Goal: Book appointment/travel/reservation

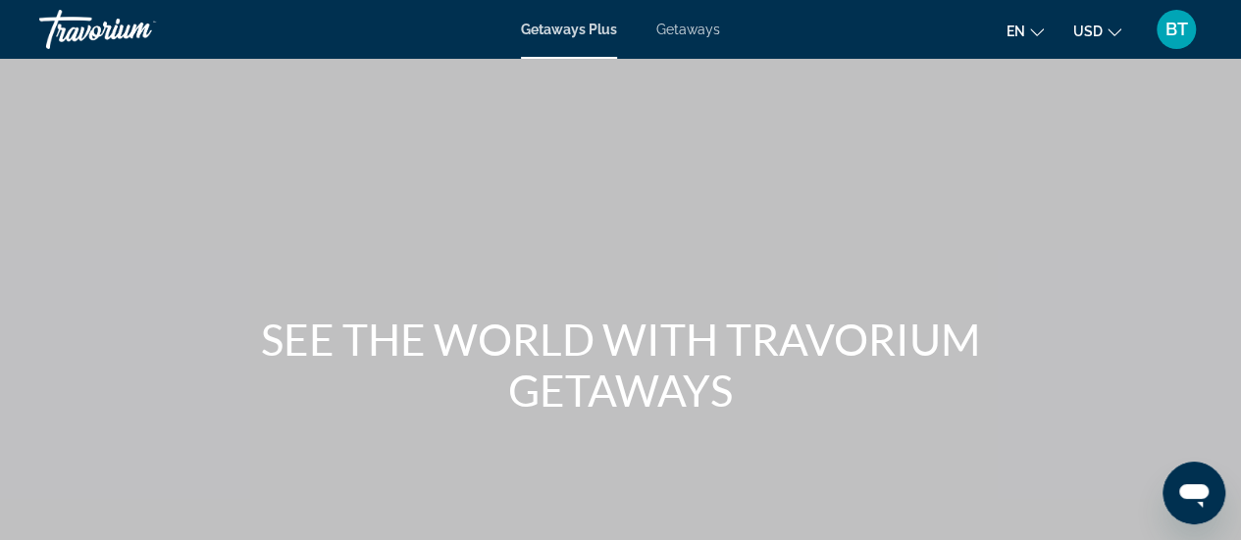
click at [573, 22] on span "Getaways Plus" at bounding box center [569, 30] width 96 height 16
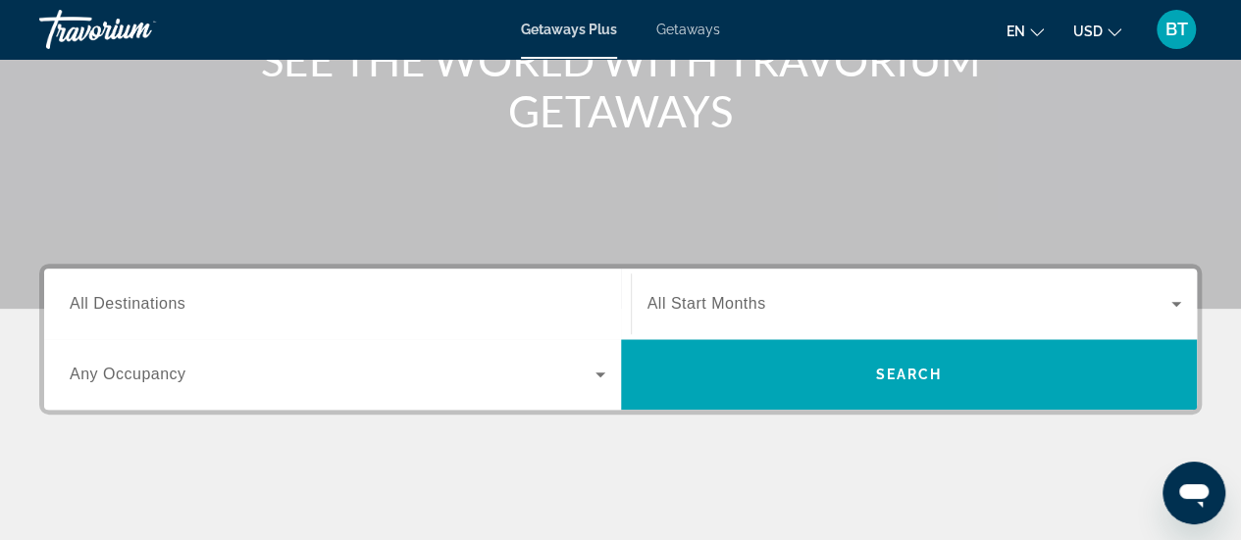
scroll to position [297, 0]
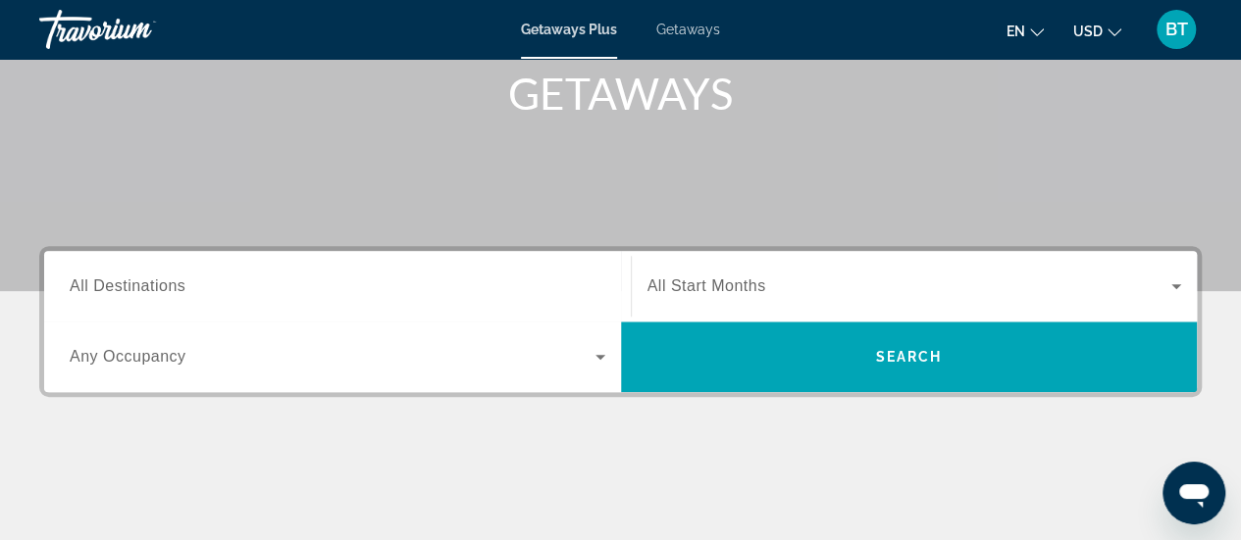
click at [169, 290] on span "All Destinations" at bounding box center [128, 286] width 116 height 17
click at [169, 290] on input "Destination All Destinations" at bounding box center [338, 288] width 536 height 24
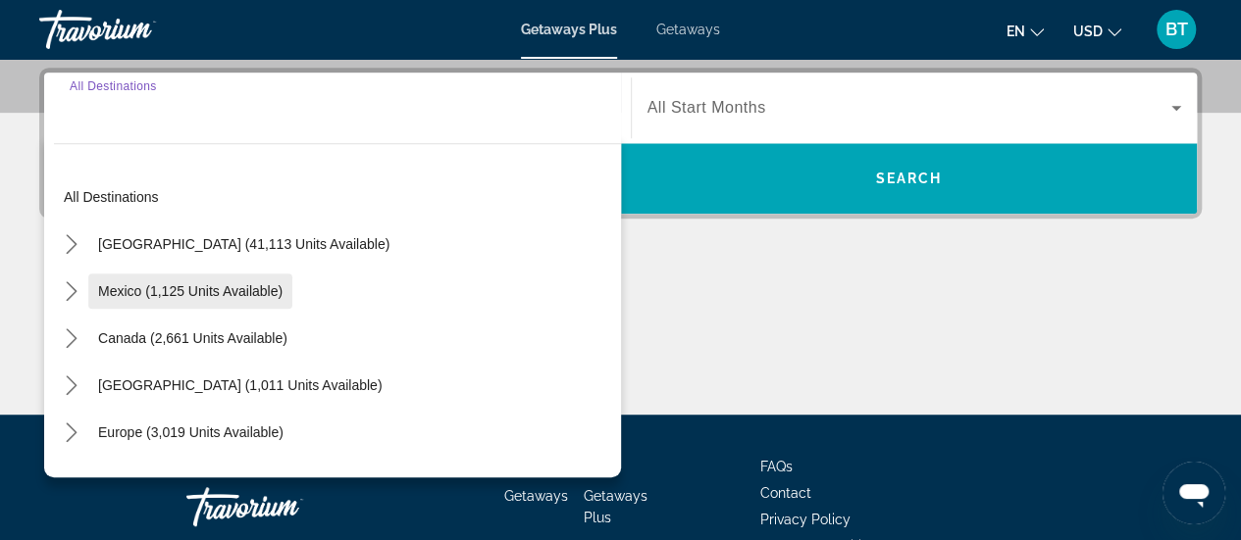
scroll to position [479, 0]
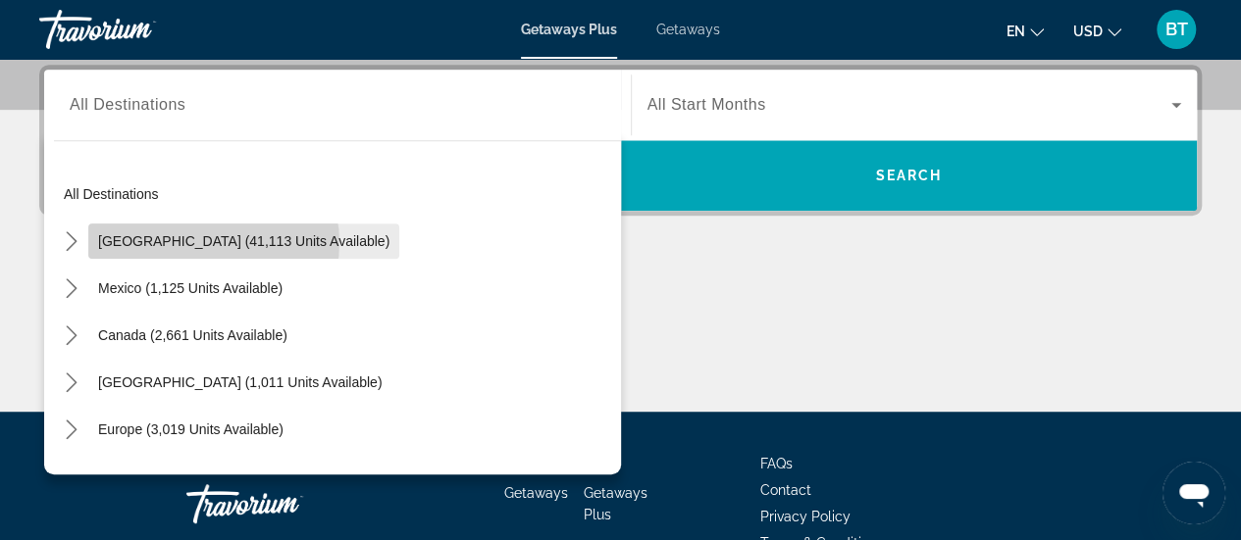
click at [204, 241] on span "[GEOGRAPHIC_DATA] (41,113 units available)" at bounding box center [243, 241] width 291 height 16
type input "**********"
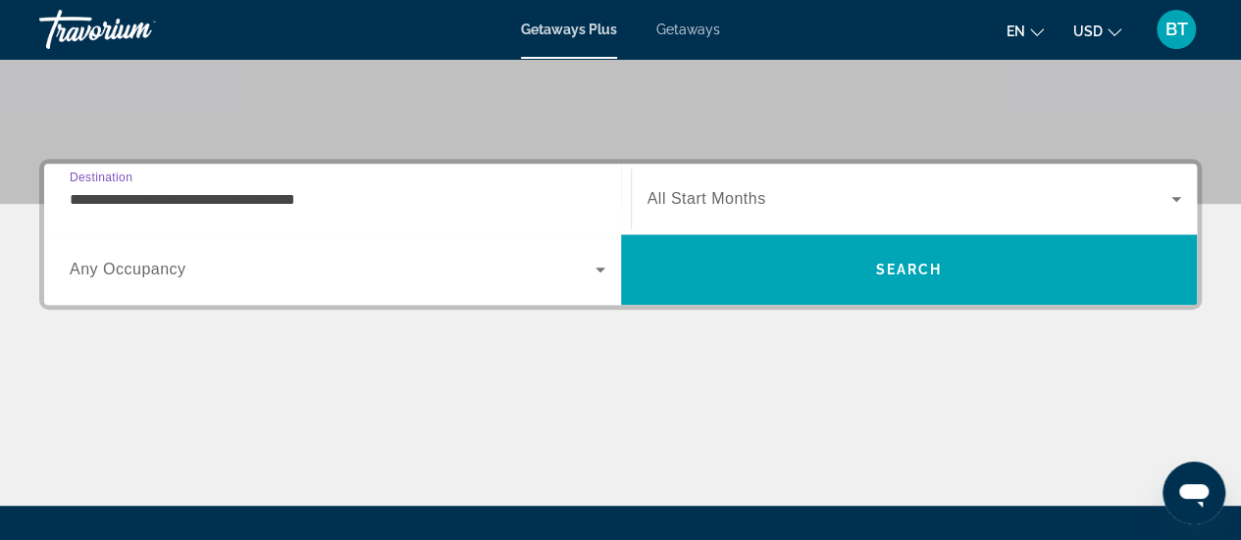
scroll to position [381, 0]
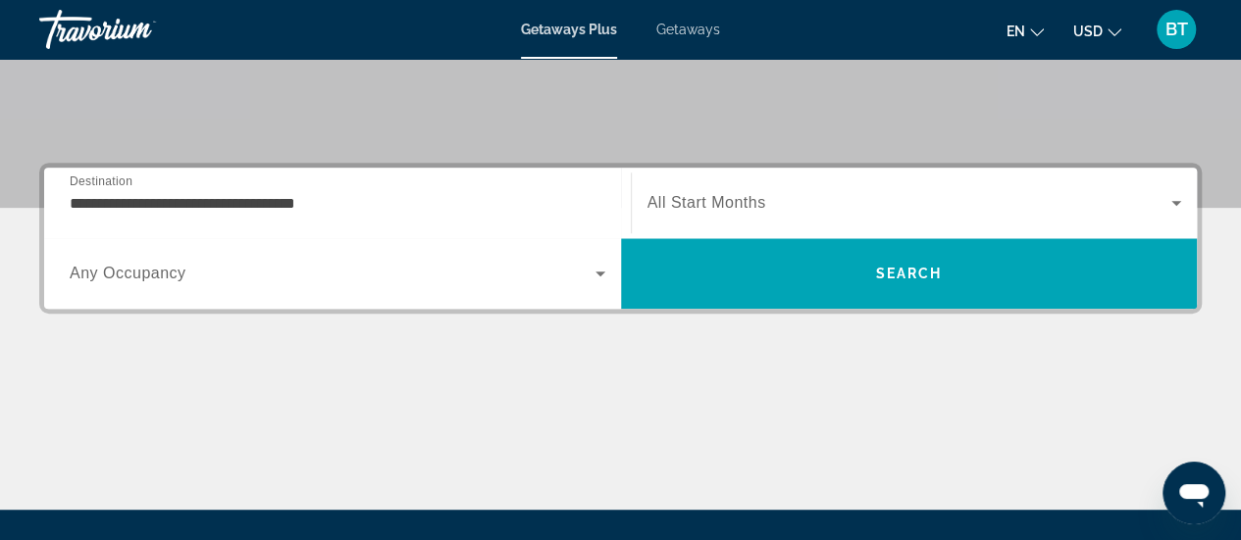
click at [171, 278] on span "Any Occupancy" at bounding box center [128, 273] width 117 height 17
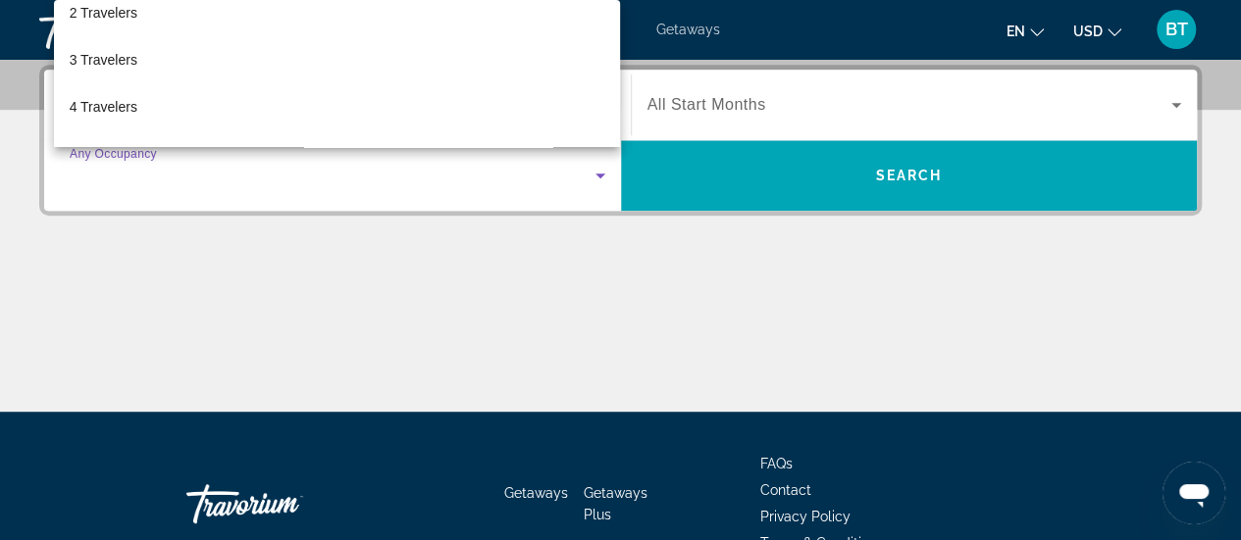
scroll to position [78, 0]
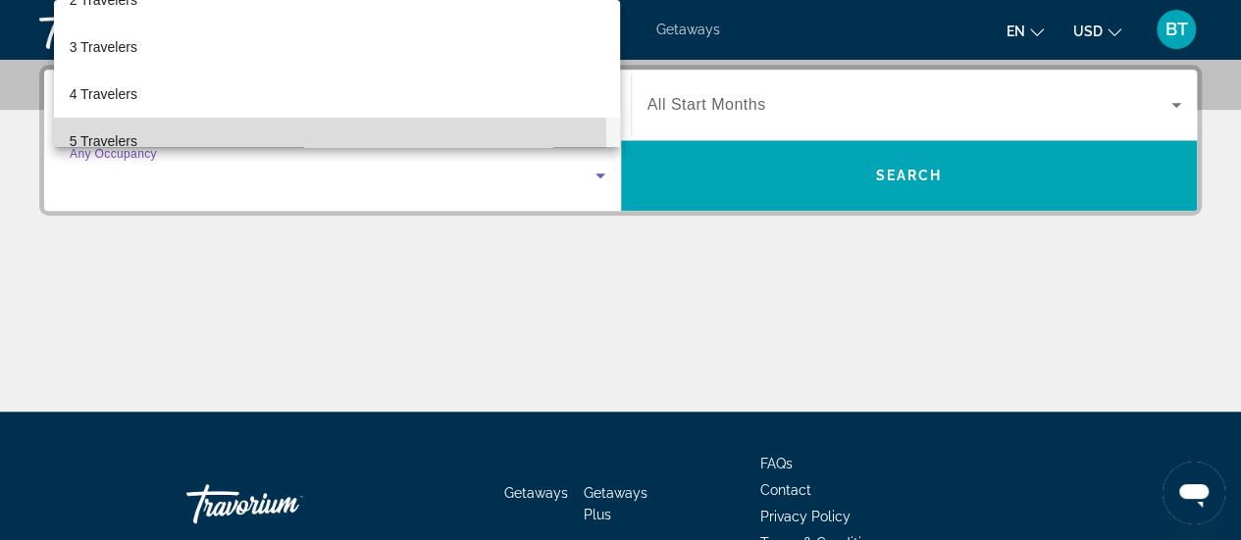
click at [98, 139] on span "5 Travelers" at bounding box center [104, 141] width 68 height 24
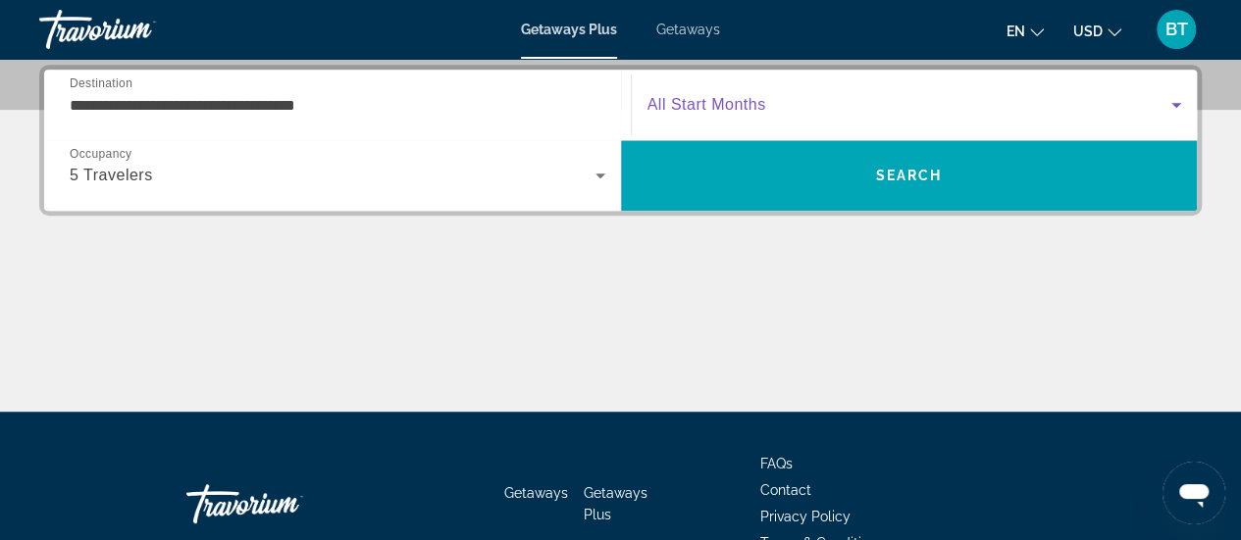
click at [1176, 103] on icon "Search widget" at bounding box center [1176, 105] width 10 height 5
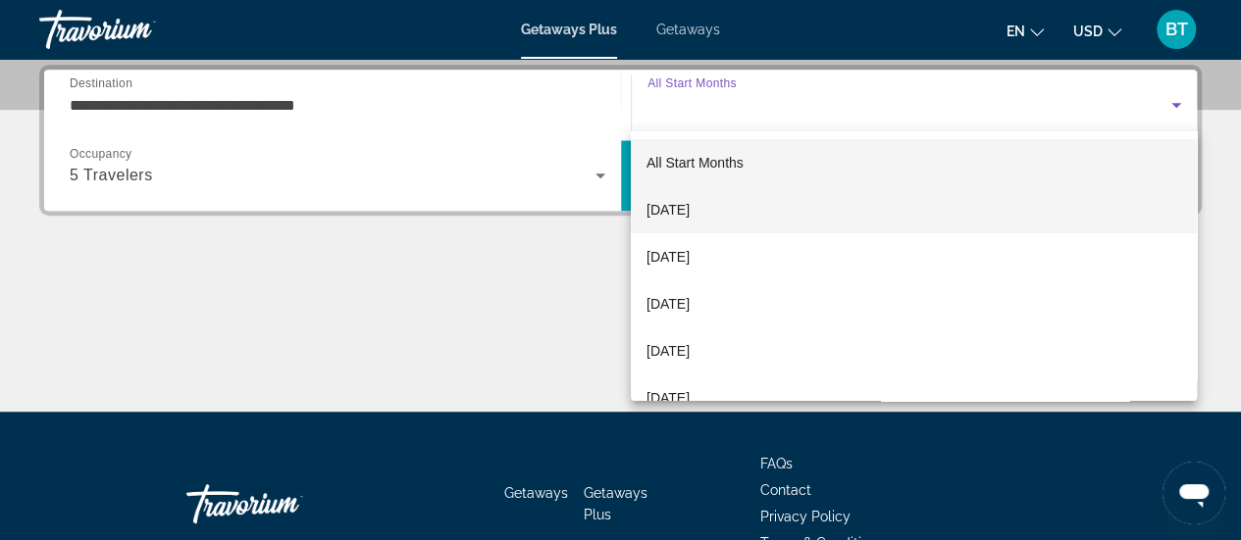
click at [690, 207] on span "[DATE]" at bounding box center [667, 210] width 43 height 24
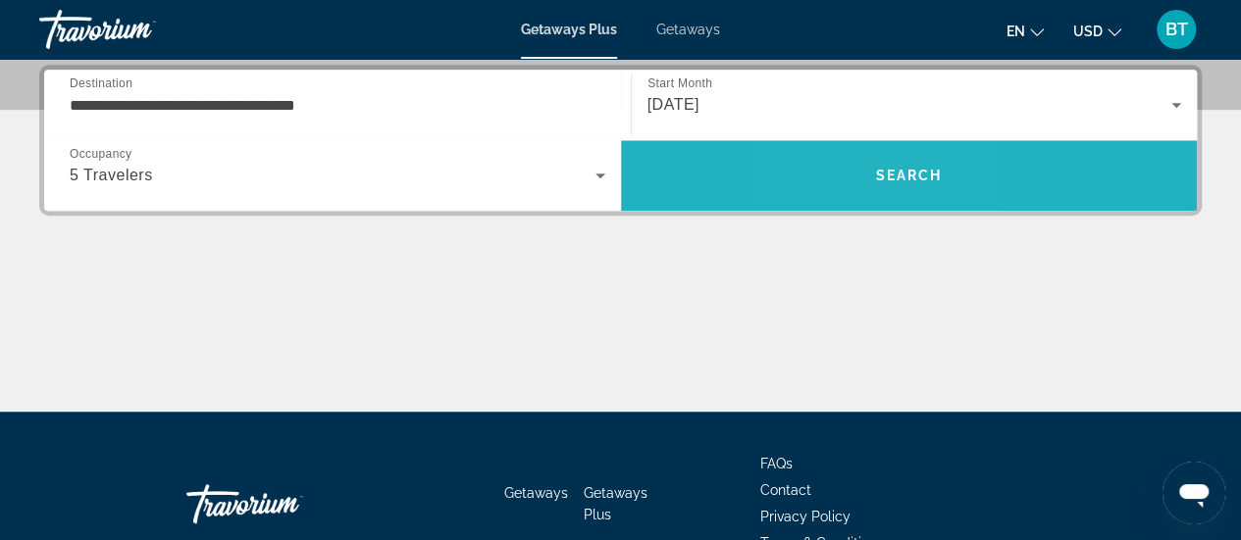
click at [851, 197] on span "Search" at bounding box center [909, 175] width 577 height 47
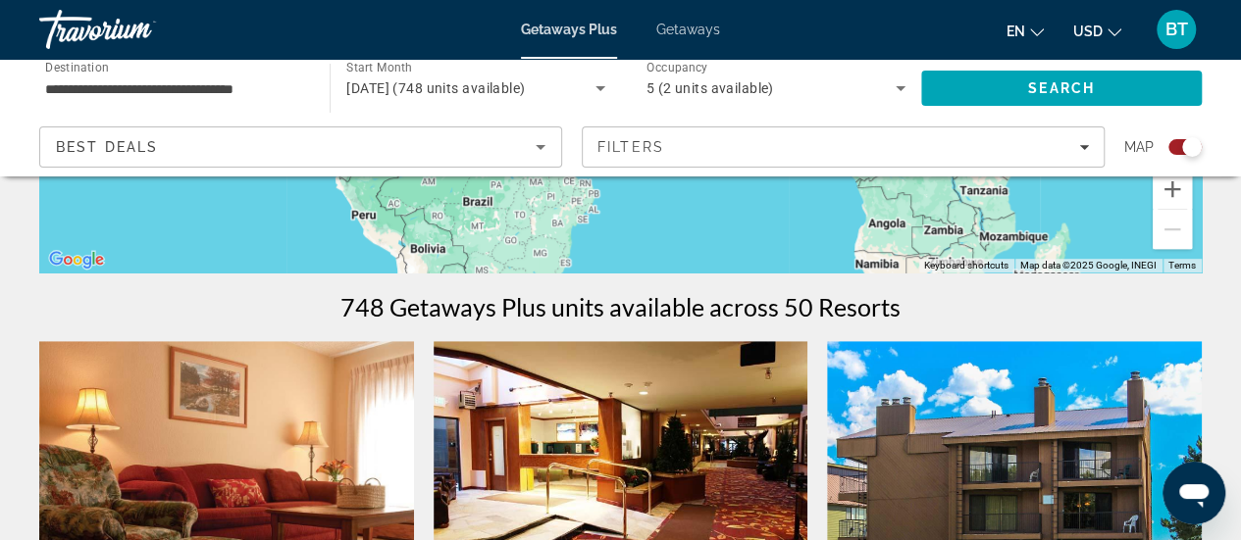
scroll to position [478, 0]
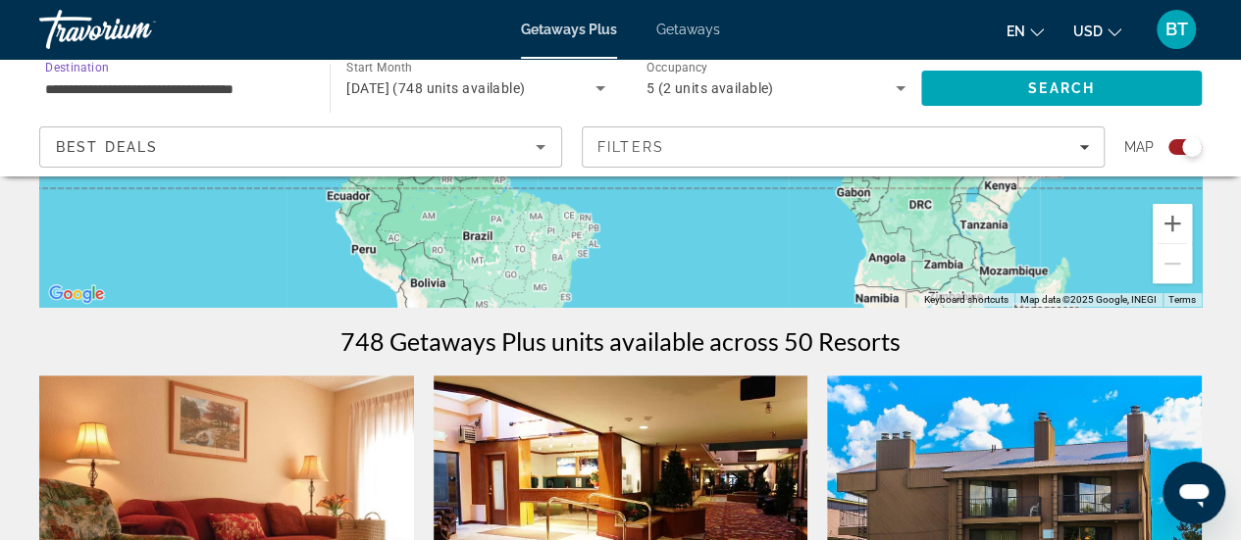
click at [146, 89] on input "**********" at bounding box center [174, 89] width 259 height 24
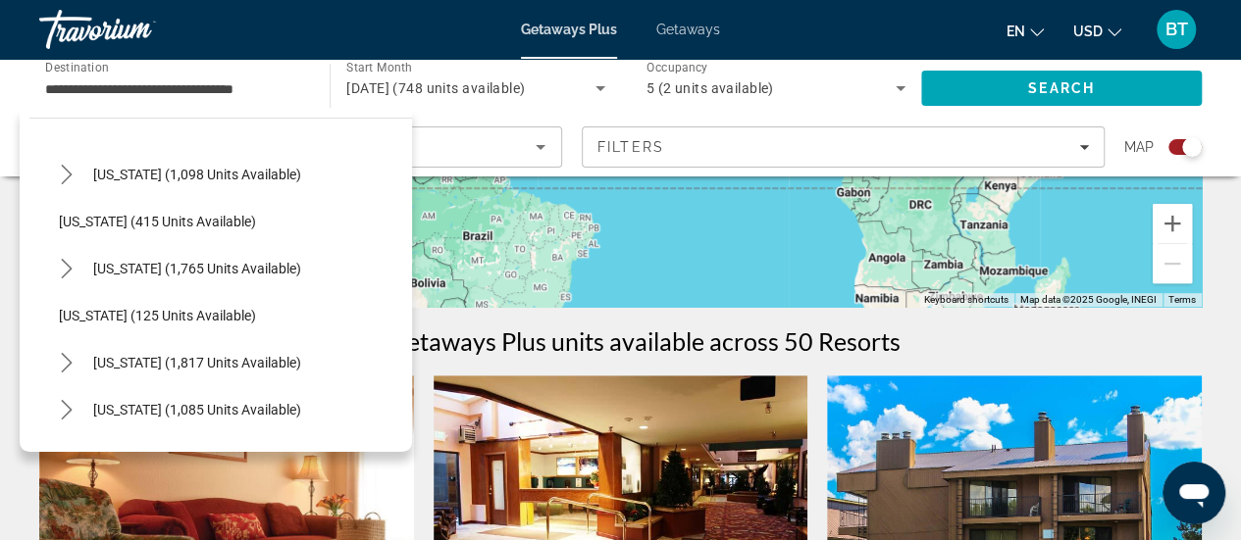
scroll to position [1307, 0]
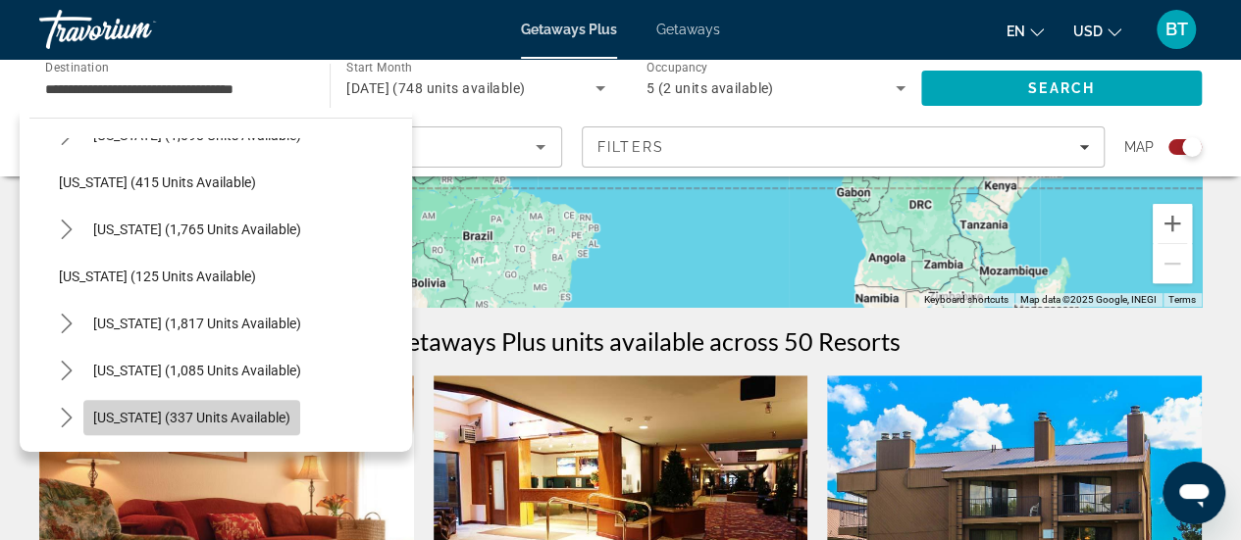
click at [261, 413] on span "Select destination: Texas (337 units available)" at bounding box center [191, 417] width 217 height 47
type input "**********"
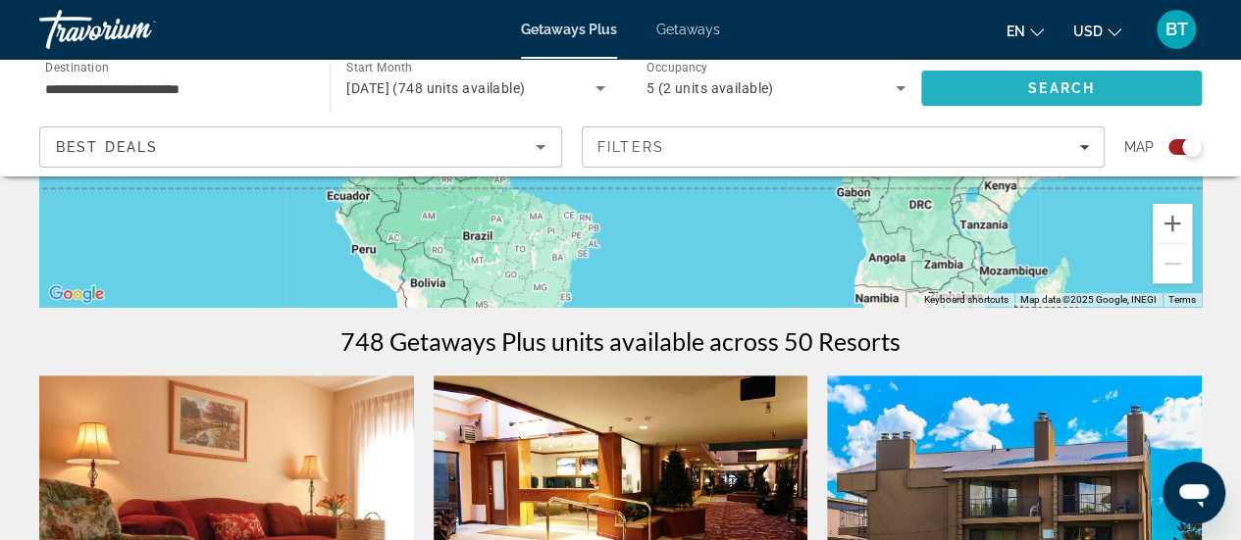
click at [997, 76] on span "Search" at bounding box center [1061, 88] width 281 height 47
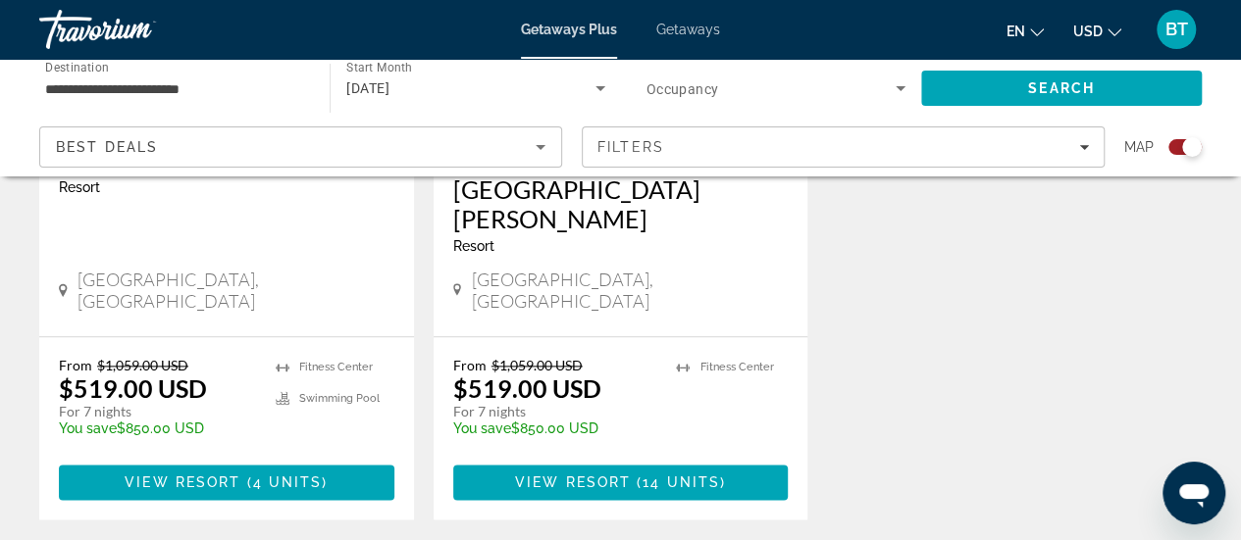
scroll to position [1045, 0]
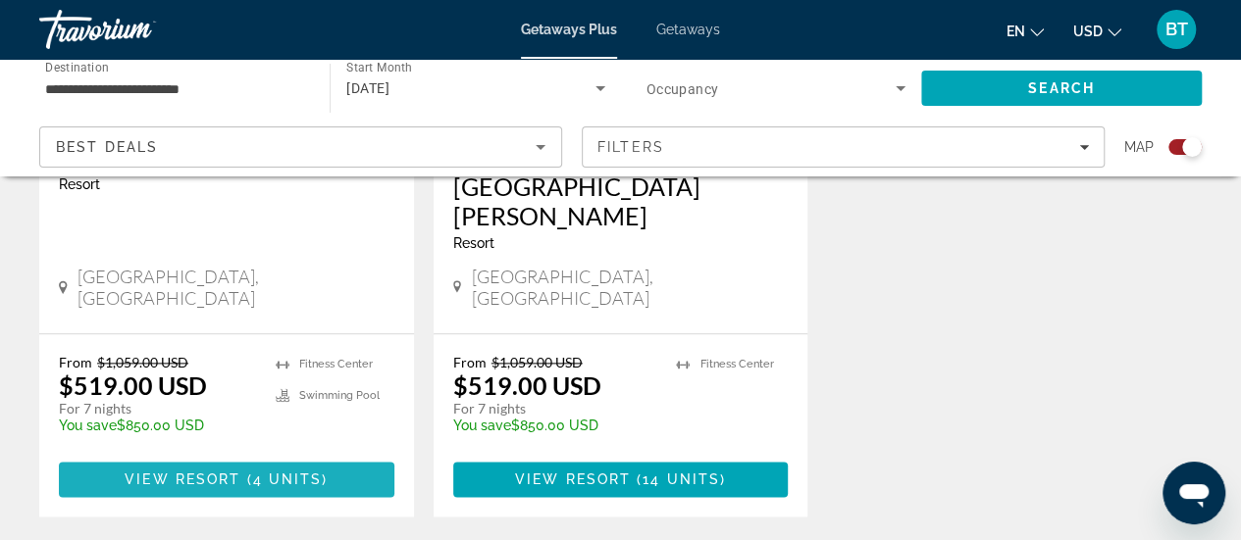
click at [336, 456] on span "Main content" at bounding box center [226, 479] width 335 height 47
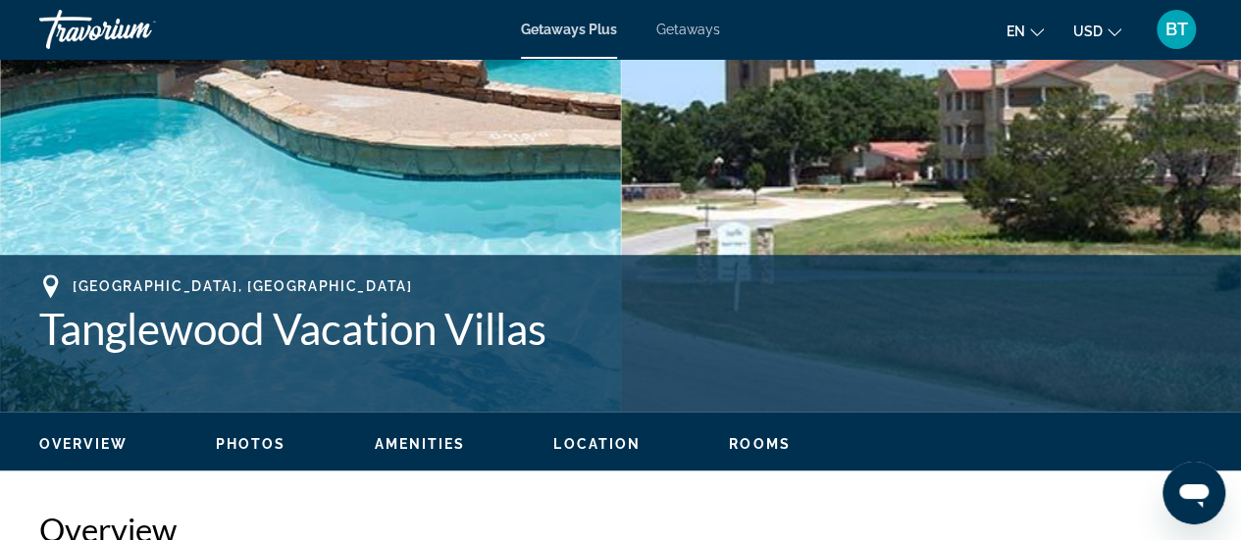
scroll to position [567, 0]
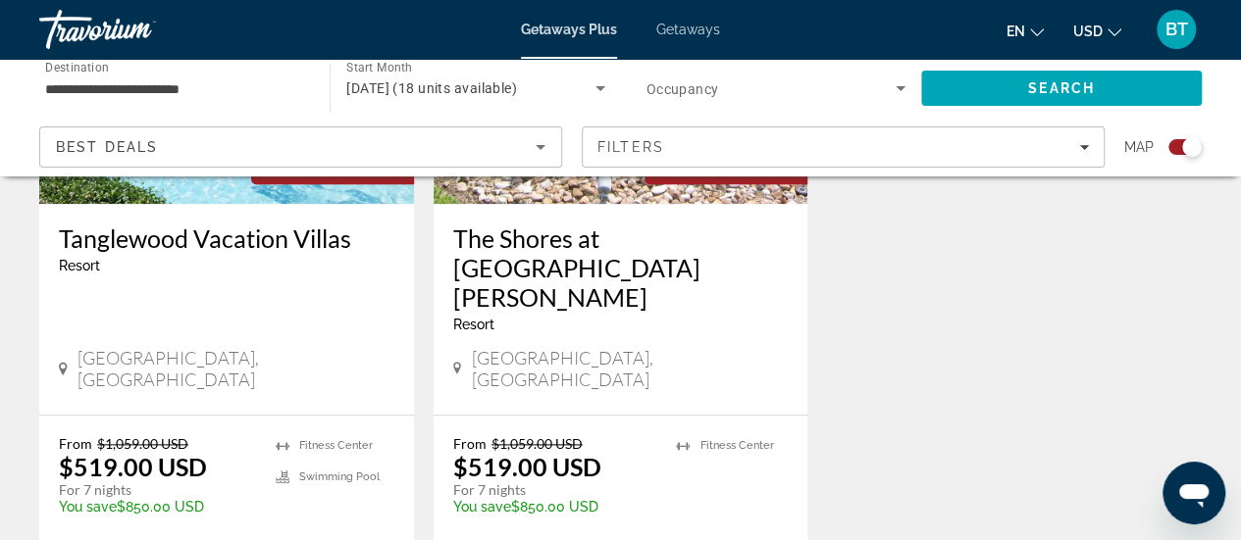
scroll to position [966, 0]
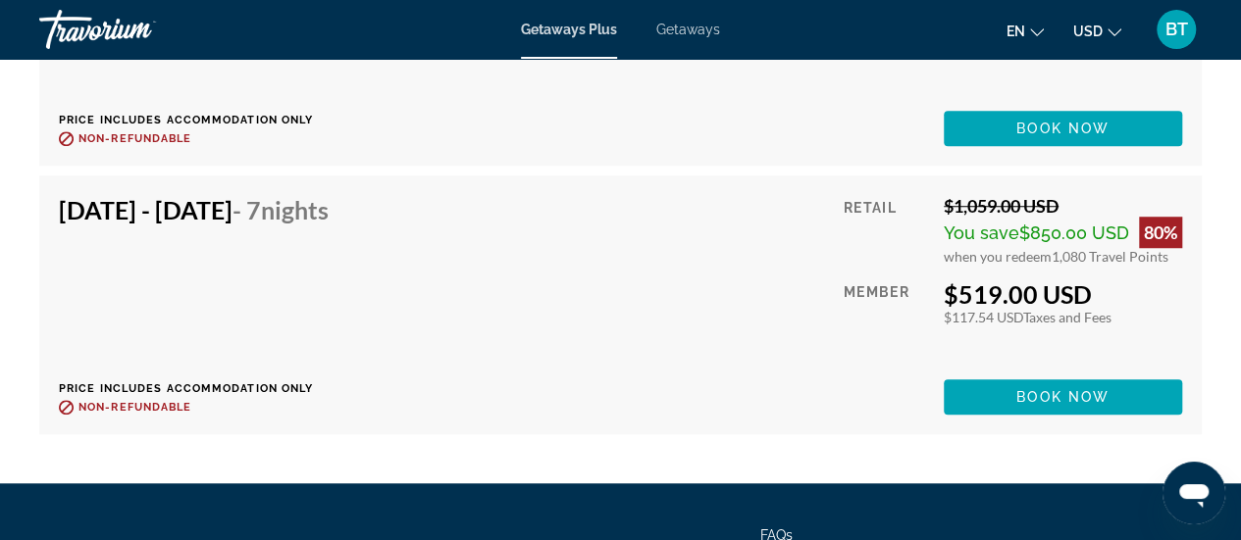
scroll to position [4423, 0]
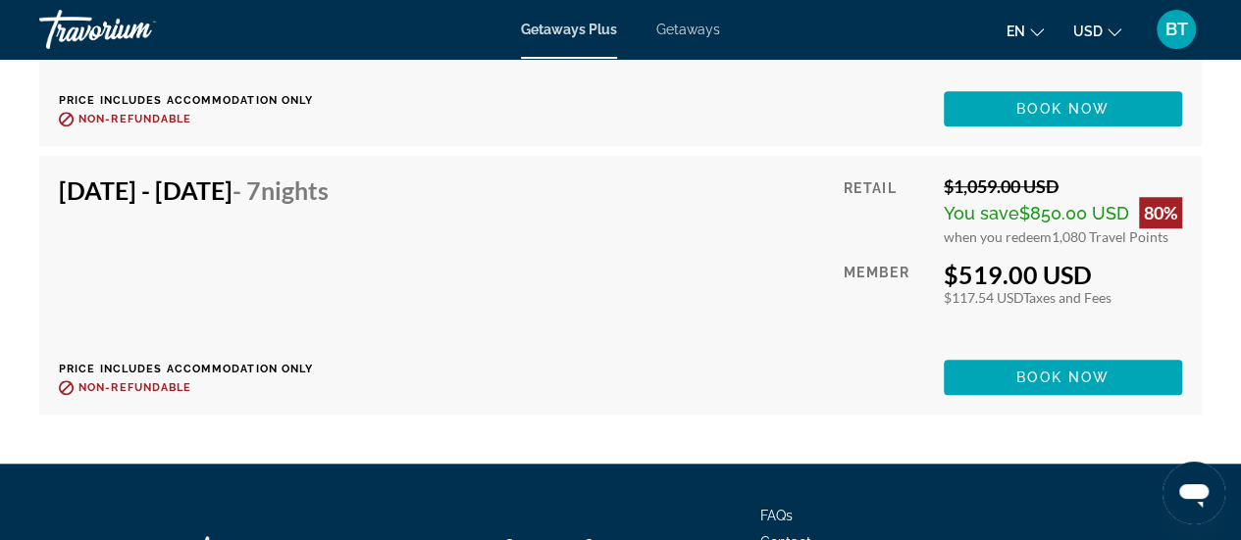
click at [800, 331] on div "Oct 31, 2025 - Nov 7, 2025 - 7 Nights Price includes accommodation only Refunda…" at bounding box center [620, 286] width 1123 height 220
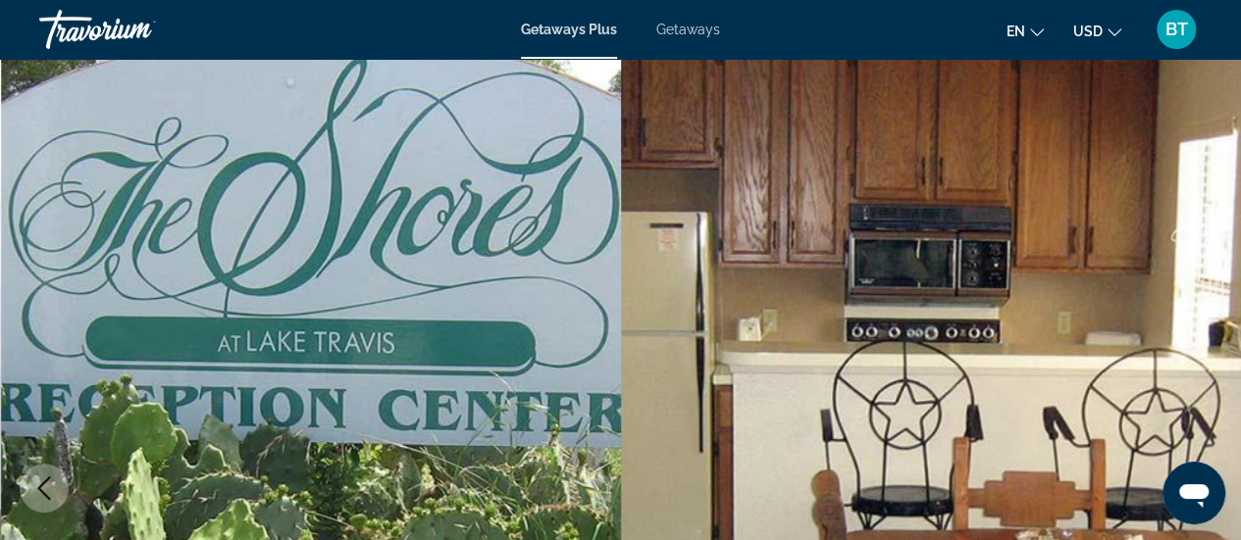
scroll to position [0, 0]
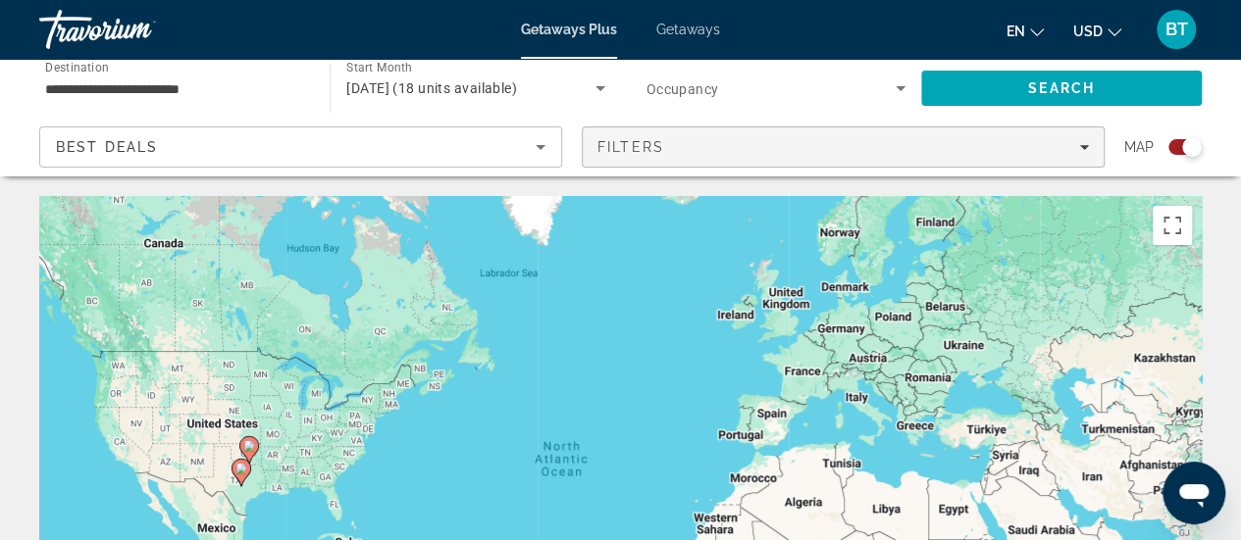
click at [1087, 145] on icon "Filters" at bounding box center [1084, 147] width 10 height 5
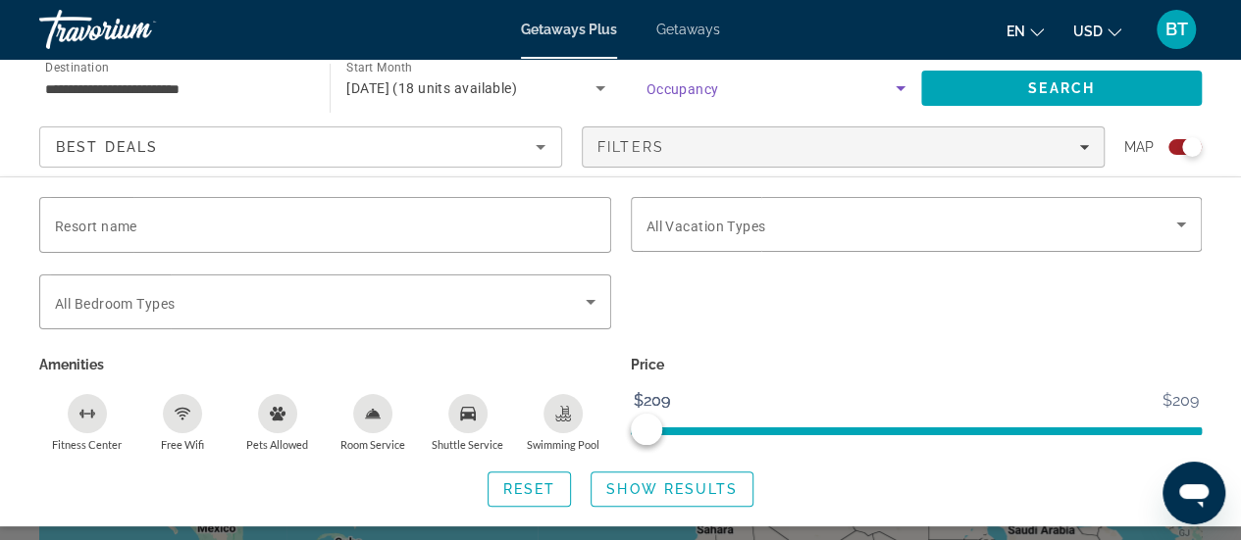
click at [842, 87] on span "Search widget" at bounding box center [770, 89] width 249 height 24
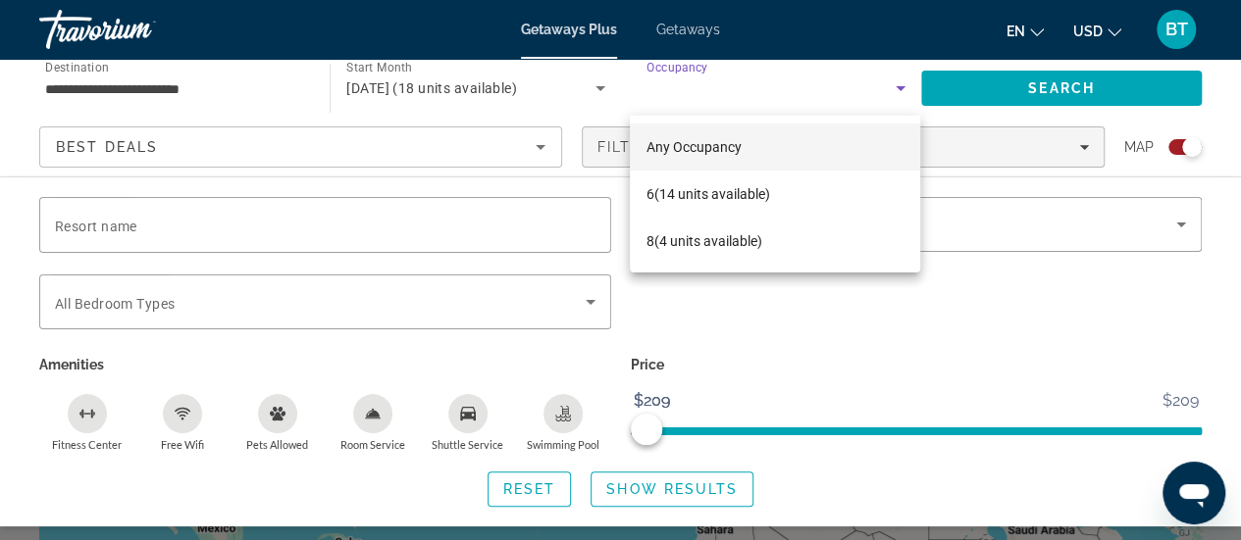
click at [1223, 265] on div at bounding box center [620, 270] width 1241 height 540
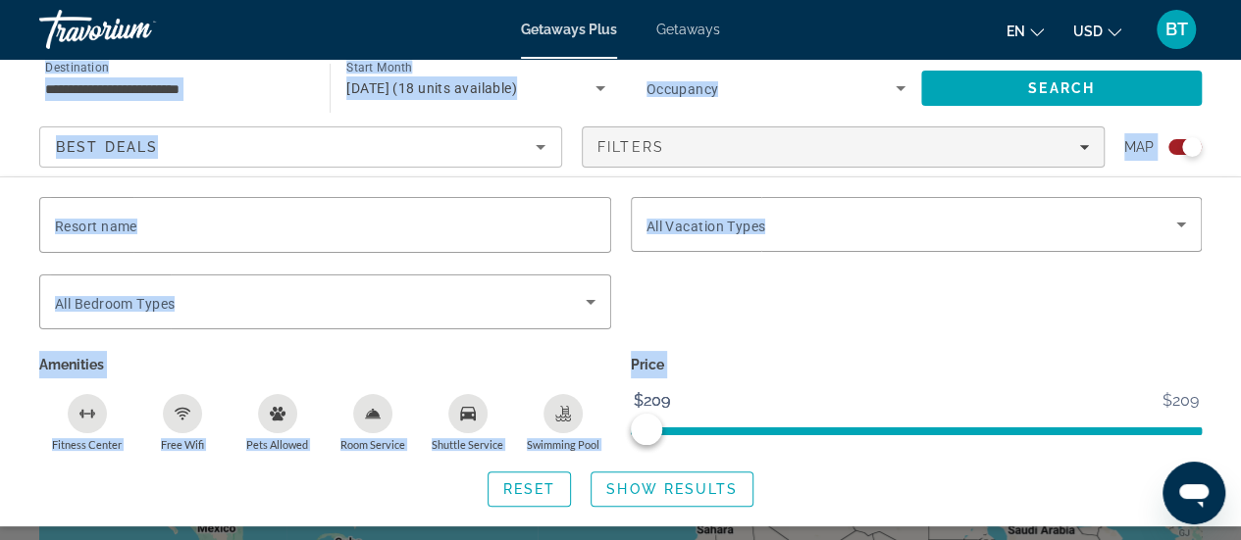
drag, startPoint x: 1238, startPoint y: 56, endPoint x: 1230, endPoint y: -5, distance: 61.3
click at [1230, 0] on html "**********" at bounding box center [620, 270] width 1241 height 540
click at [290, 128] on div "Best Deals" at bounding box center [300, 155] width 489 height 55
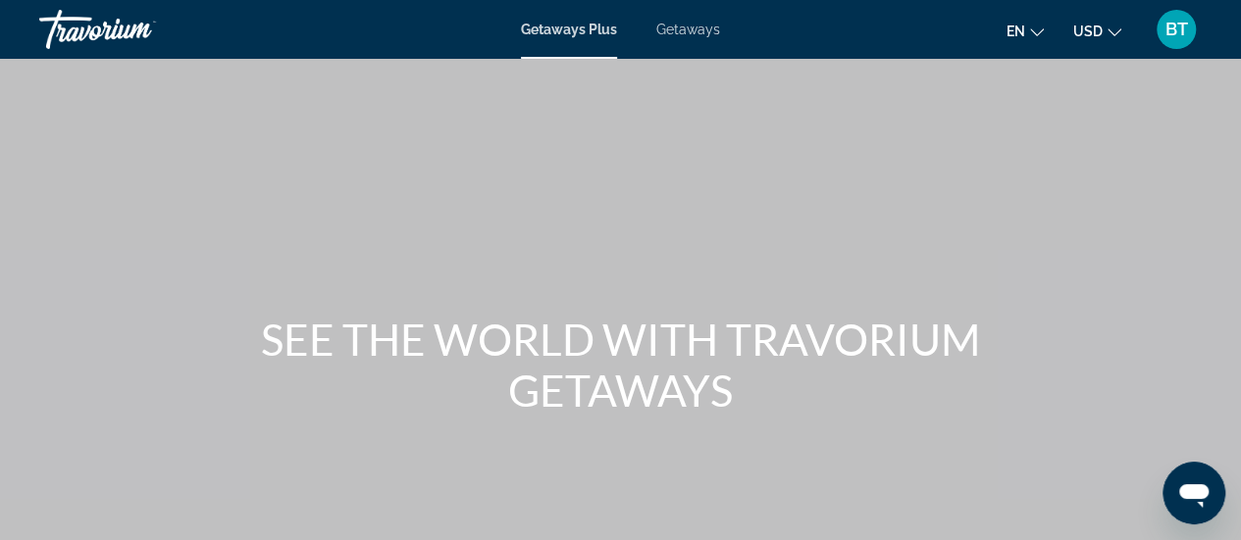
click at [681, 13] on div "Getaways Plus Getaways en English Español Français Italiano Português русский U…" at bounding box center [620, 29] width 1241 height 51
click at [689, 25] on span "Getaways" at bounding box center [688, 30] width 64 height 16
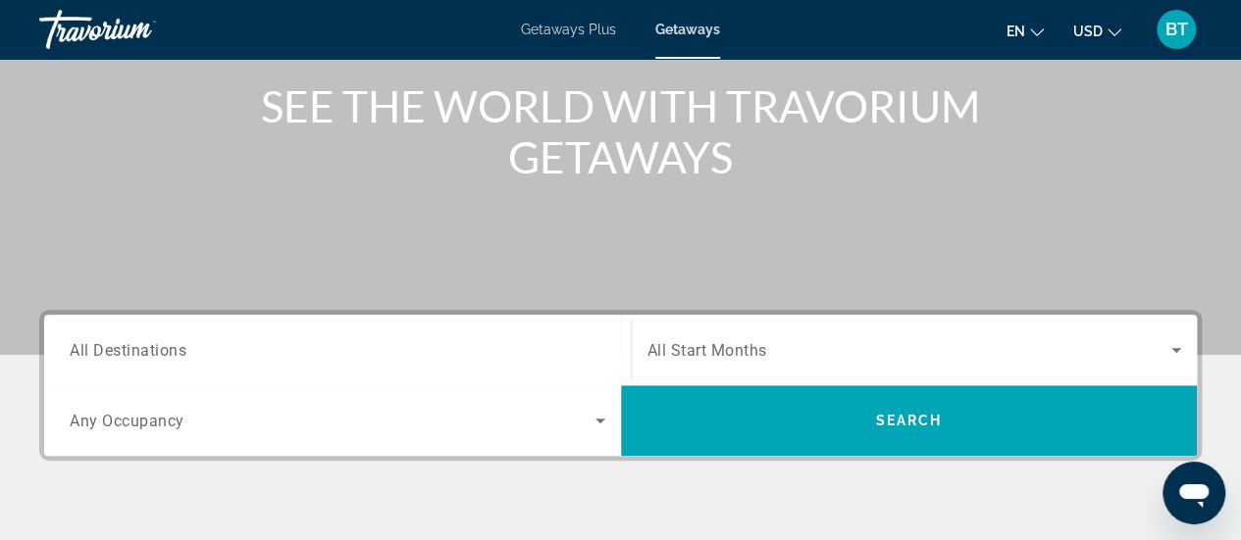
scroll to position [241, 0]
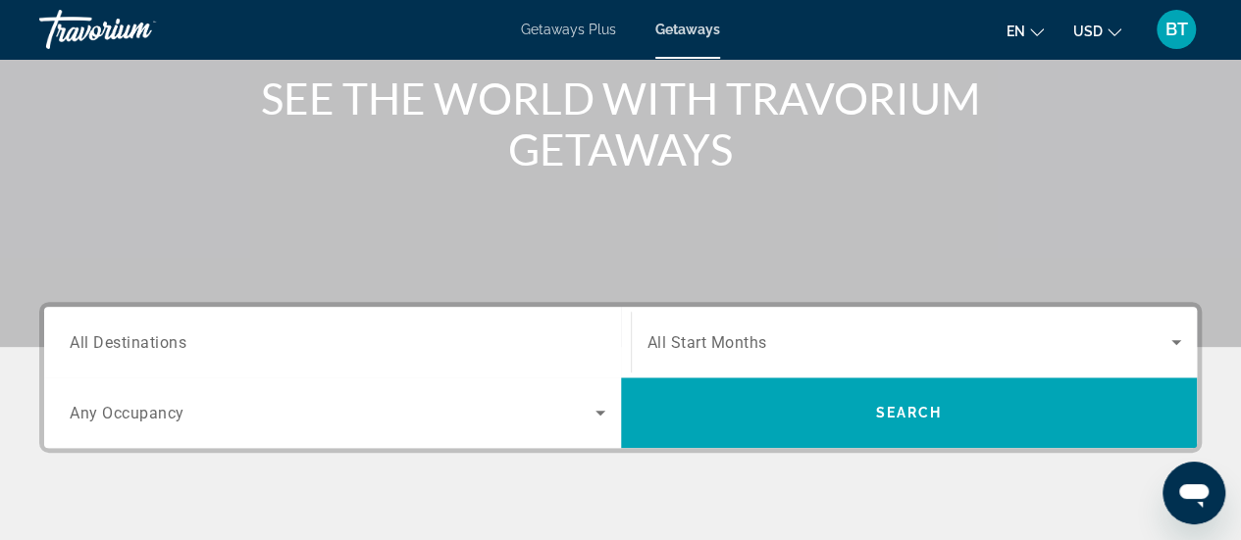
click at [167, 346] on span "All Destinations" at bounding box center [128, 342] width 117 height 19
click at [167, 346] on input "Destination All Destinations" at bounding box center [338, 344] width 536 height 24
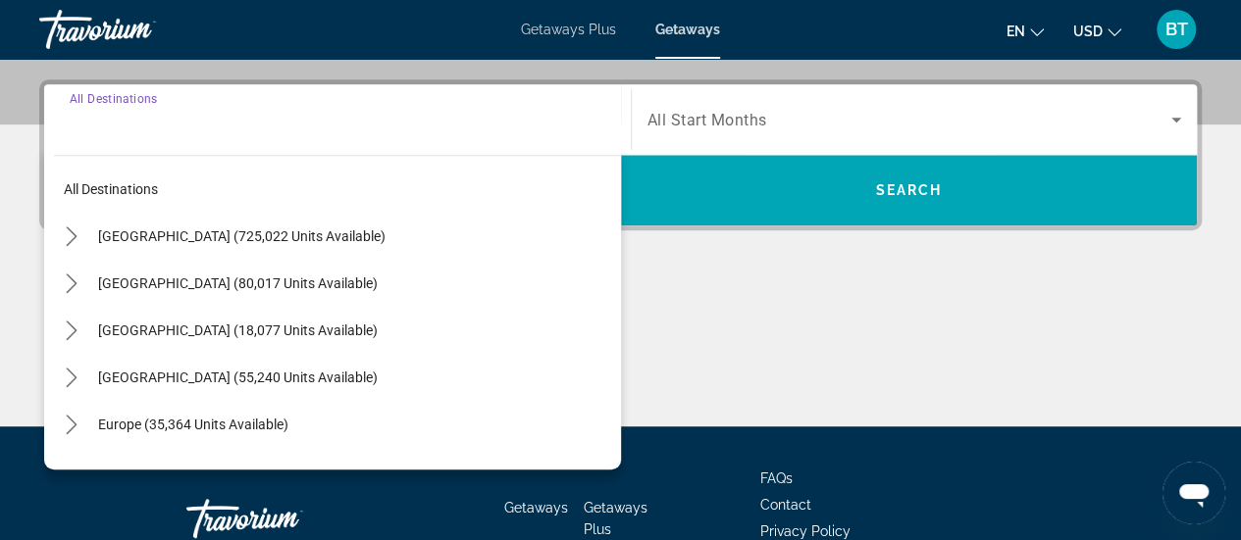
scroll to position [479, 0]
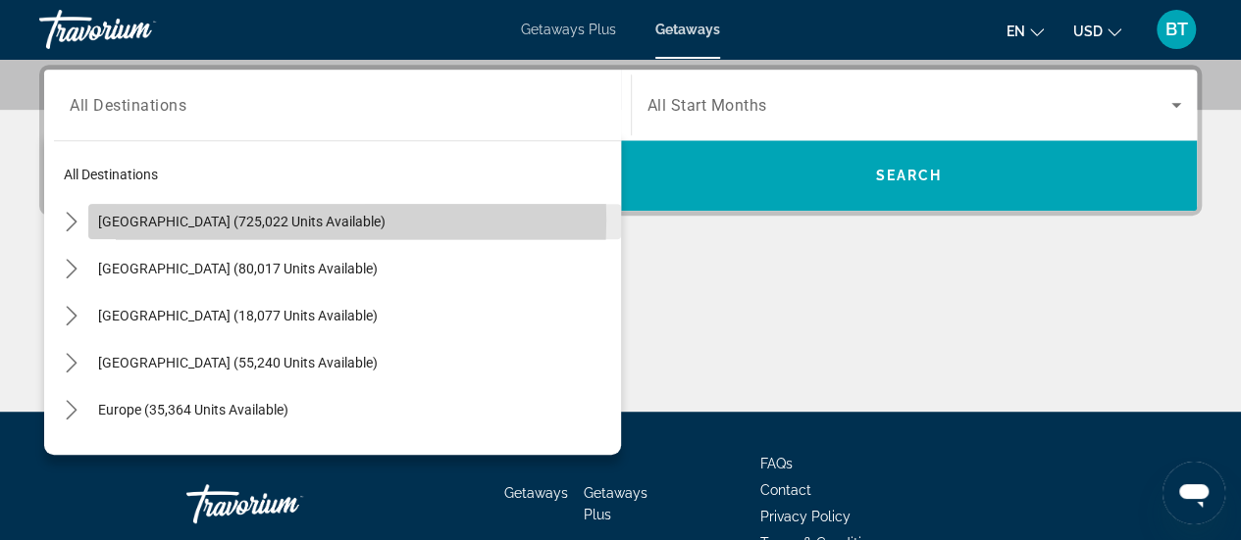
click at [235, 219] on span "United States (725,022 units available)" at bounding box center [241, 222] width 287 height 16
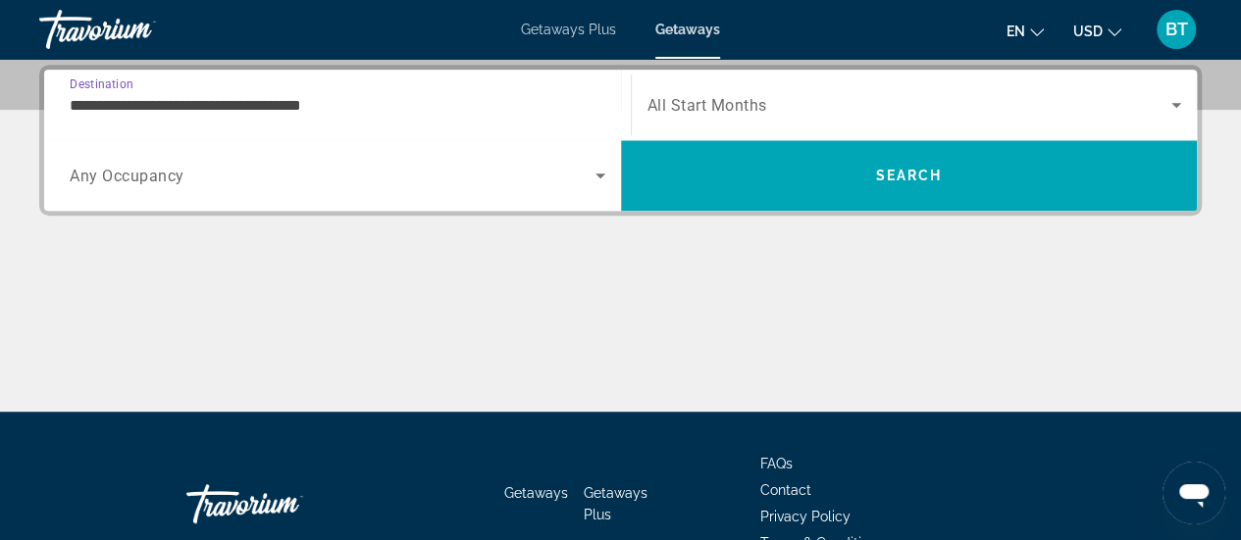
click at [208, 99] on input "**********" at bounding box center [338, 106] width 536 height 24
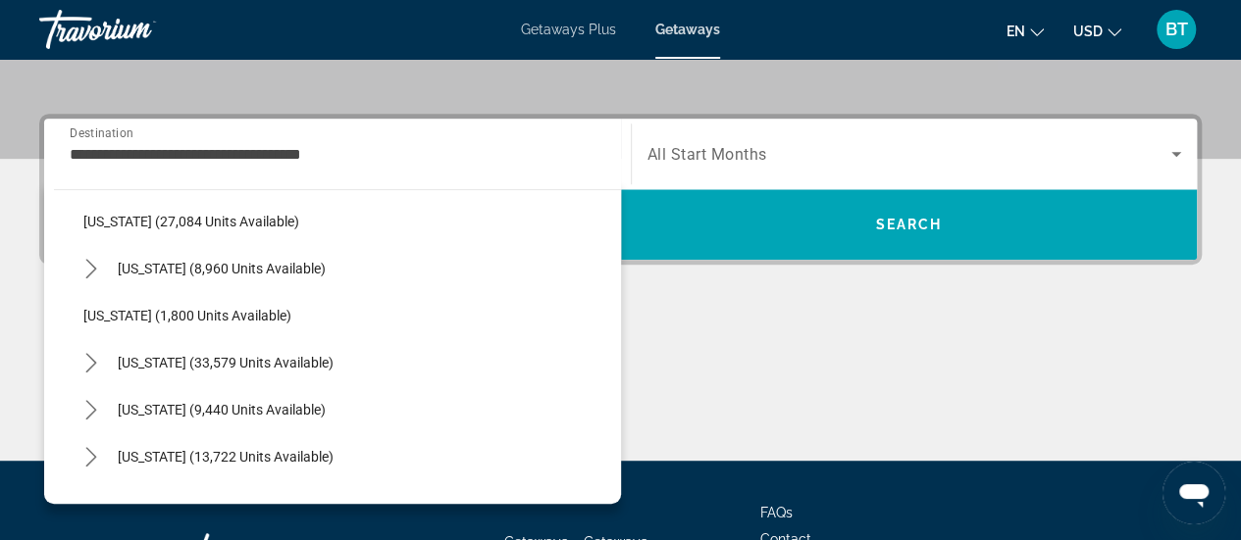
scroll to position [1515, 0]
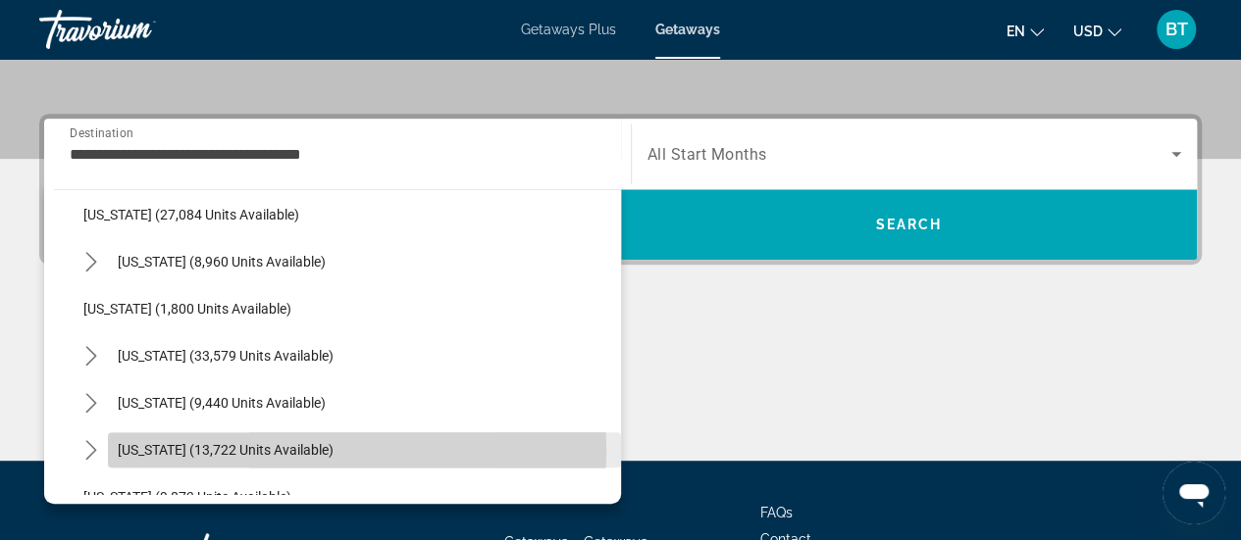
click at [302, 448] on span "Select destination: Texas (13,722 units available)" at bounding box center [364, 450] width 513 height 47
type input "**********"
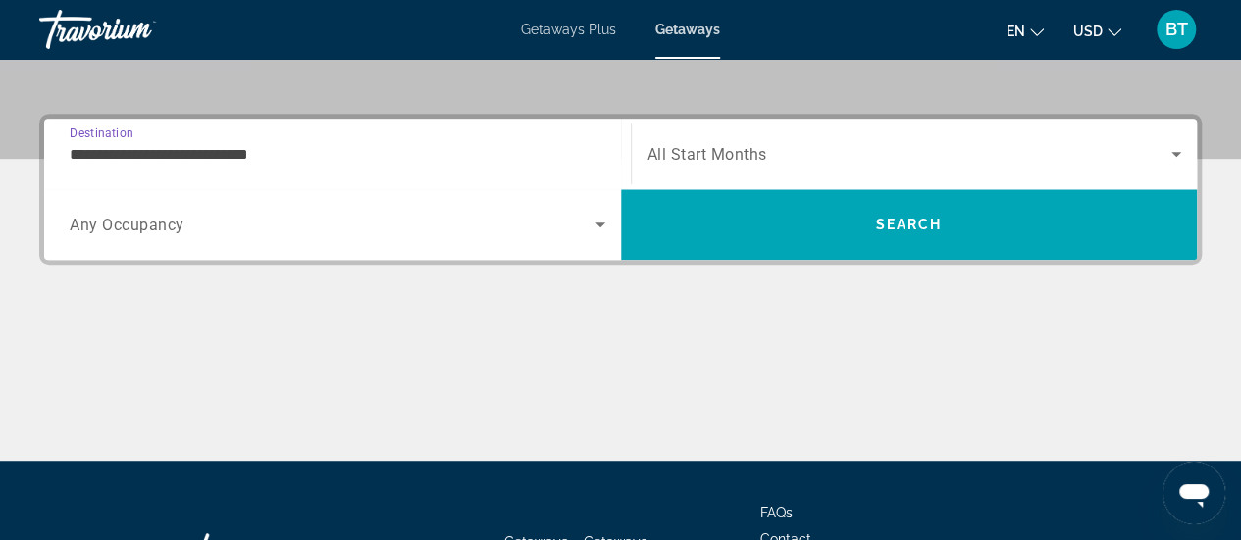
scroll to position [479, 0]
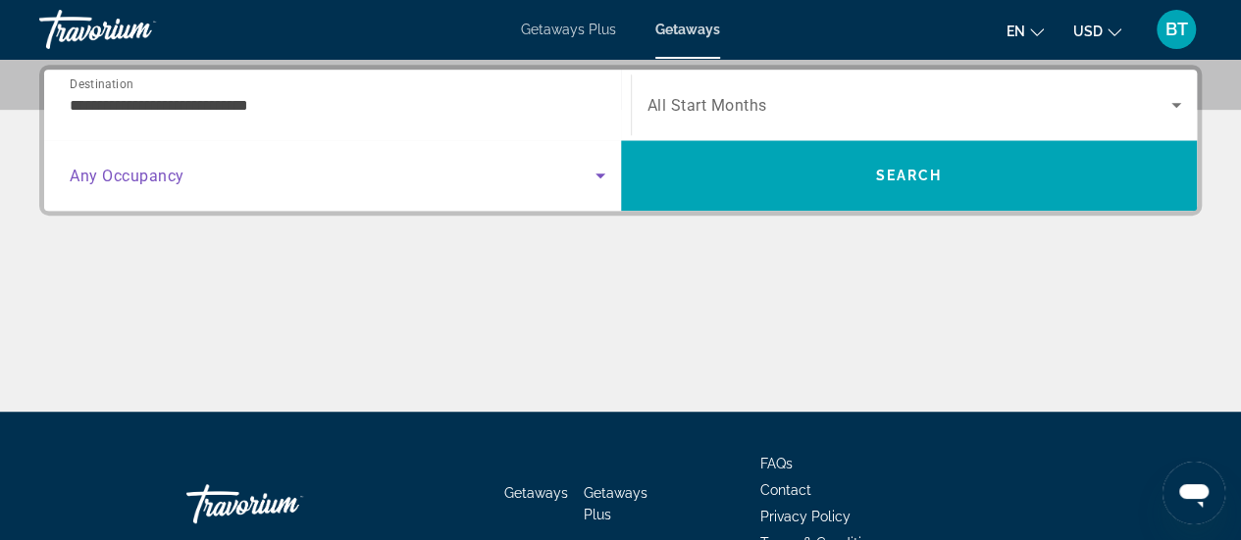
click at [600, 182] on icon "Search widget" at bounding box center [601, 176] width 24 height 24
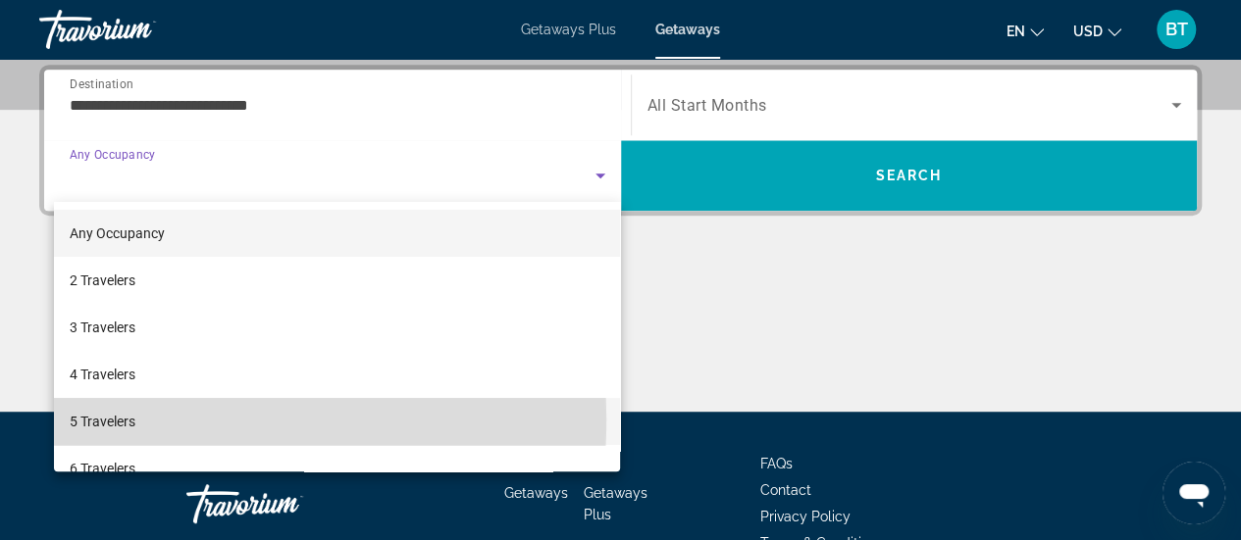
click at [132, 420] on span "5 Travelers" at bounding box center [103, 422] width 66 height 24
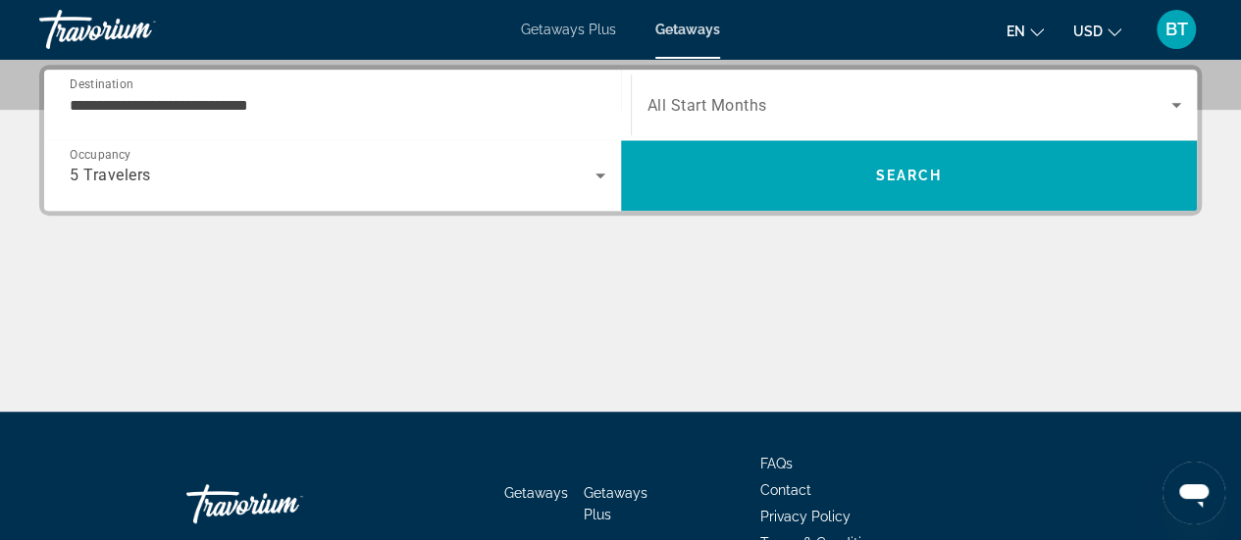
click at [740, 103] on span "All Start Months" at bounding box center [707, 105] width 120 height 19
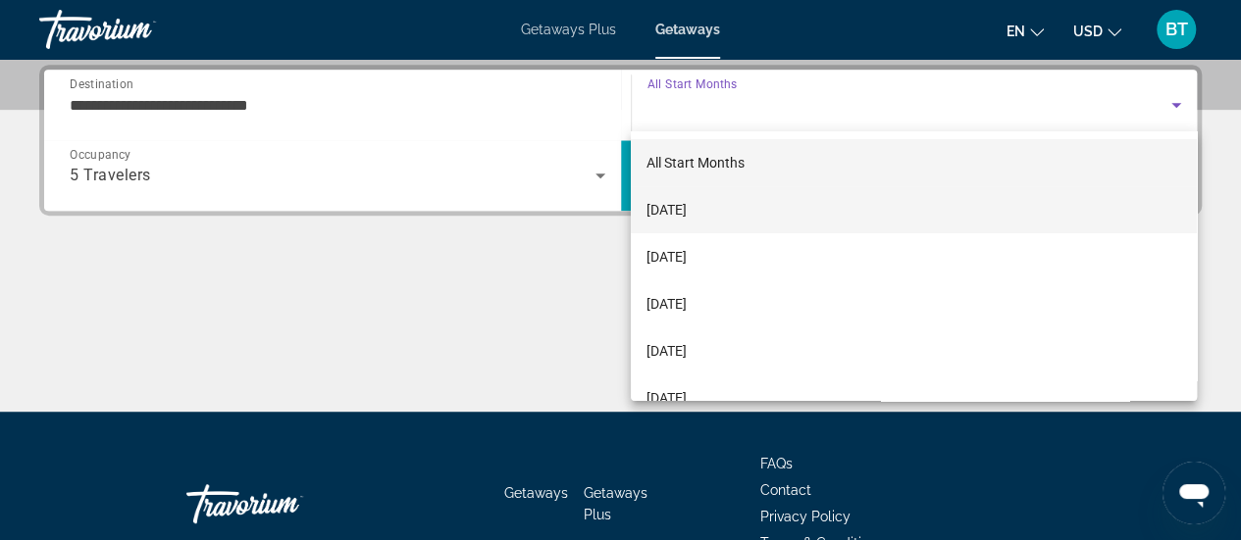
click at [687, 202] on span "[DATE]" at bounding box center [666, 210] width 40 height 24
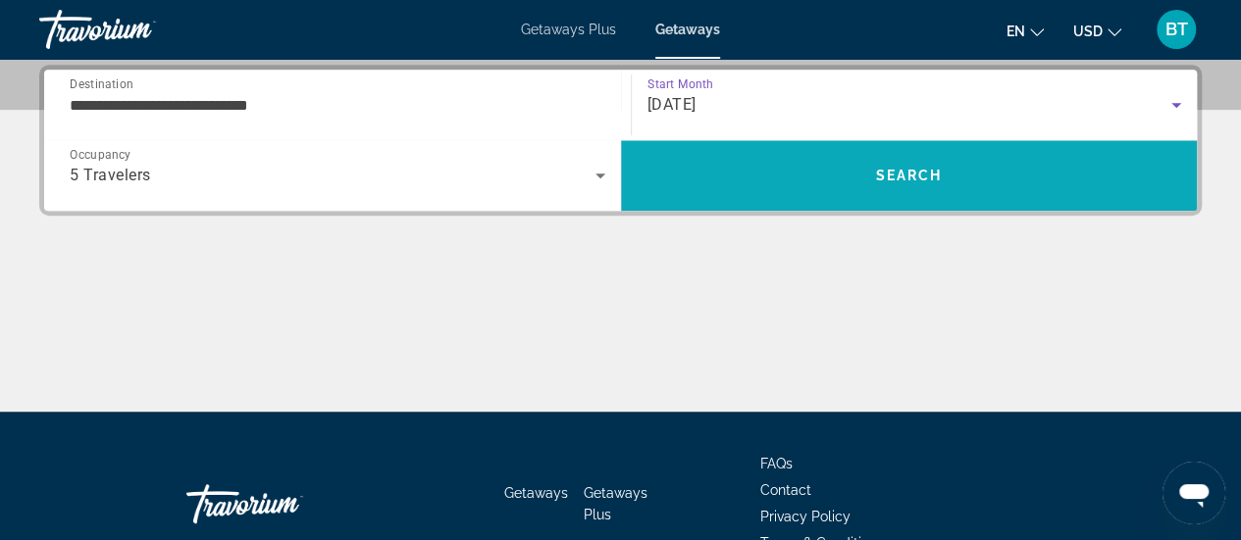
click at [947, 181] on span "Search" at bounding box center [909, 175] width 577 height 47
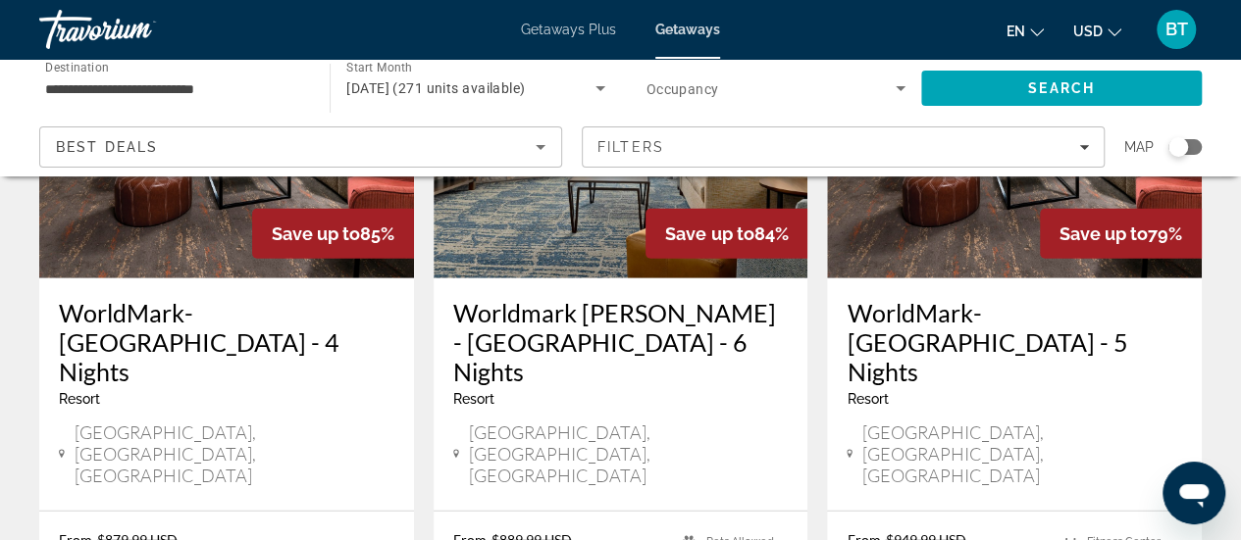
scroll to position [2605, 0]
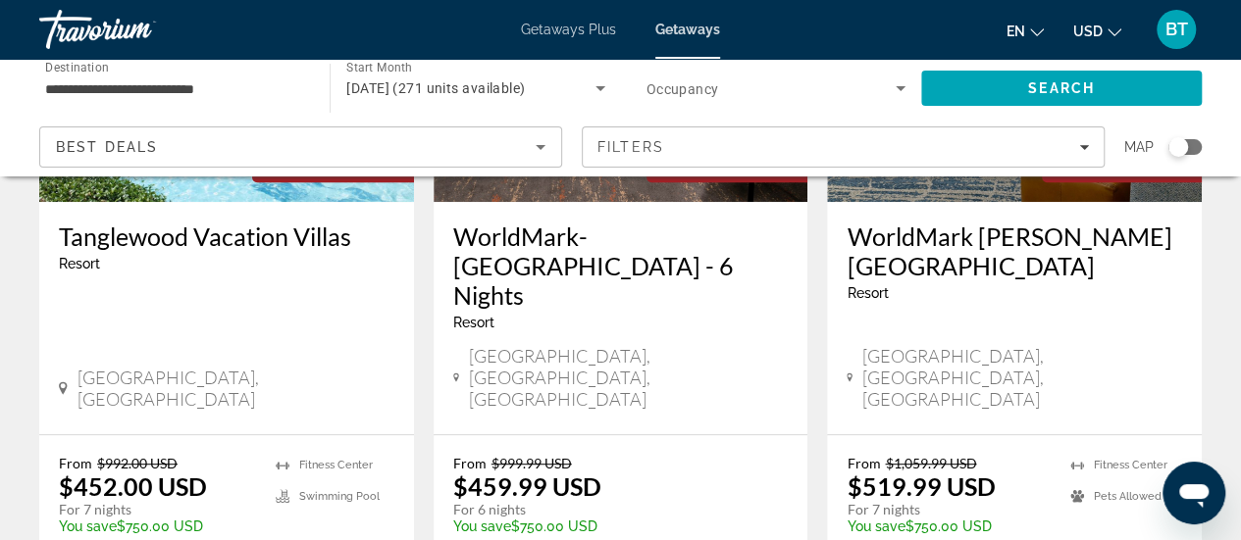
scroll to position [354, 0]
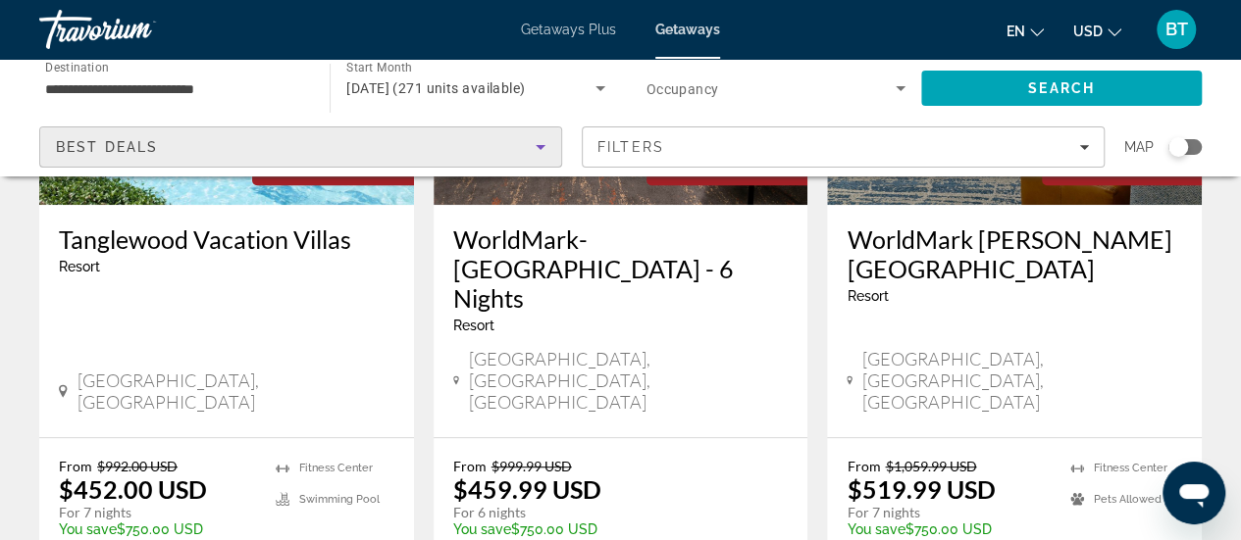
click at [538, 147] on icon "Sort by" at bounding box center [541, 147] width 10 height 5
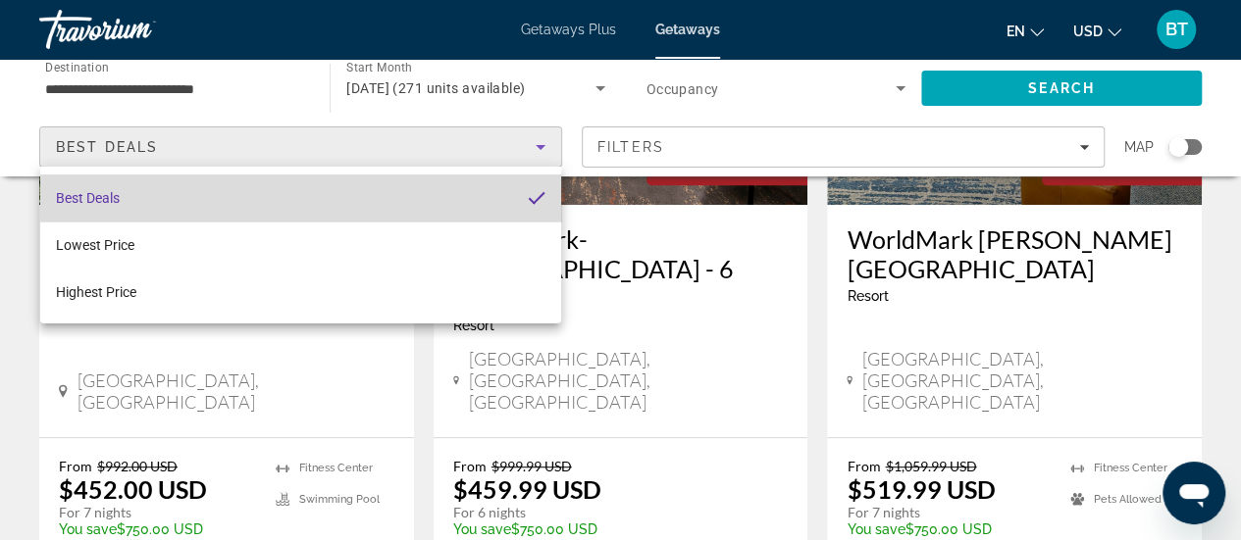
click at [135, 211] on mat-option "Best Deals" at bounding box center [300, 198] width 521 height 47
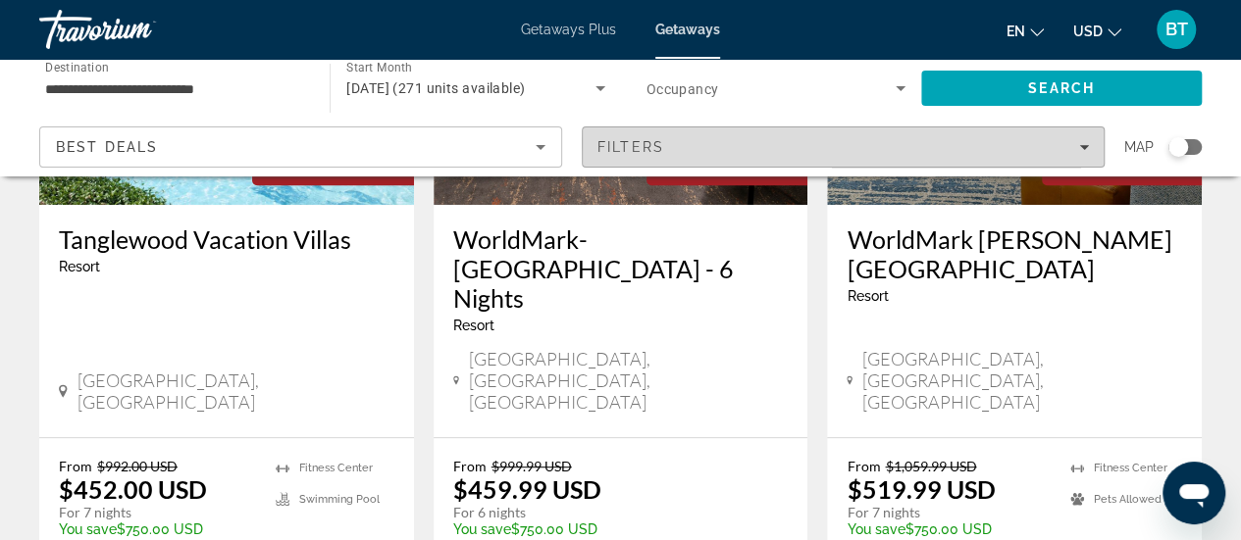
click at [1086, 145] on icon "Filters" at bounding box center [1084, 147] width 10 height 5
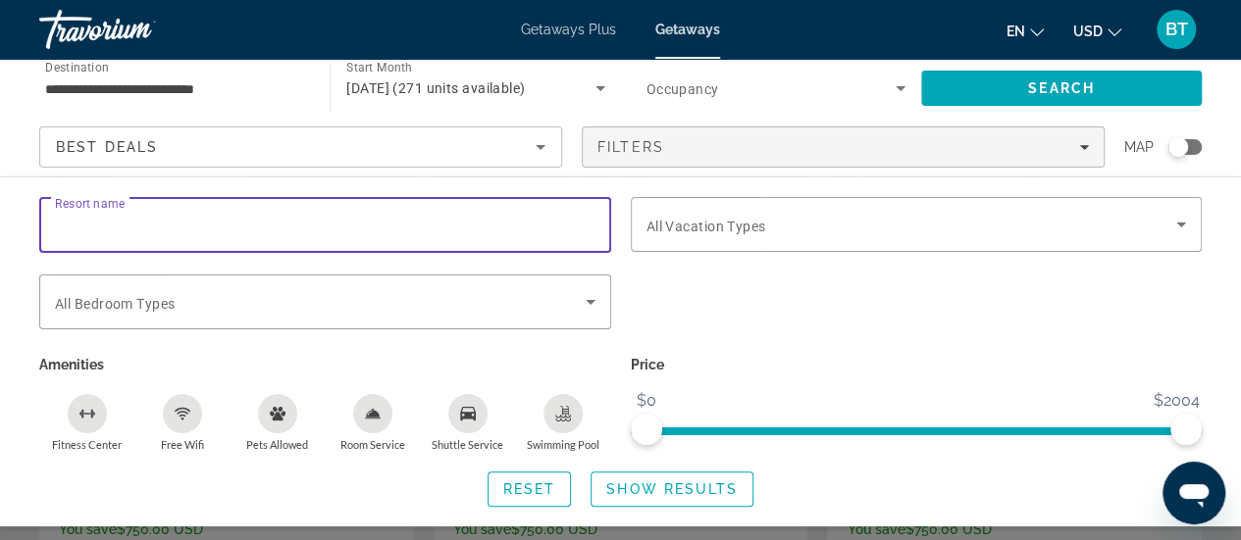
click at [184, 230] on input "Resort name" at bounding box center [325, 226] width 540 height 24
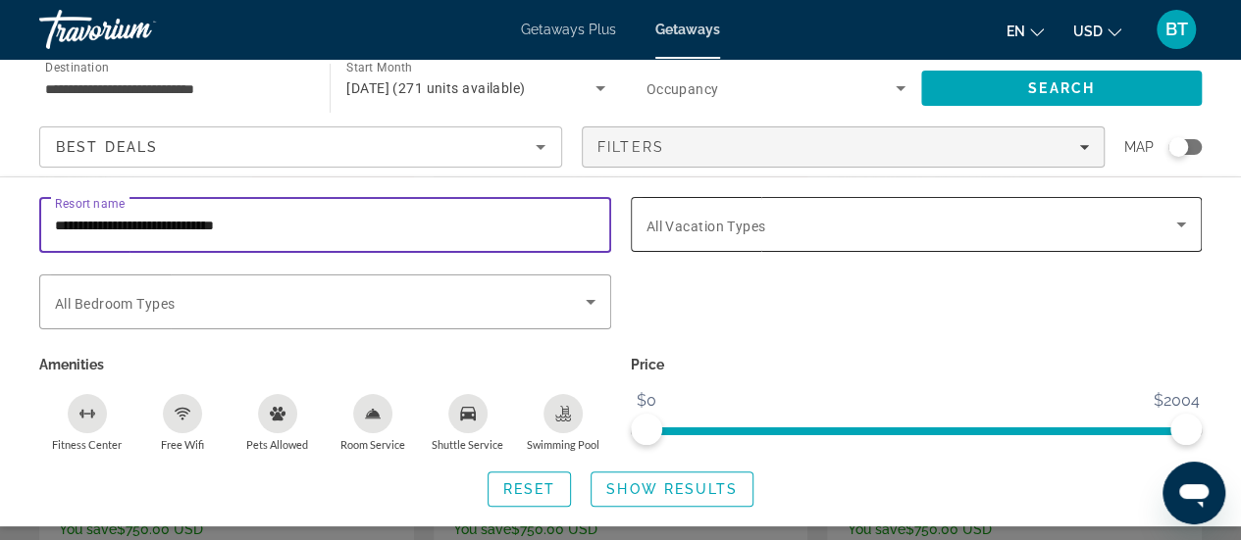
type input "**********"
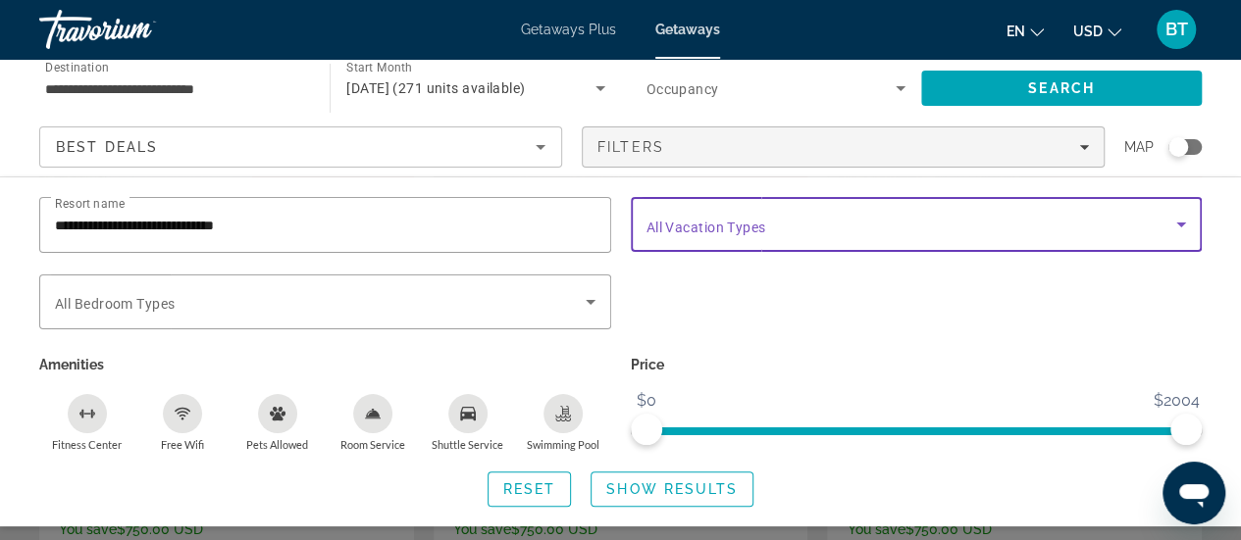
click at [1184, 226] on icon "Search widget" at bounding box center [1181, 225] width 24 height 24
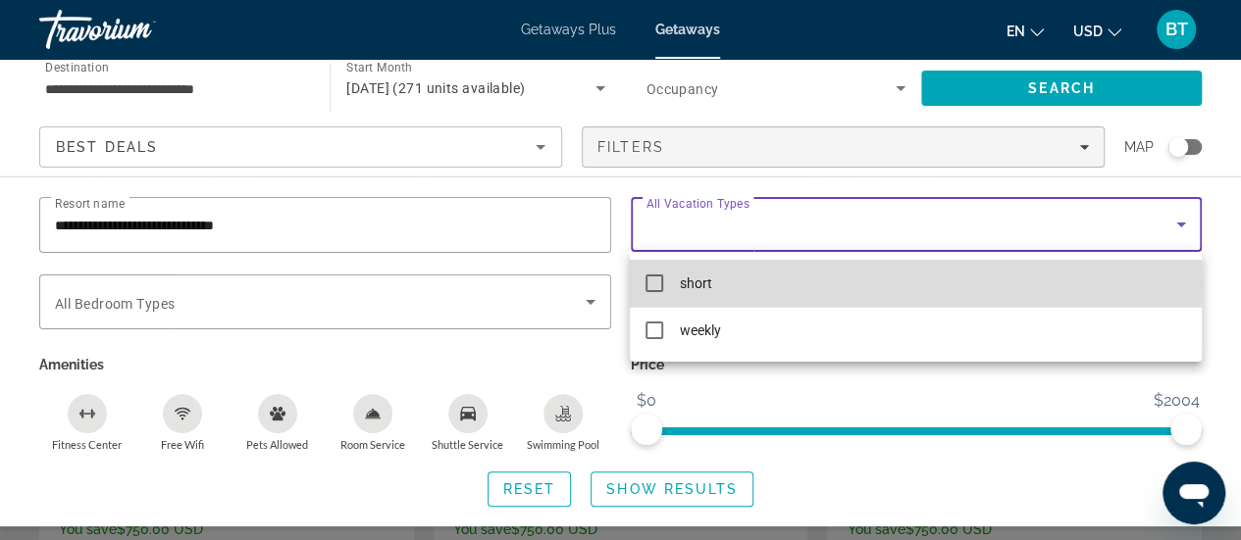
click at [658, 283] on mat-pseudo-checkbox at bounding box center [654, 284] width 18 height 18
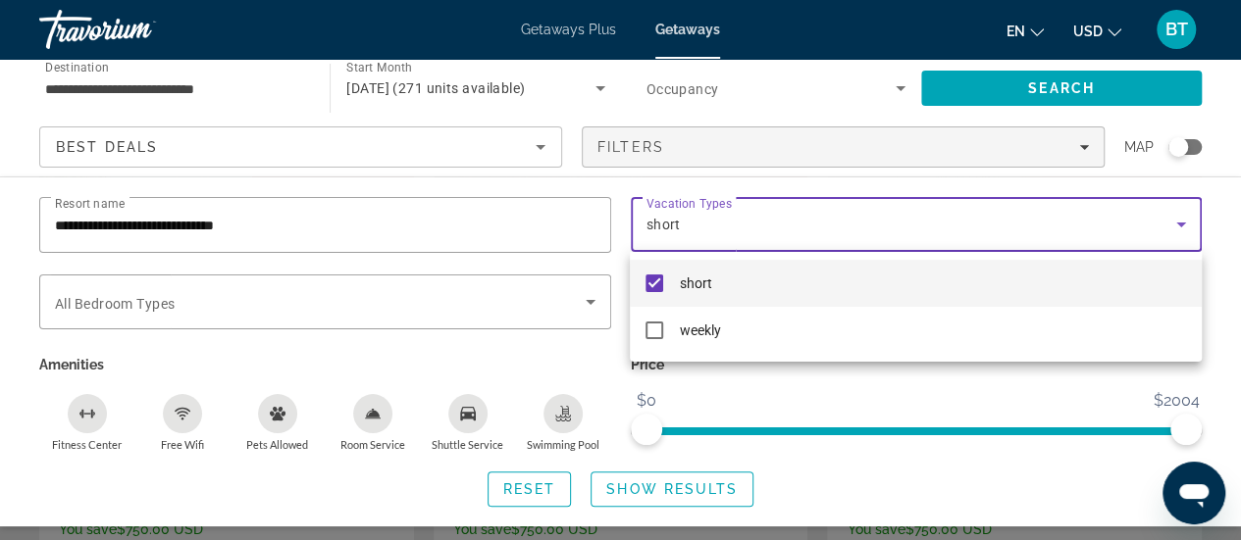
click at [589, 299] on div at bounding box center [620, 270] width 1241 height 540
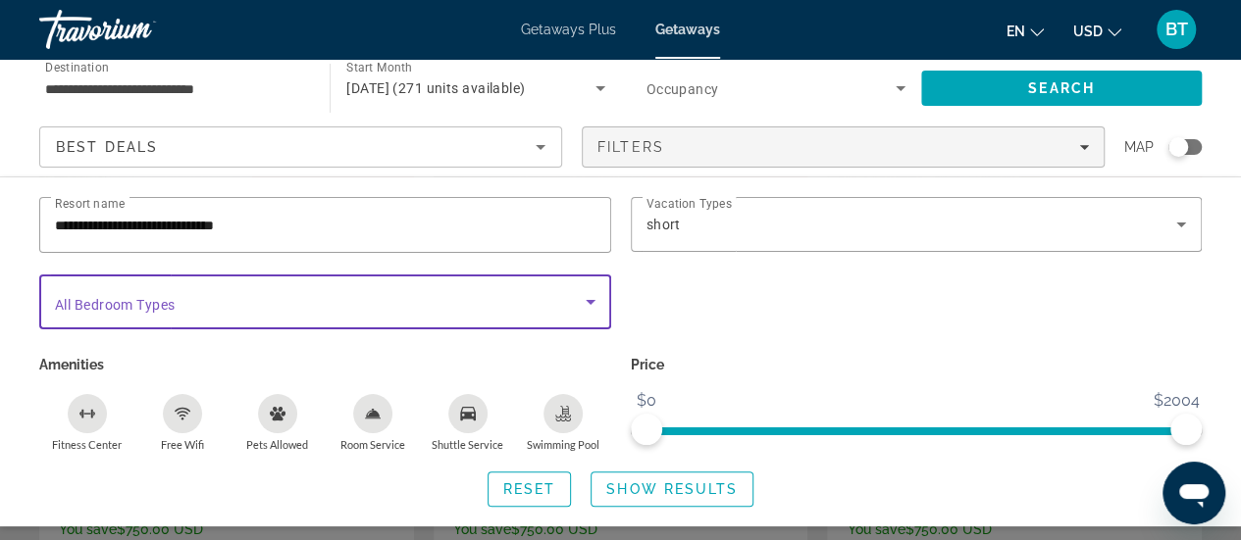
click at [590, 304] on icon "Search widget" at bounding box center [591, 302] width 24 height 24
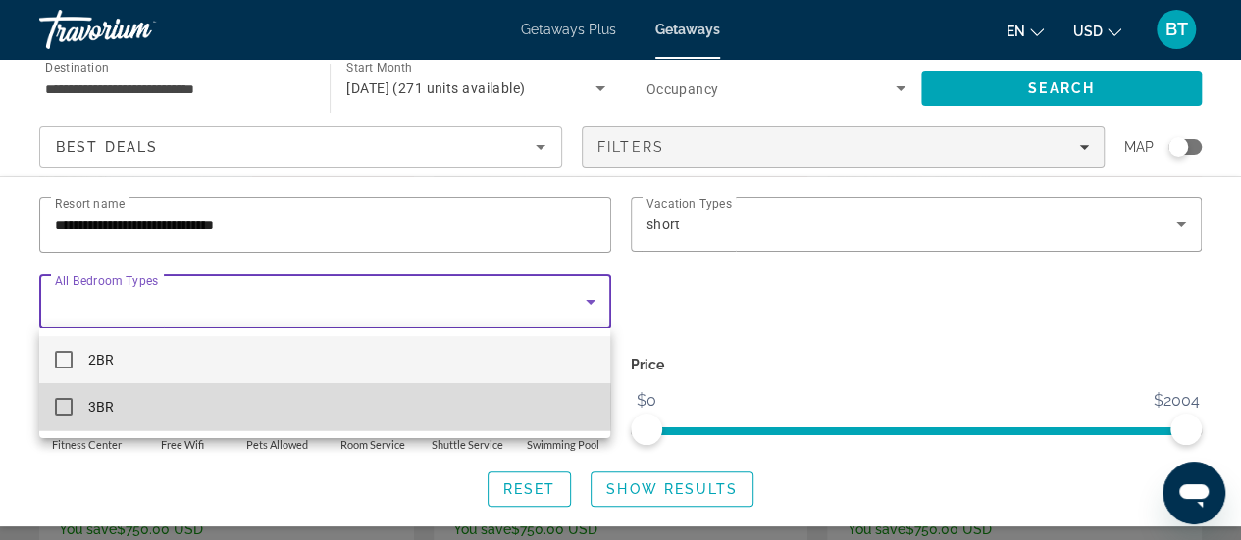
click at [71, 407] on mat-pseudo-checkbox at bounding box center [64, 407] width 18 height 18
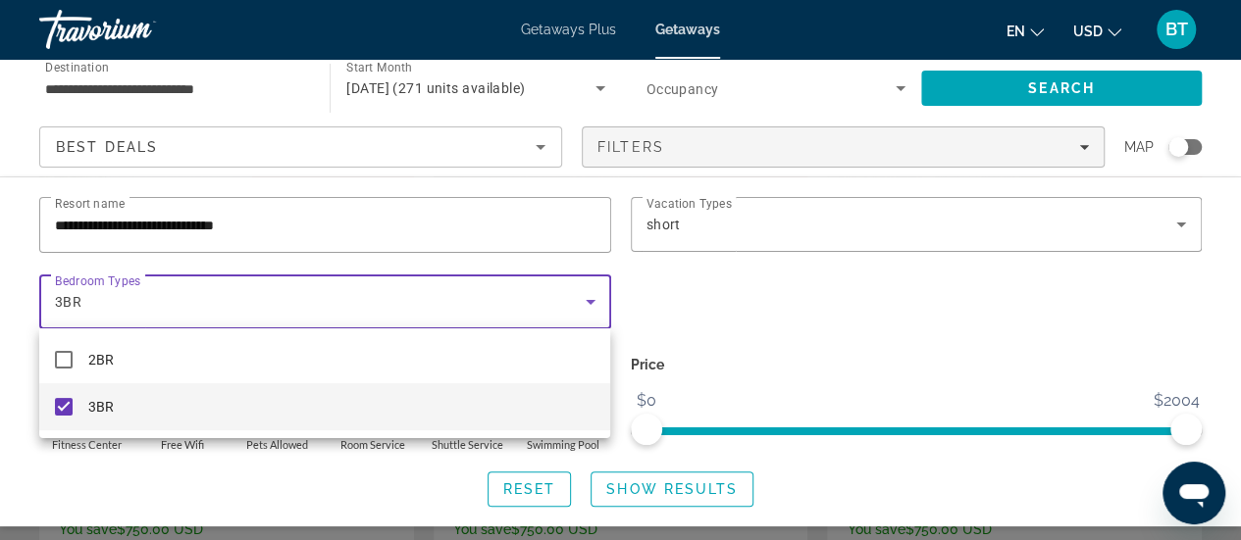
click at [936, 298] on div at bounding box center [620, 270] width 1241 height 540
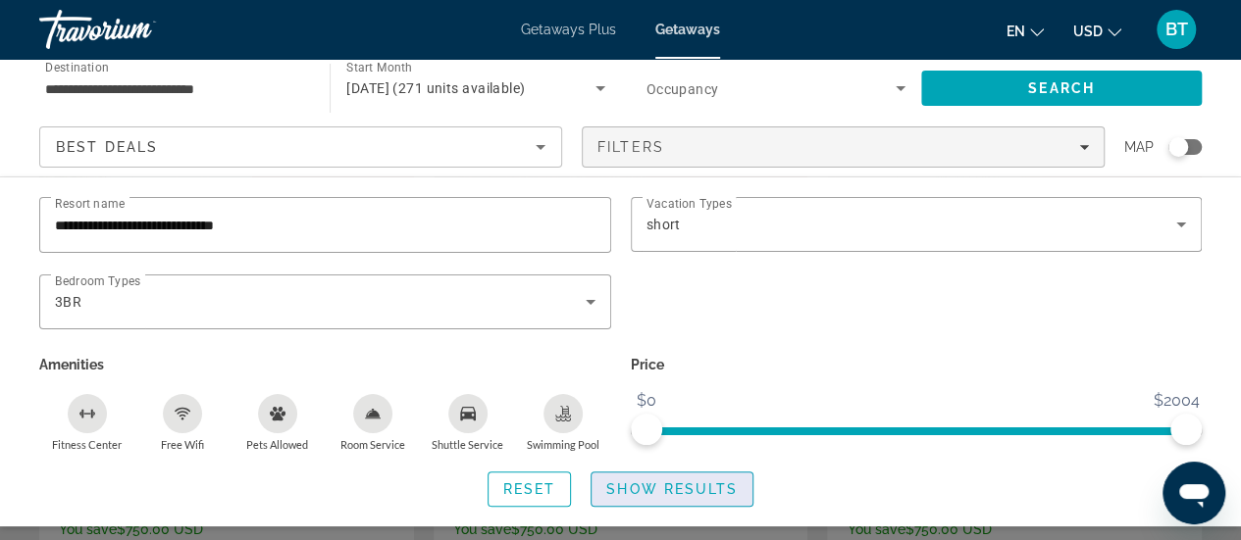
click at [681, 482] on span "Show Results" at bounding box center [671, 490] width 131 height 16
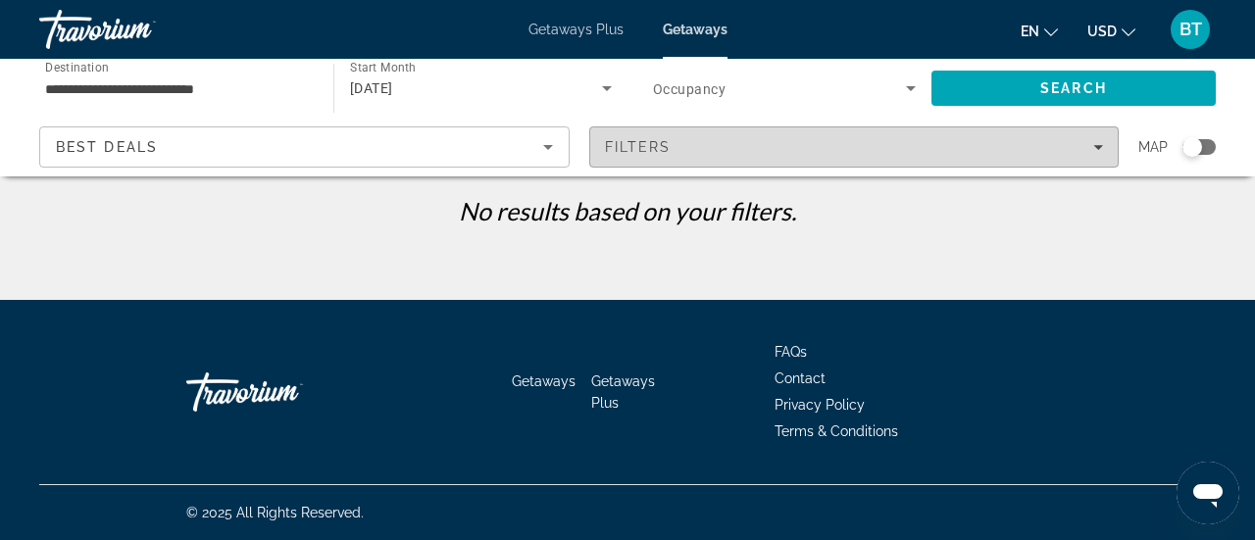
click at [1104, 148] on span "Filters" at bounding box center [854, 147] width 529 height 47
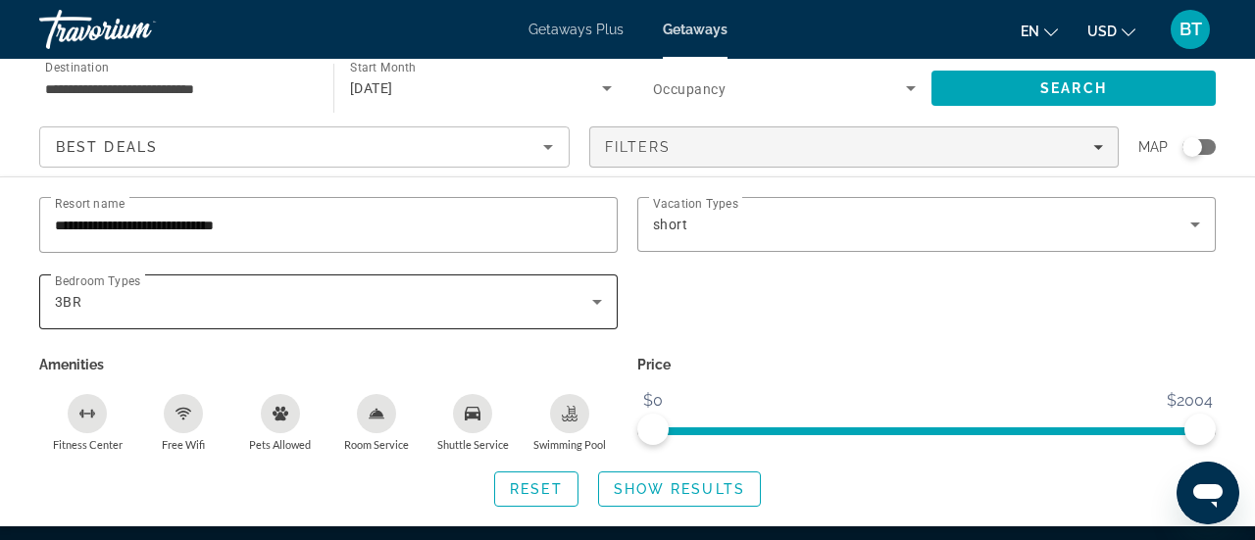
click at [600, 300] on icon "Search widget" at bounding box center [597, 302] width 10 height 5
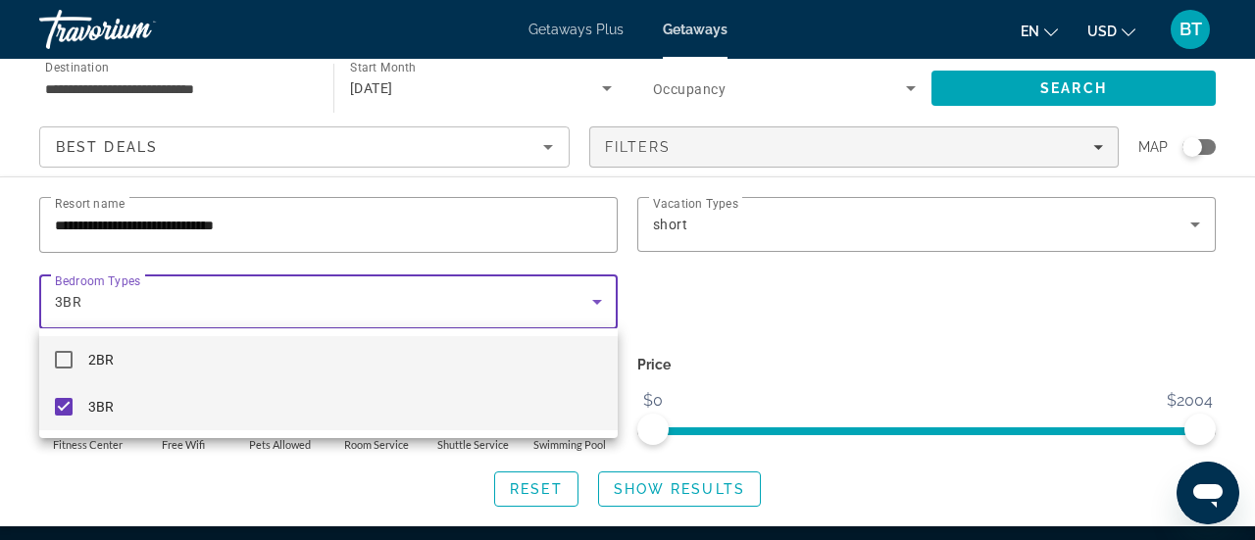
click at [497, 366] on mat-option "2BR" at bounding box center [328, 359] width 579 height 47
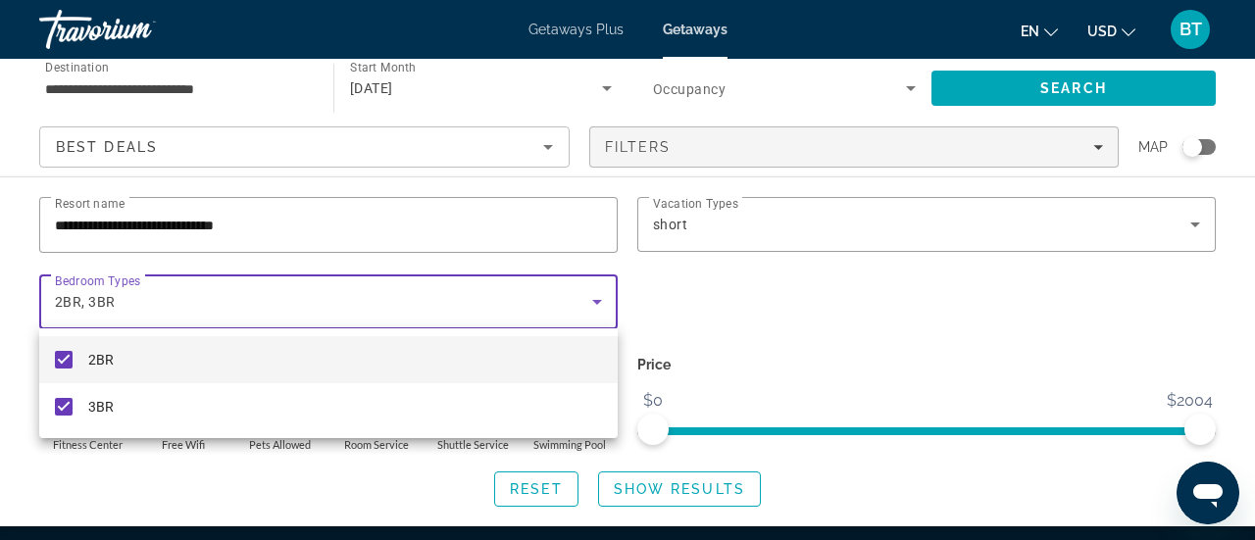
click at [594, 300] on div at bounding box center [627, 270] width 1255 height 540
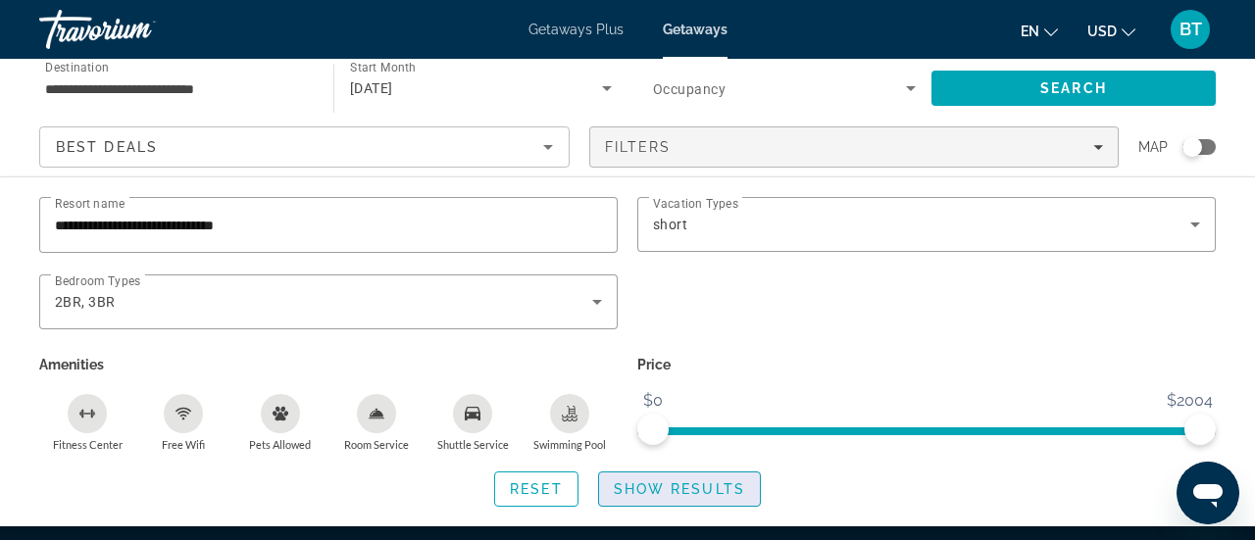
click at [689, 489] on span "Show Results" at bounding box center [679, 490] width 131 height 16
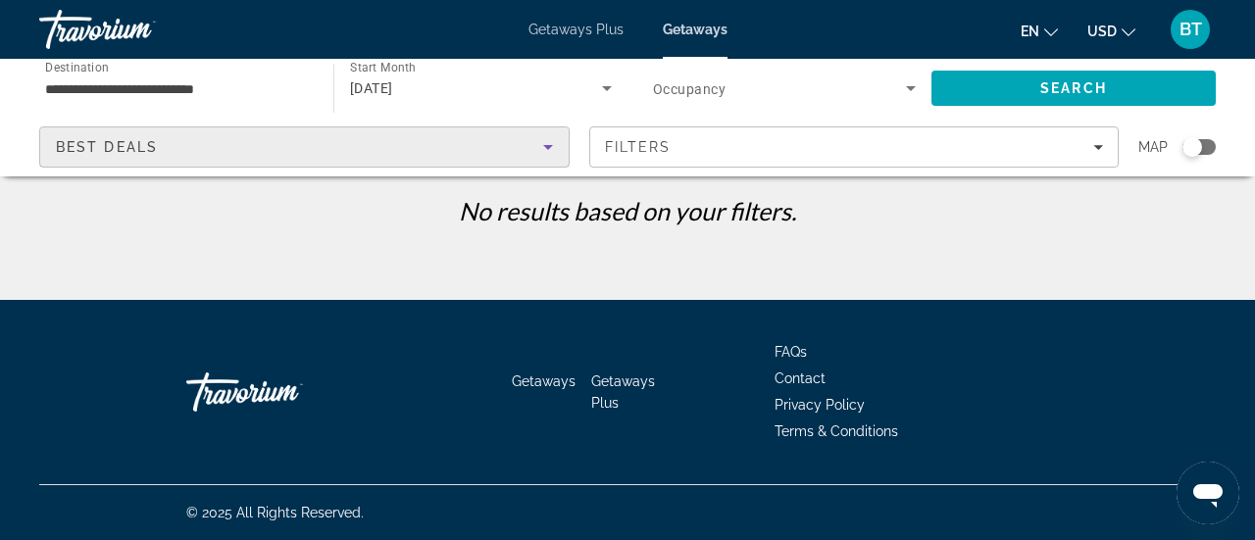
click at [222, 145] on div "Best Deals" at bounding box center [299, 147] width 487 height 24
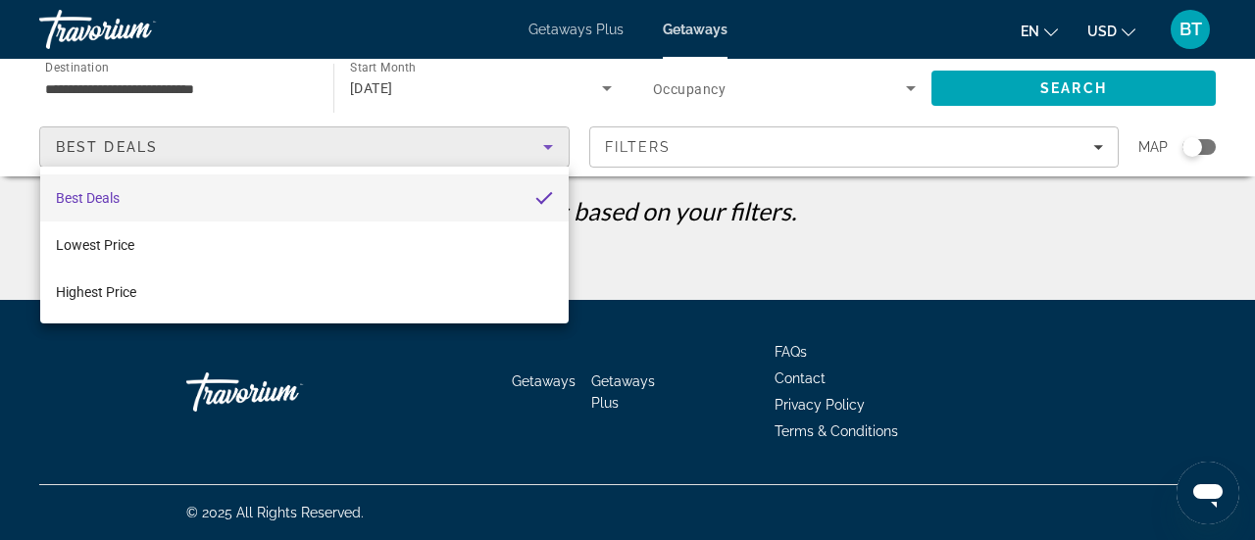
click at [973, 266] on div at bounding box center [627, 270] width 1255 height 540
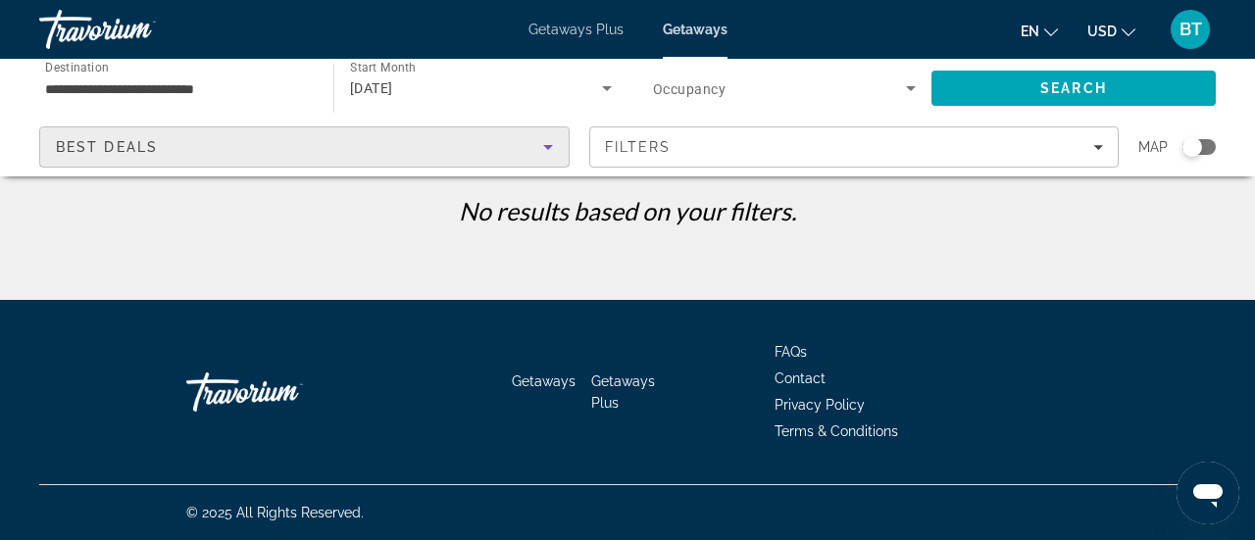
click at [282, 150] on div "Best Deals" at bounding box center [299, 147] width 487 height 24
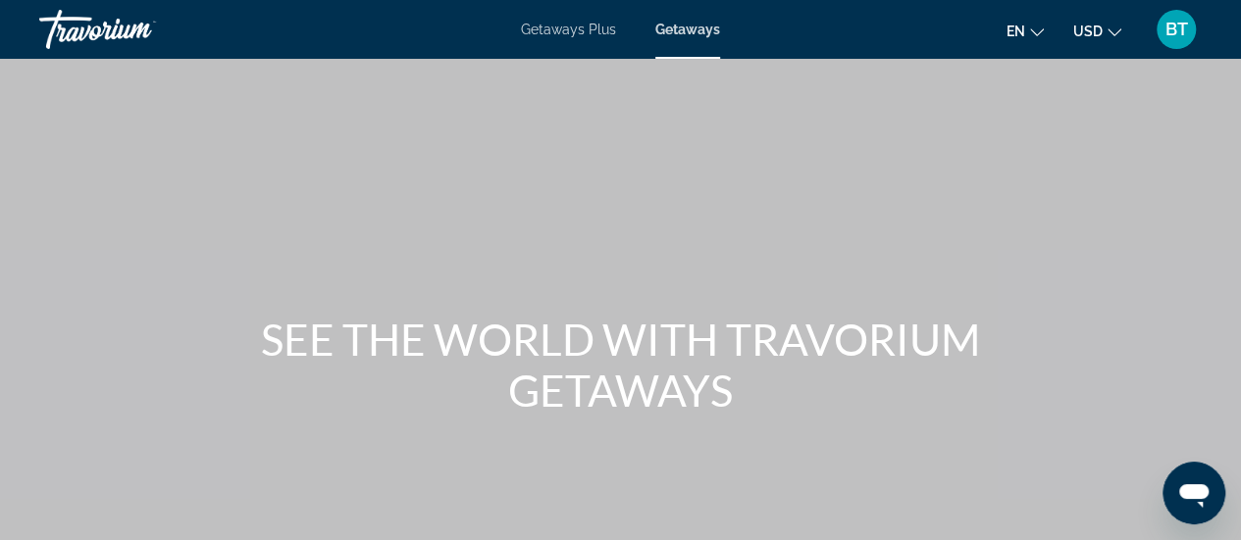
click at [692, 23] on span "Getaways" at bounding box center [687, 30] width 65 height 16
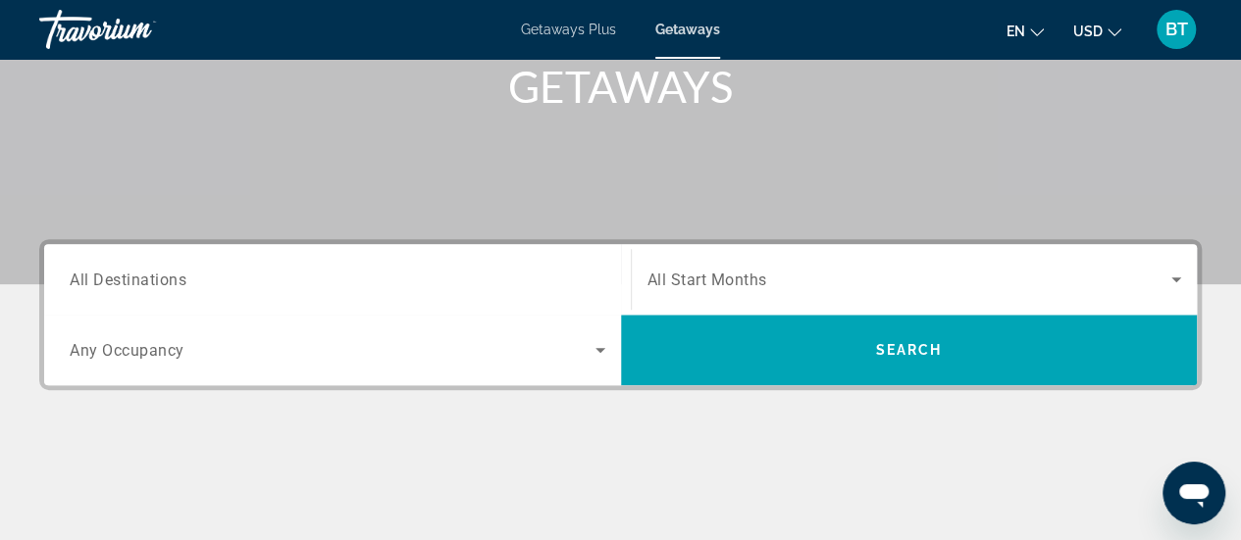
scroll to position [316, 0]
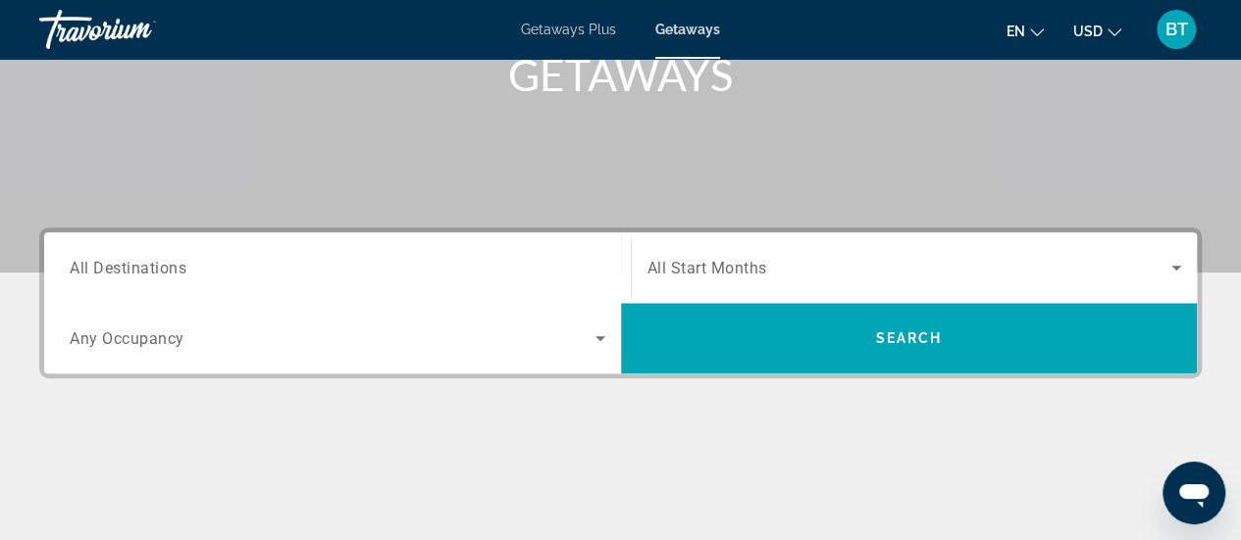
click at [205, 276] on input "Destination All Destinations" at bounding box center [338, 269] width 536 height 24
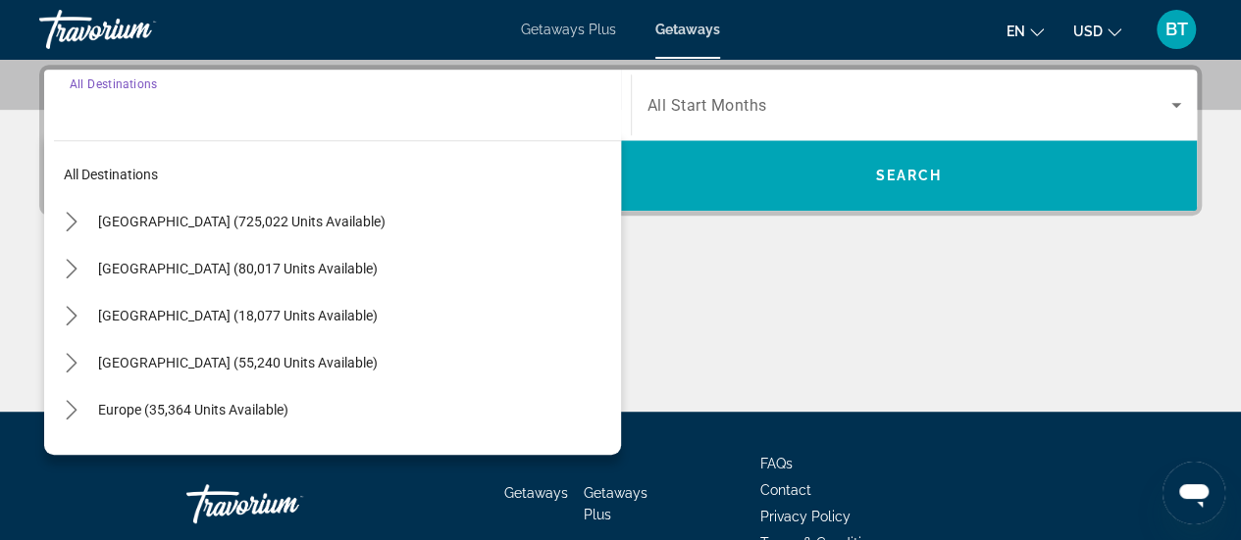
scroll to position [479, 0]
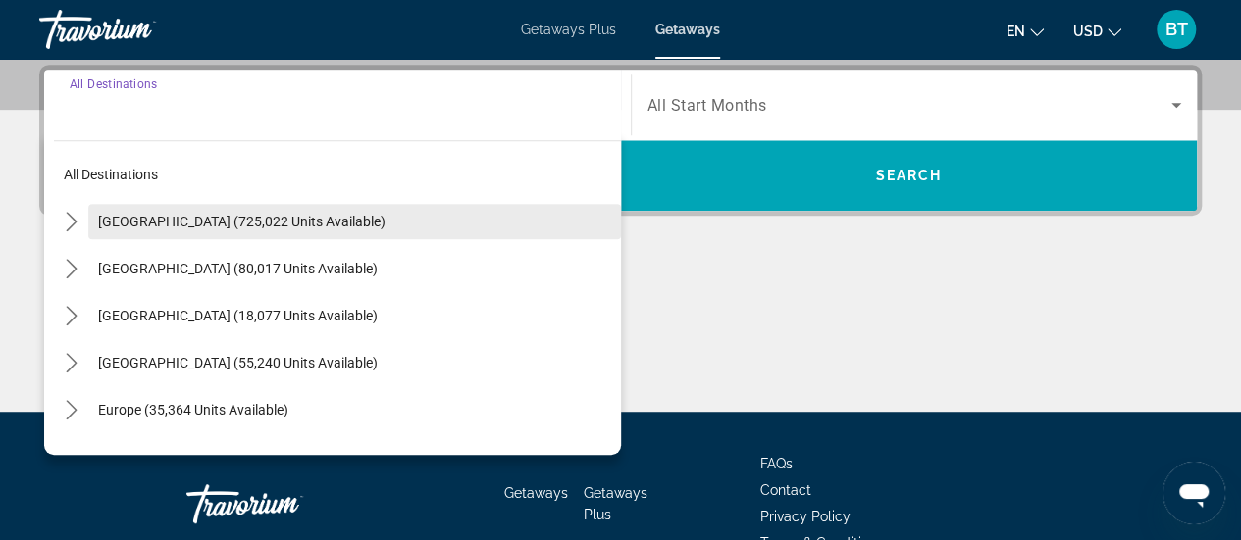
click at [233, 225] on span "United States (725,022 units available)" at bounding box center [241, 222] width 287 height 16
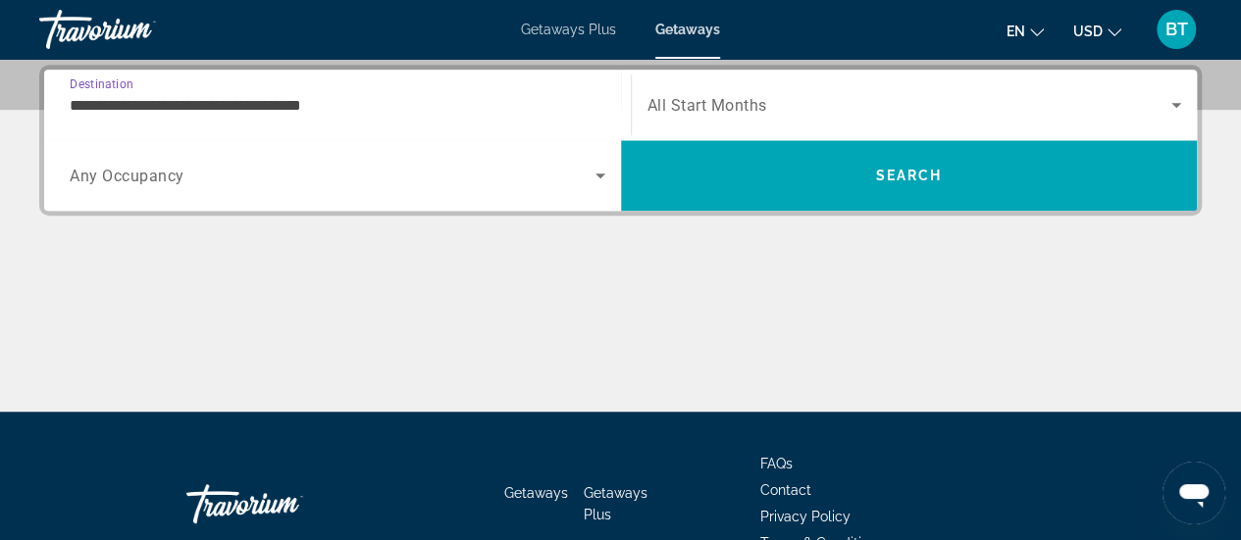
click at [271, 97] on input "**********" at bounding box center [338, 106] width 536 height 24
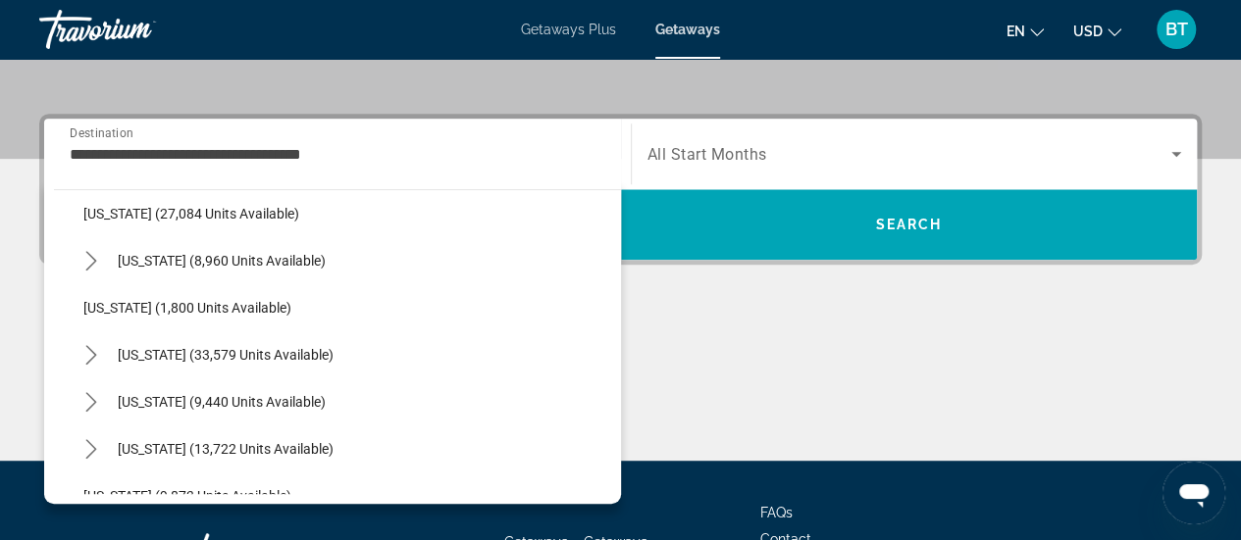
scroll to position [1581, 0]
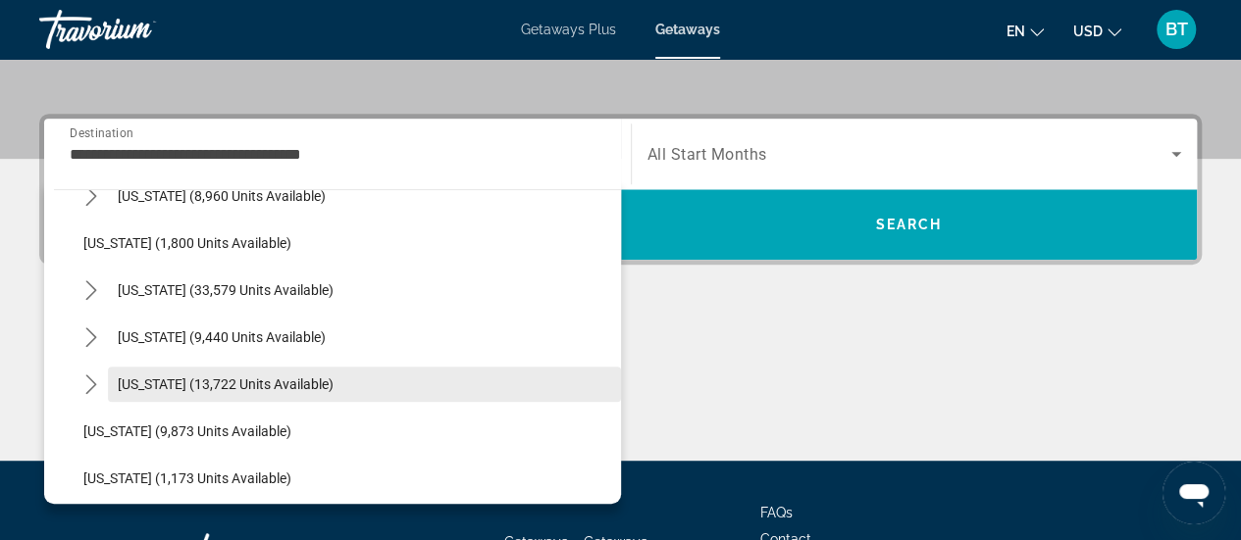
click at [286, 384] on span "Texas (13,722 units available)" at bounding box center [226, 385] width 216 height 16
type input "**********"
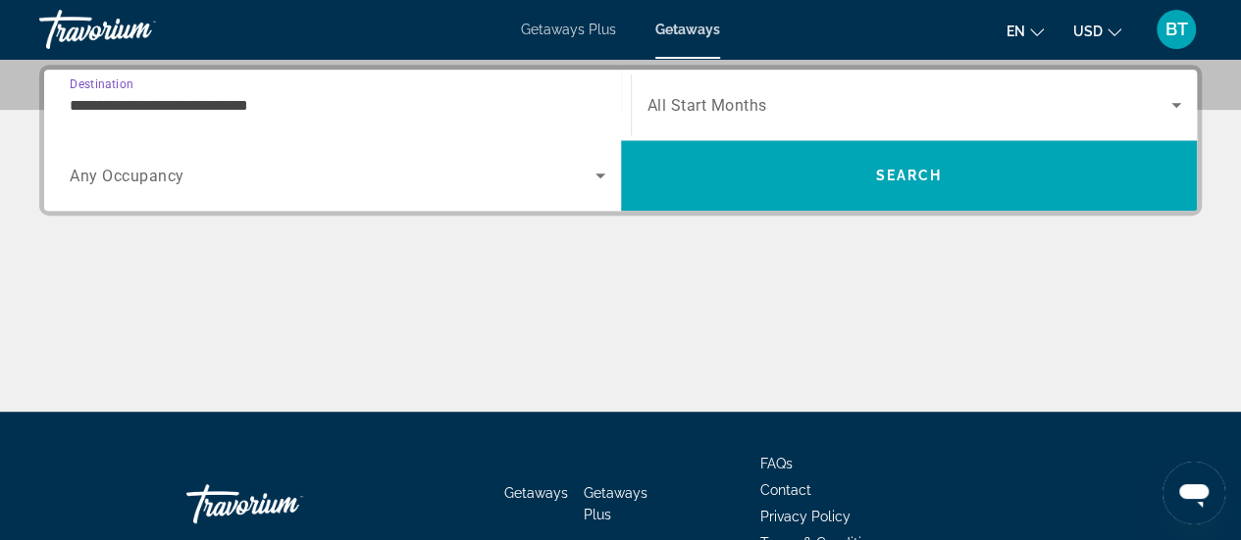
scroll to position [479, 0]
click at [595, 175] on icon "Search widget" at bounding box center [601, 176] width 24 height 24
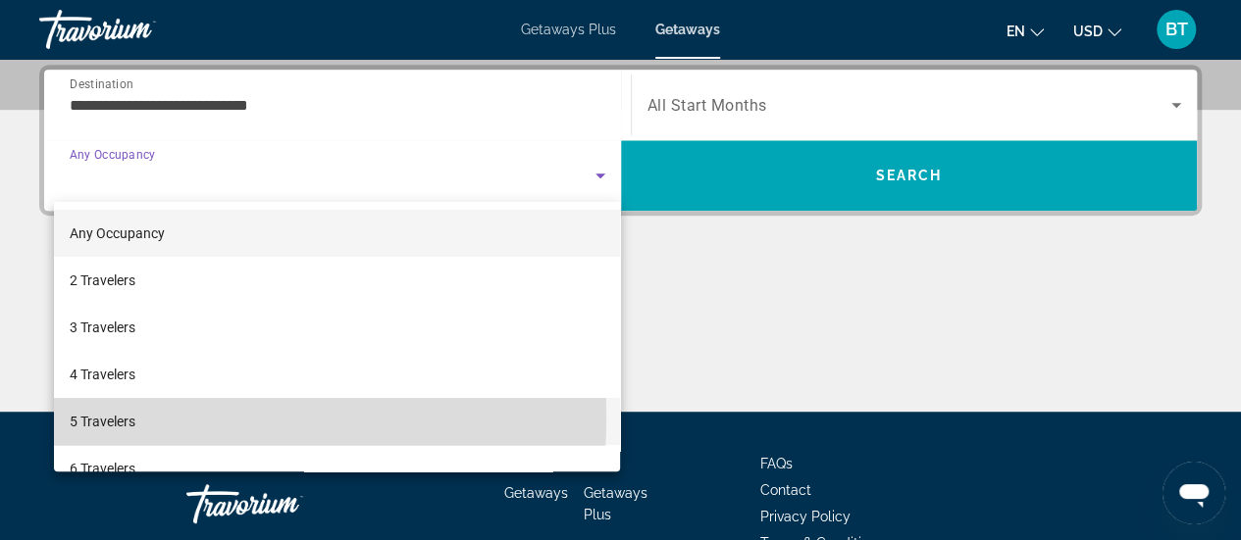
click at [139, 418] on mat-option "5 Travelers" at bounding box center [337, 421] width 567 height 47
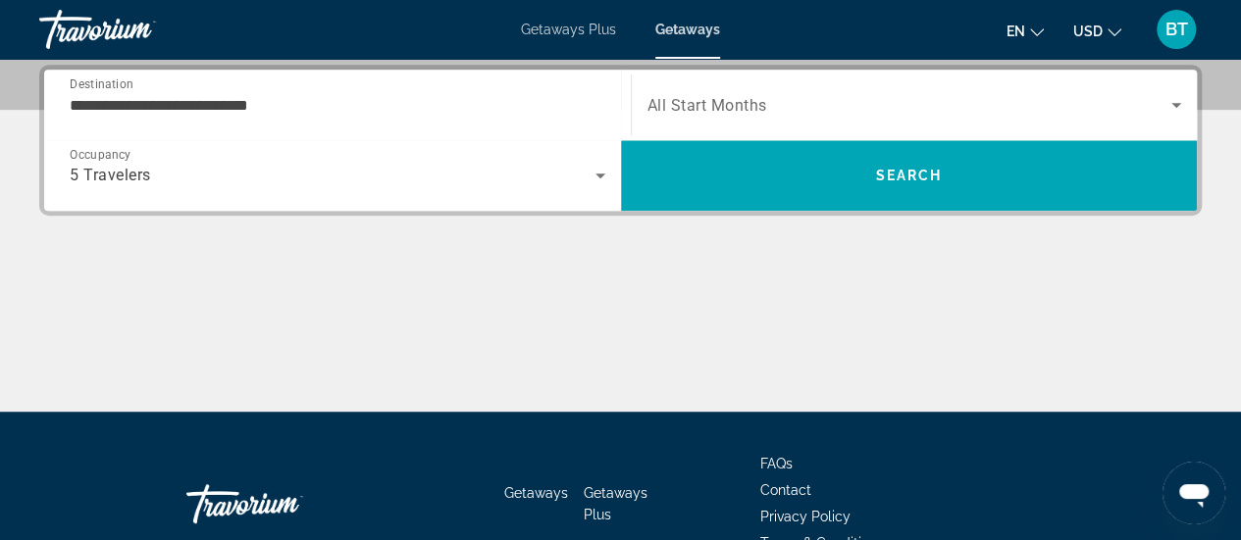
click at [728, 99] on span "All Start Months" at bounding box center [707, 105] width 120 height 19
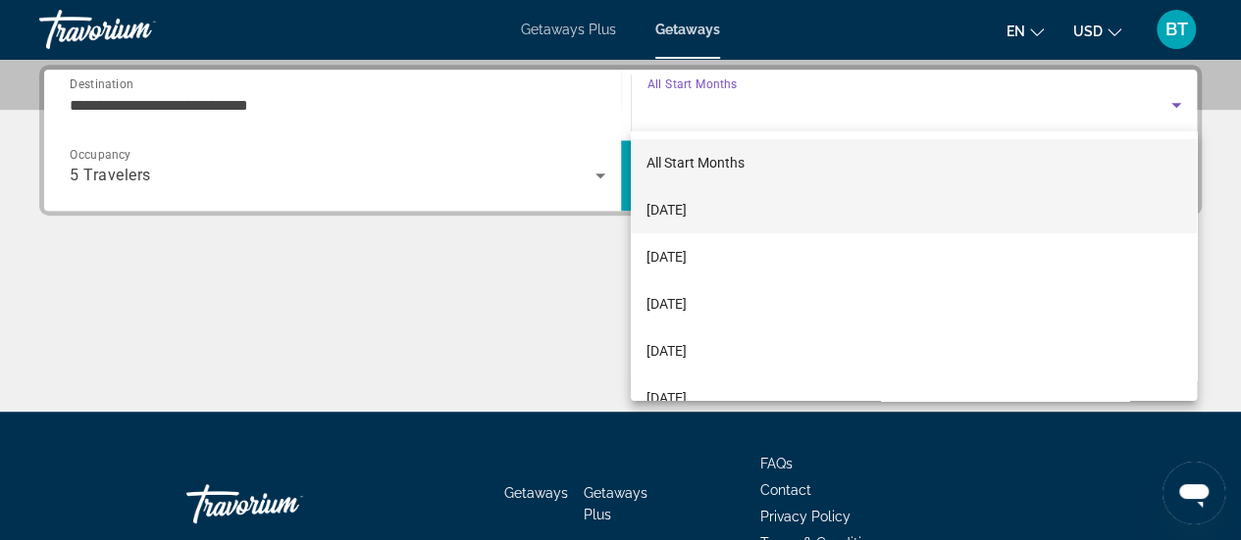
click at [687, 207] on span "[DATE]" at bounding box center [666, 210] width 40 height 24
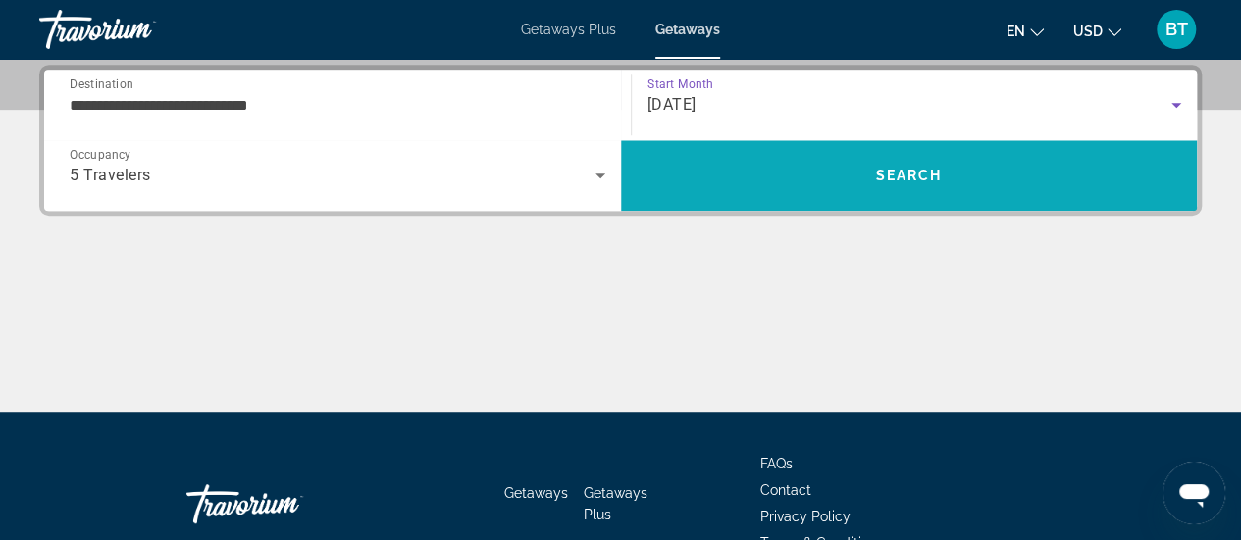
click at [899, 171] on span "Search" at bounding box center [908, 176] width 67 height 16
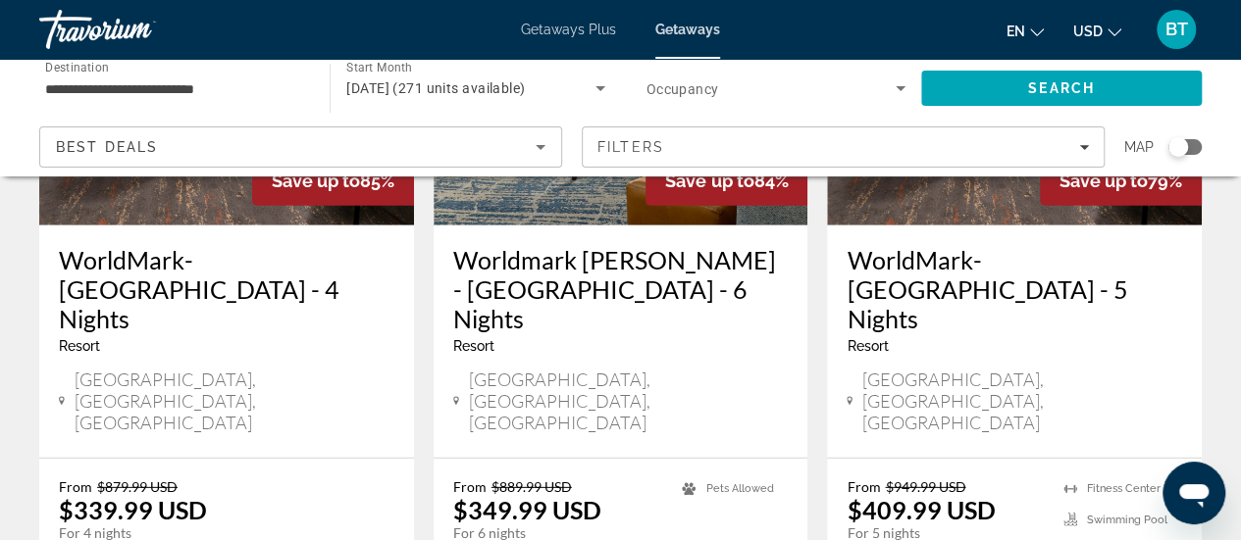
scroll to position [2640, 0]
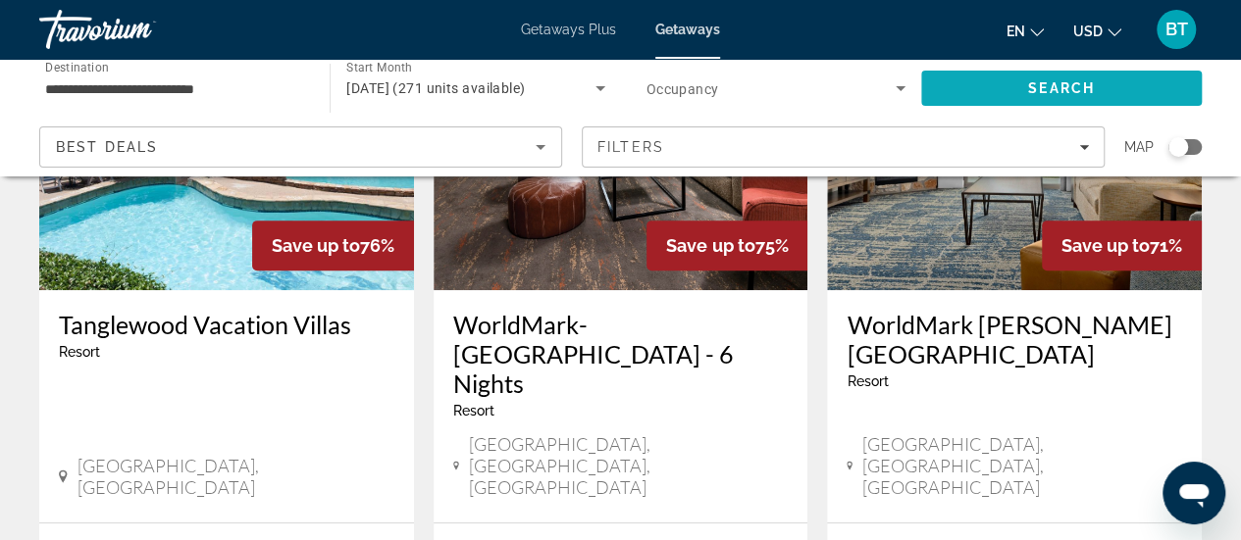
scroll to position [245, 0]
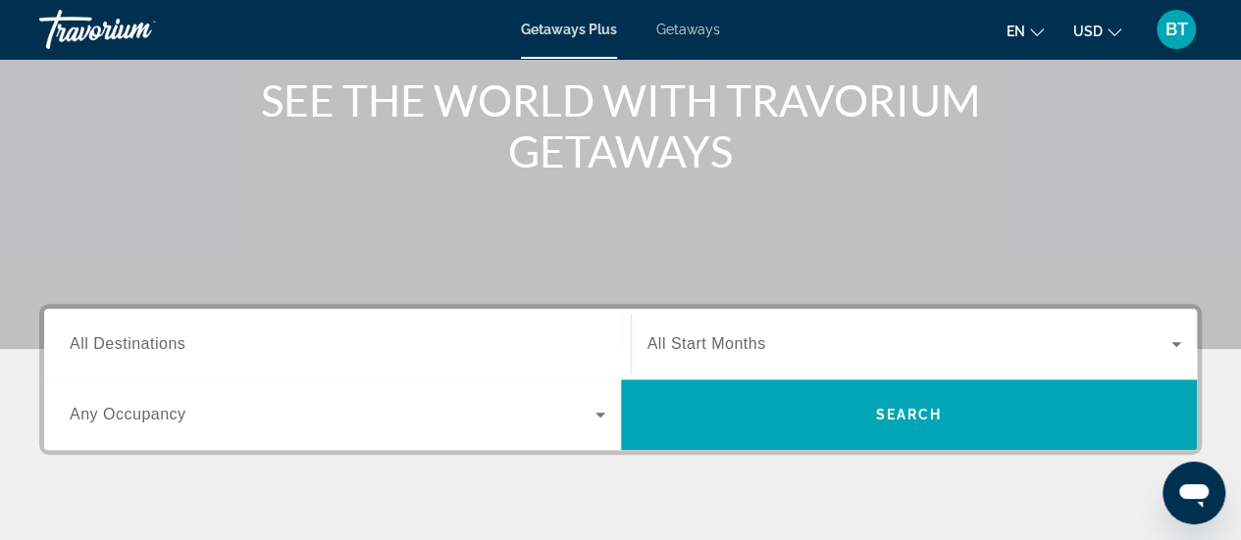
scroll to position [243, 0]
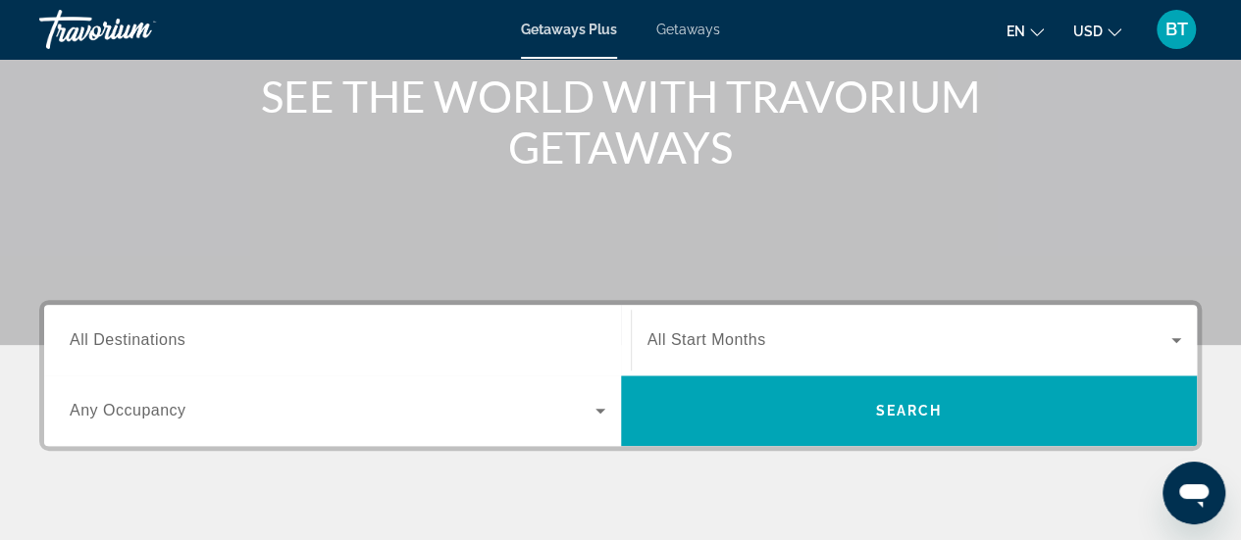
click at [175, 335] on span "All Destinations" at bounding box center [128, 340] width 116 height 17
click at [175, 335] on input "Destination All Destinations" at bounding box center [338, 342] width 536 height 24
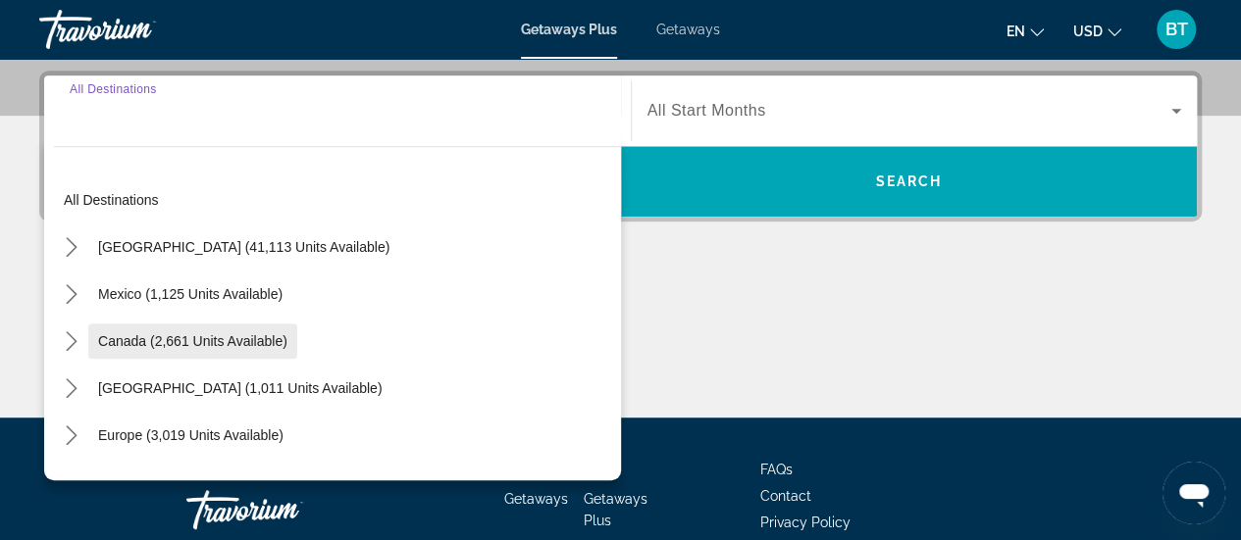
scroll to position [479, 0]
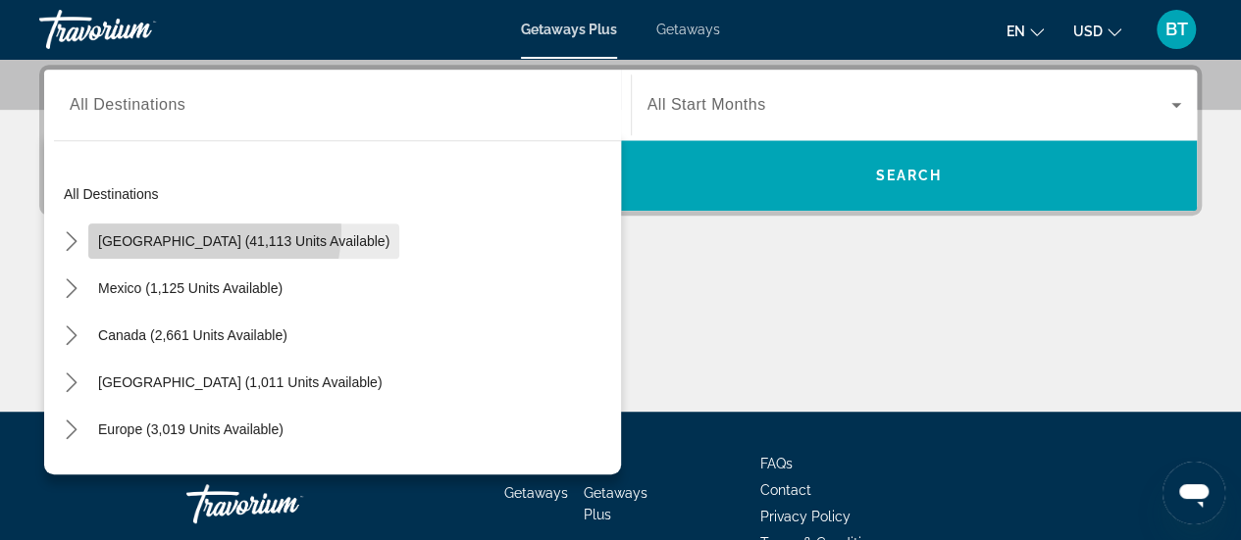
click at [206, 230] on span "Select destination: United States (41,113 units available)" at bounding box center [243, 241] width 311 height 47
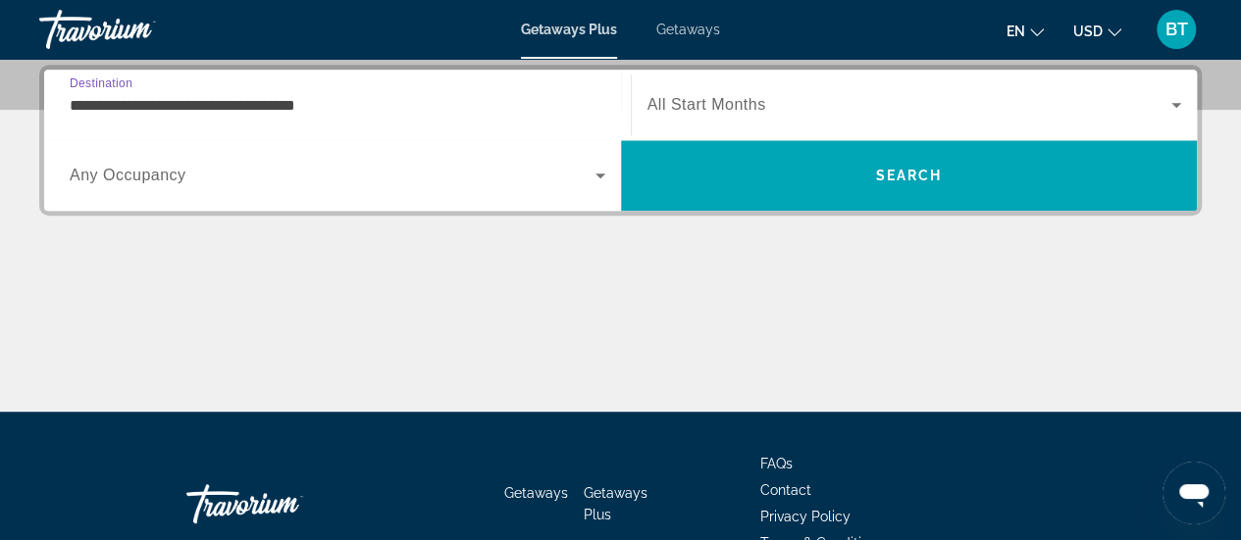
click at [231, 109] on input "**********" at bounding box center [338, 106] width 536 height 24
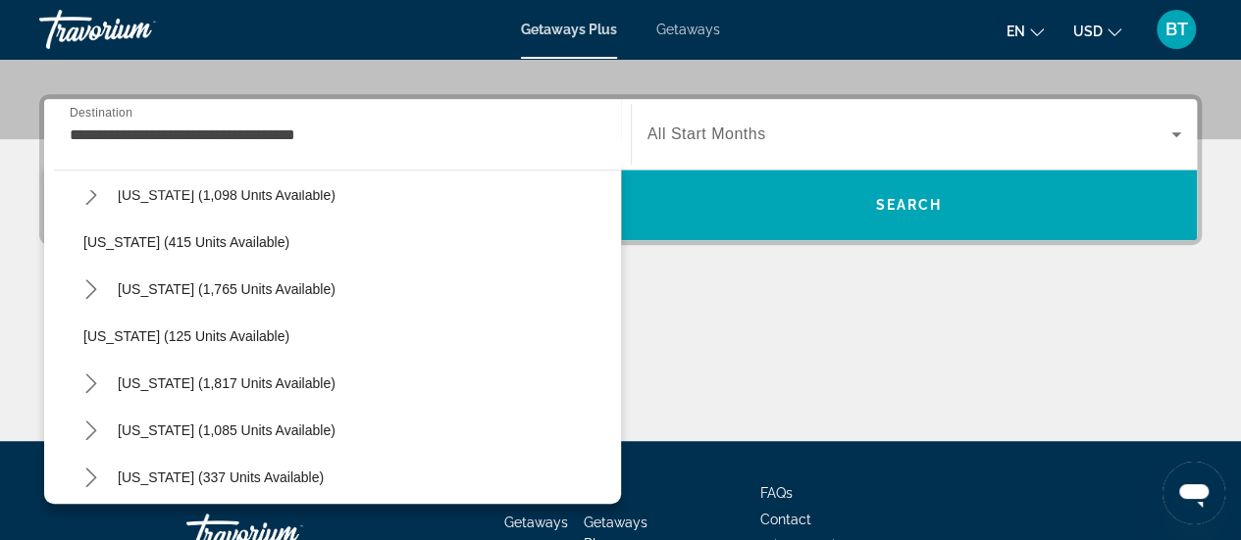
scroll to position [1306, 0]
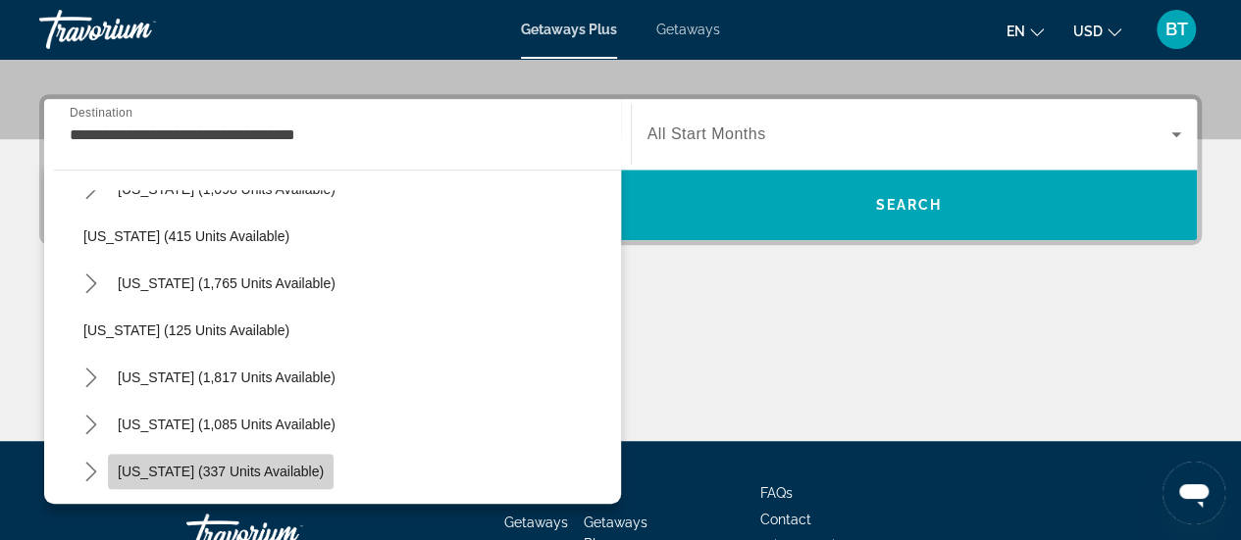
click at [253, 468] on span "[US_STATE] (337 units available)" at bounding box center [221, 472] width 206 height 16
type input "**********"
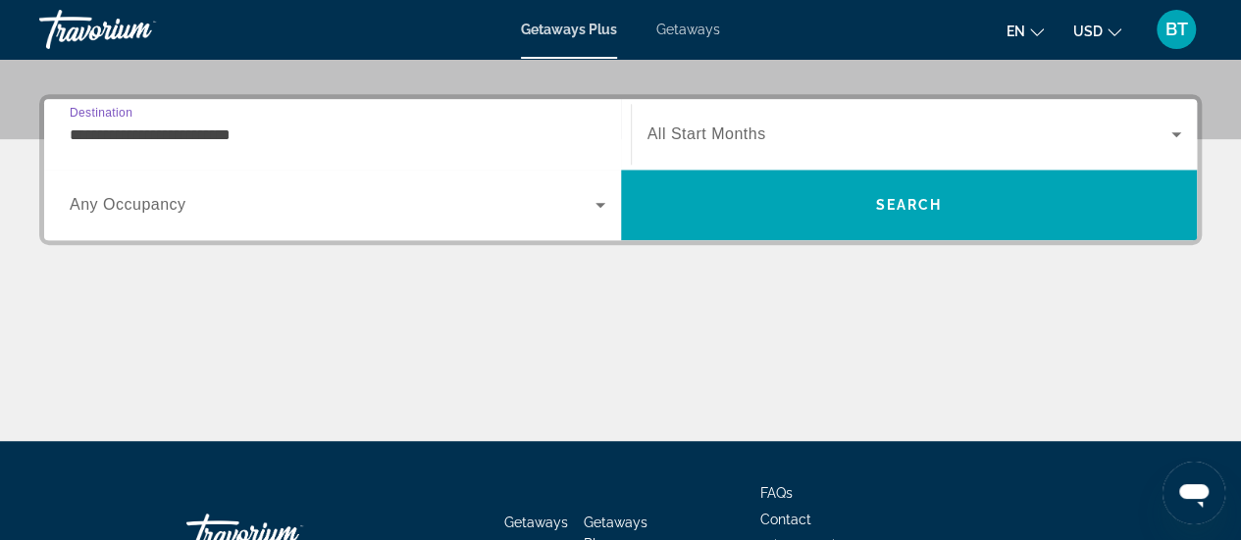
scroll to position [479, 0]
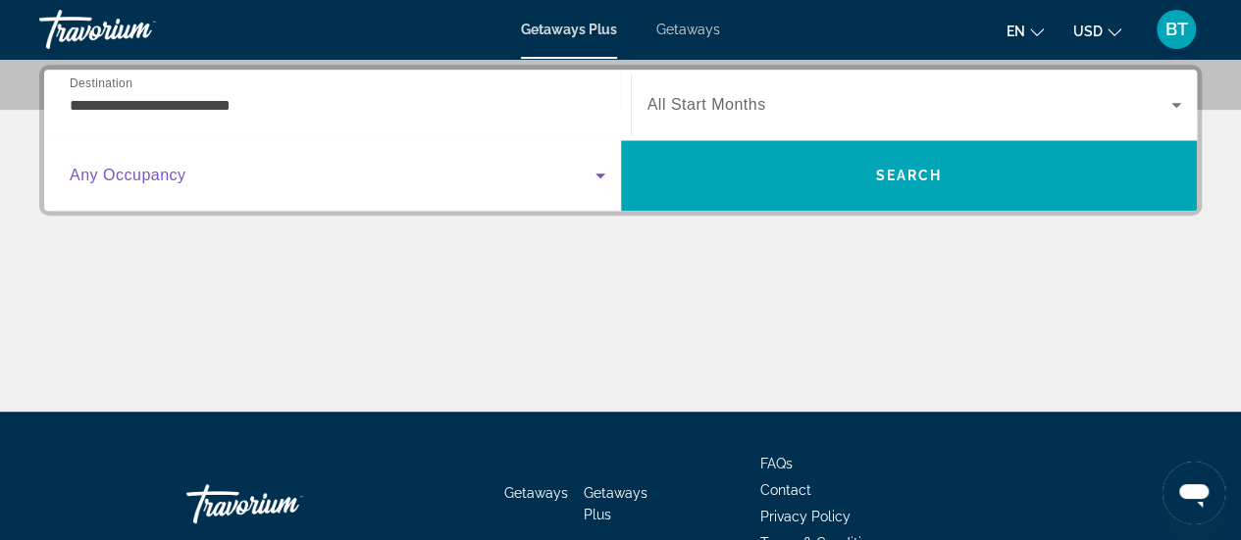
click at [594, 164] on icon "Search widget" at bounding box center [601, 176] width 24 height 24
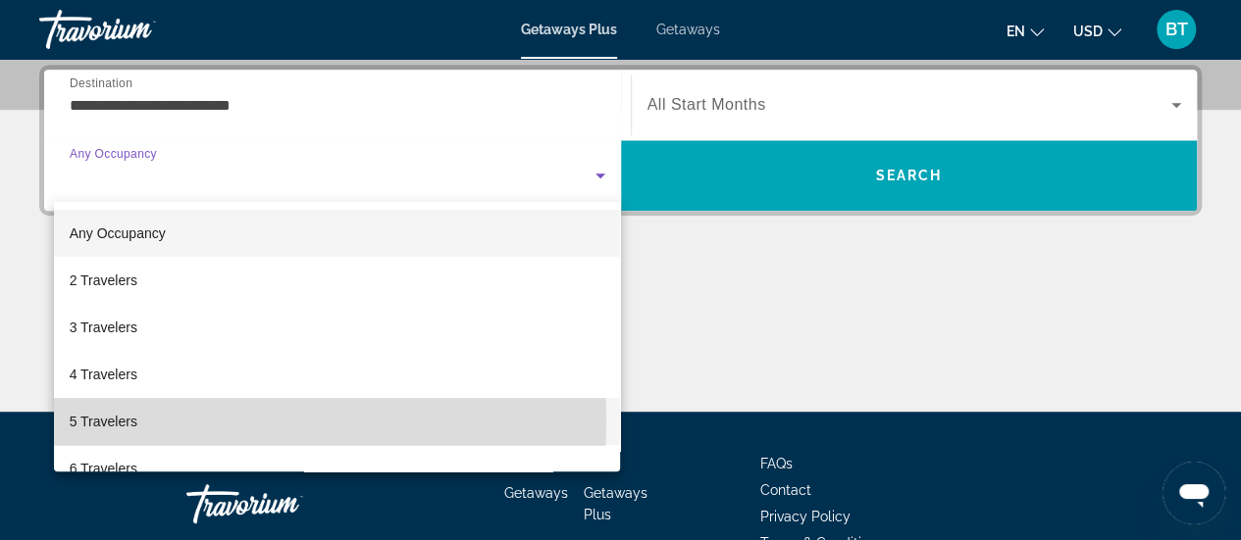
click at [133, 419] on span "5 Travelers" at bounding box center [104, 422] width 68 height 24
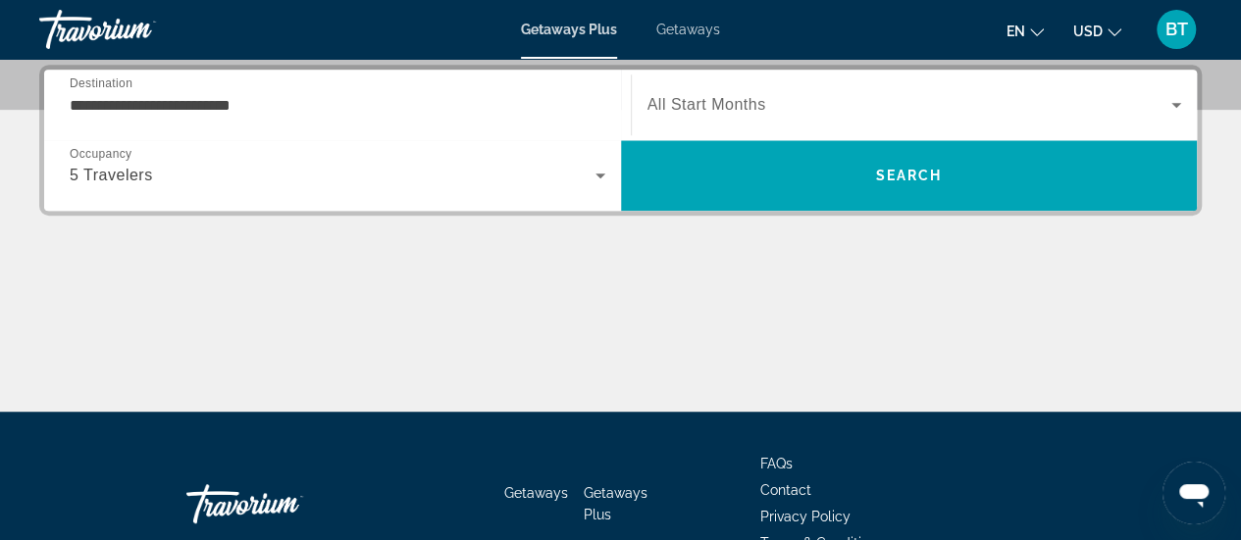
click at [750, 99] on span "All Start Months" at bounding box center [706, 104] width 119 height 17
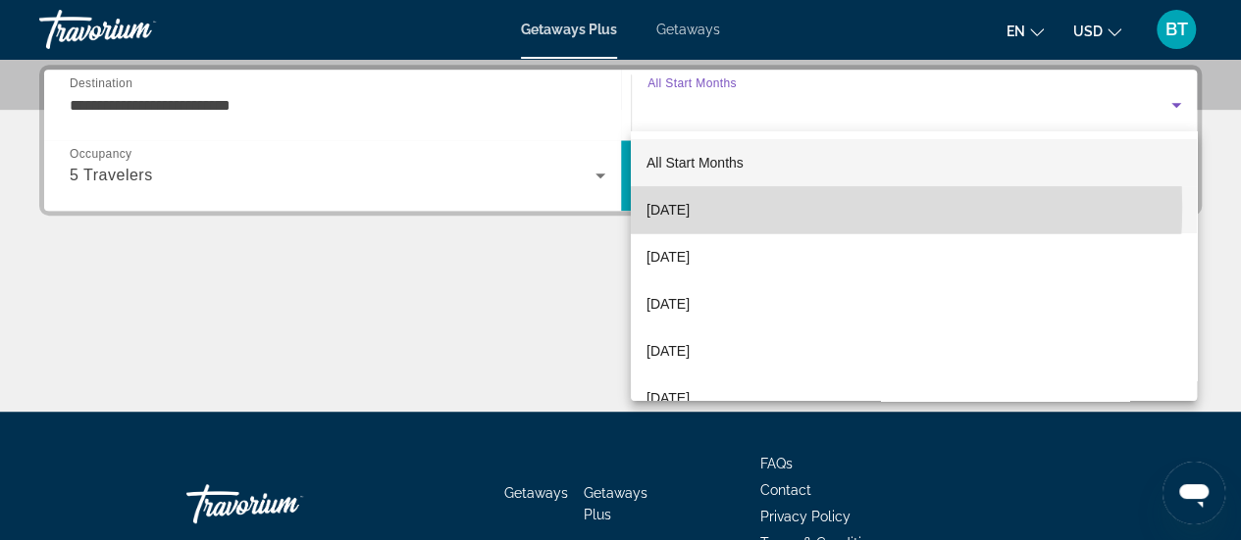
click at [690, 207] on span "[DATE]" at bounding box center [667, 210] width 43 height 24
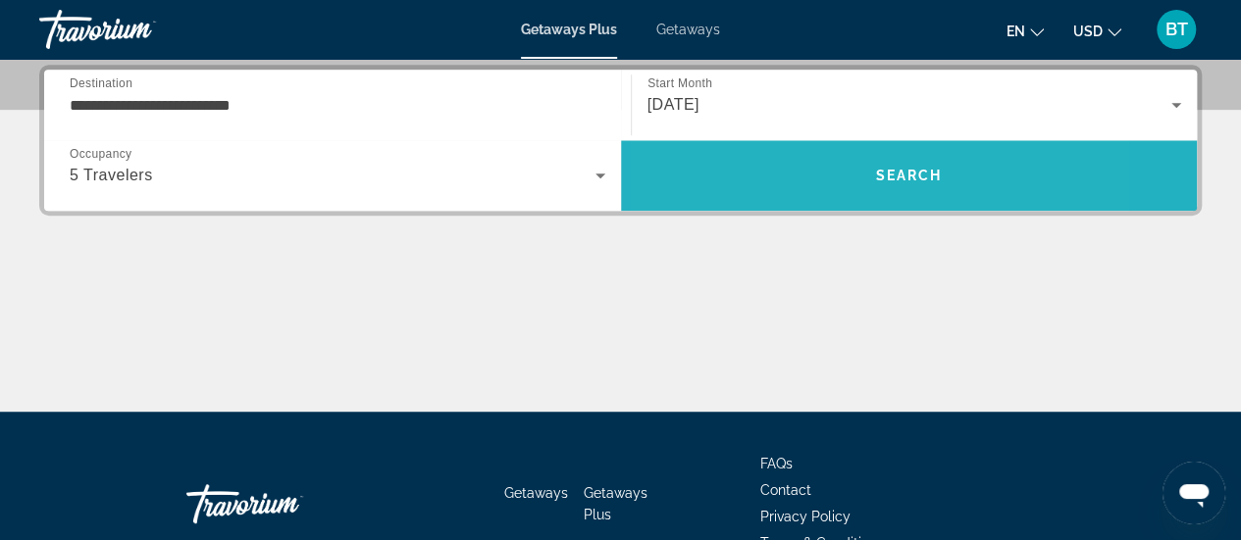
click at [790, 170] on span "Search" at bounding box center [909, 175] width 577 height 47
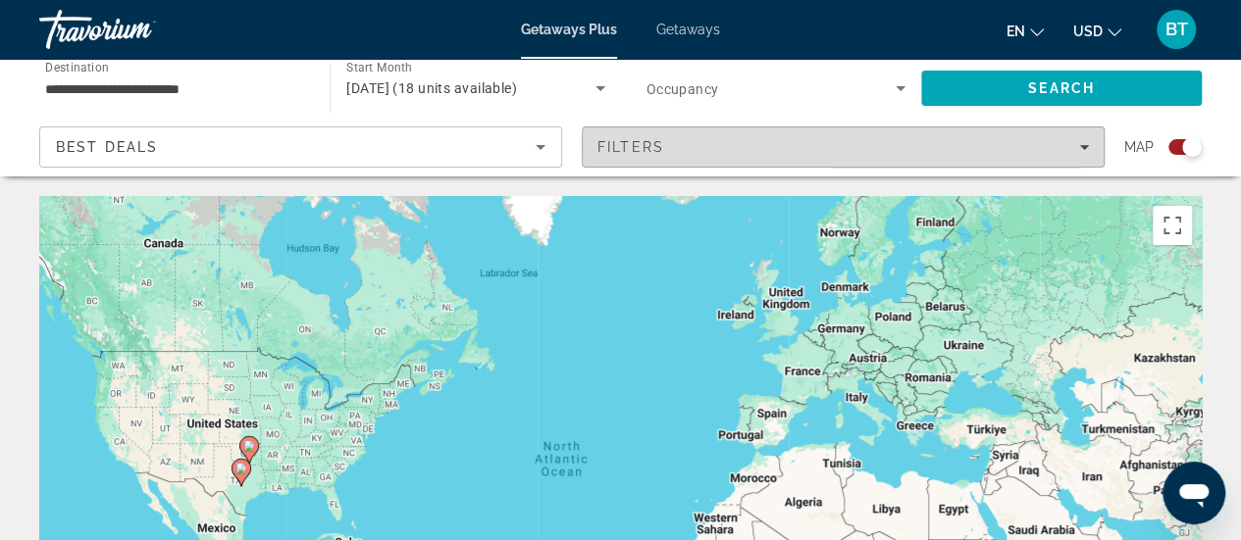
click at [1088, 148] on icon "Filters" at bounding box center [1084, 147] width 10 height 10
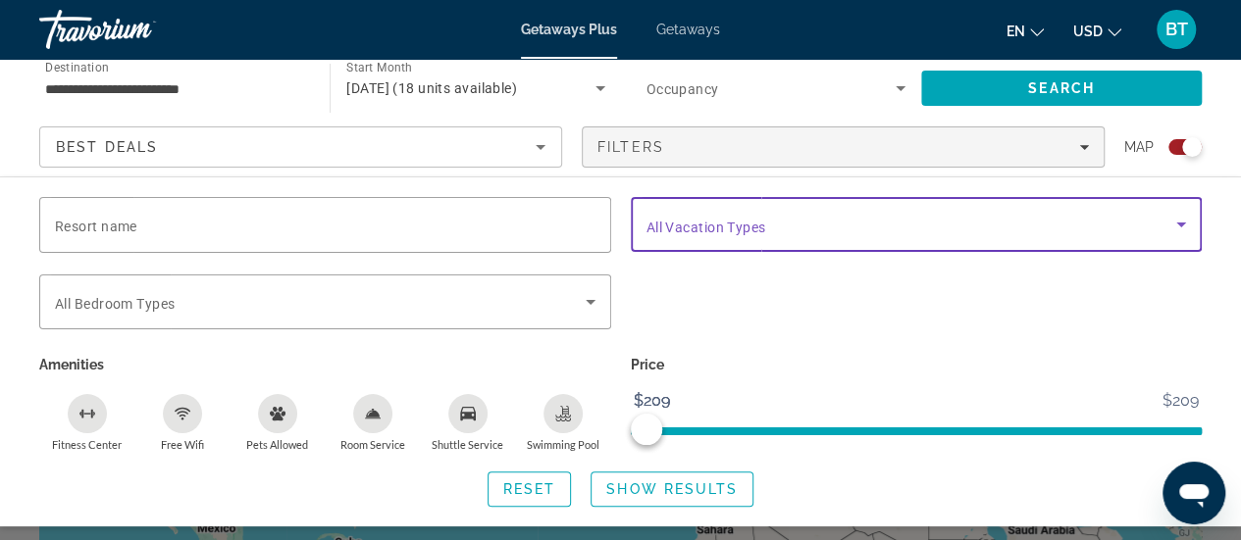
click at [1183, 213] on icon "Search widget" at bounding box center [1181, 225] width 24 height 24
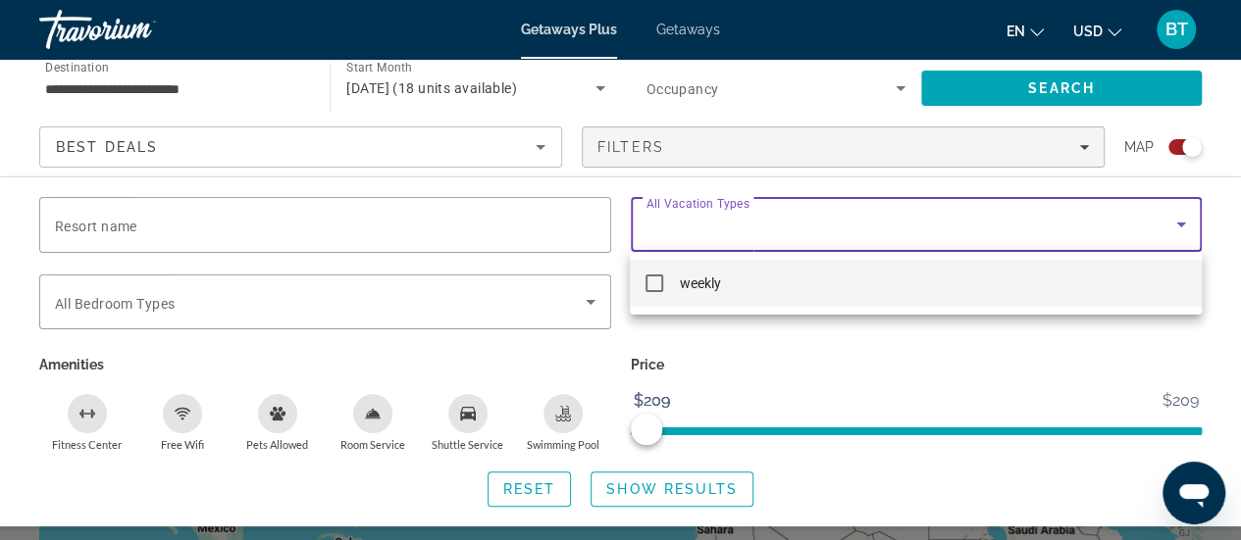
click at [1183, 213] on div at bounding box center [620, 270] width 1241 height 540
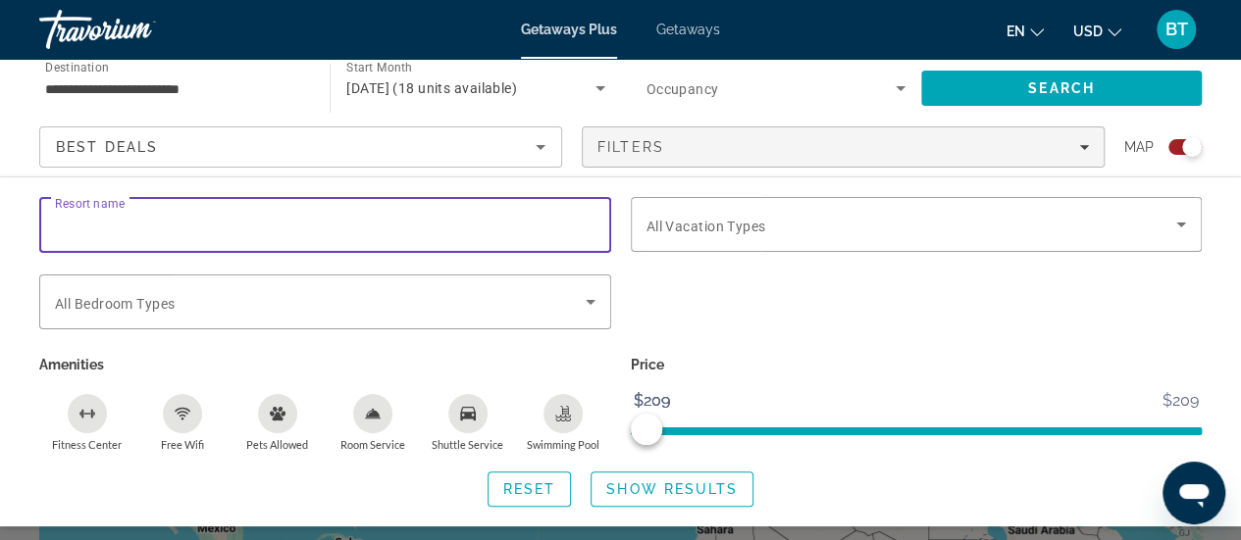
click at [165, 214] on input "Resort name" at bounding box center [325, 226] width 540 height 24
type input "**********"
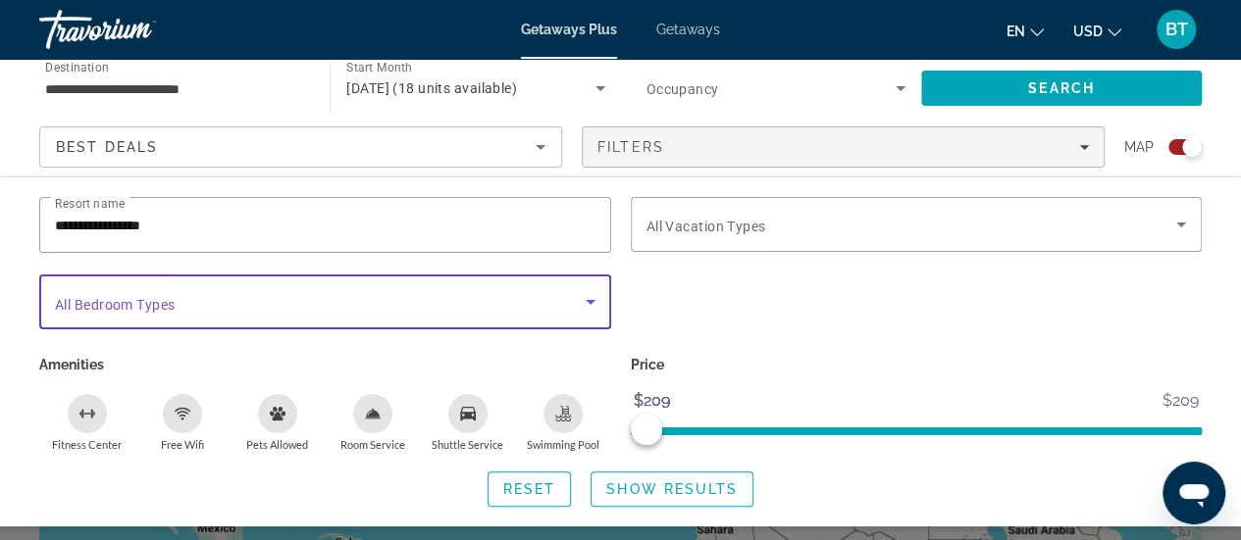
click at [592, 305] on icon "Search widget" at bounding box center [591, 302] width 24 height 24
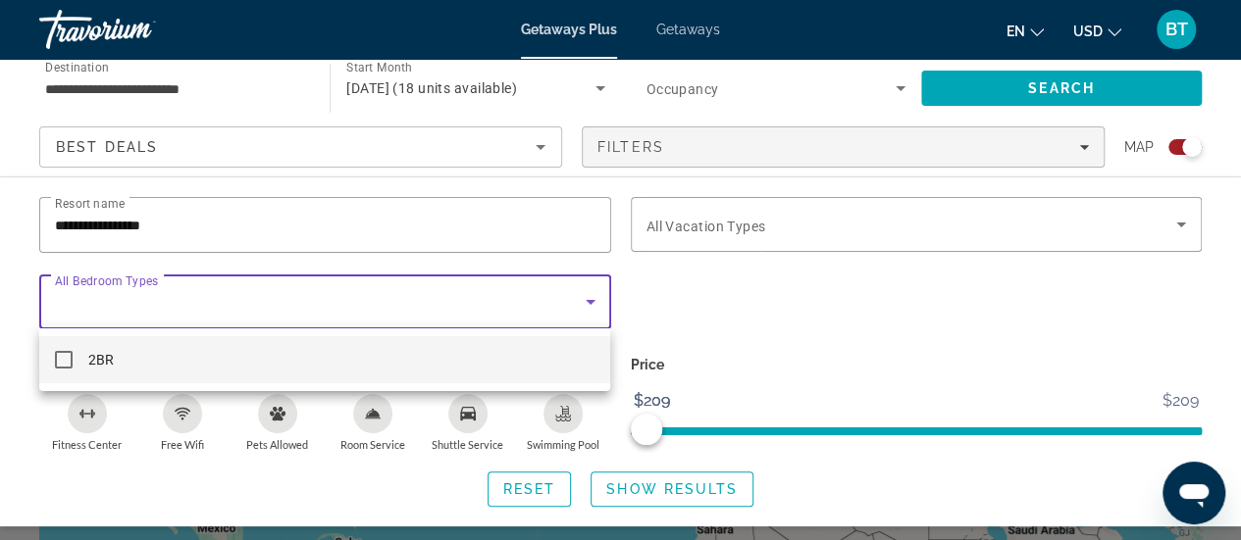
click at [592, 305] on div at bounding box center [620, 270] width 1241 height 540
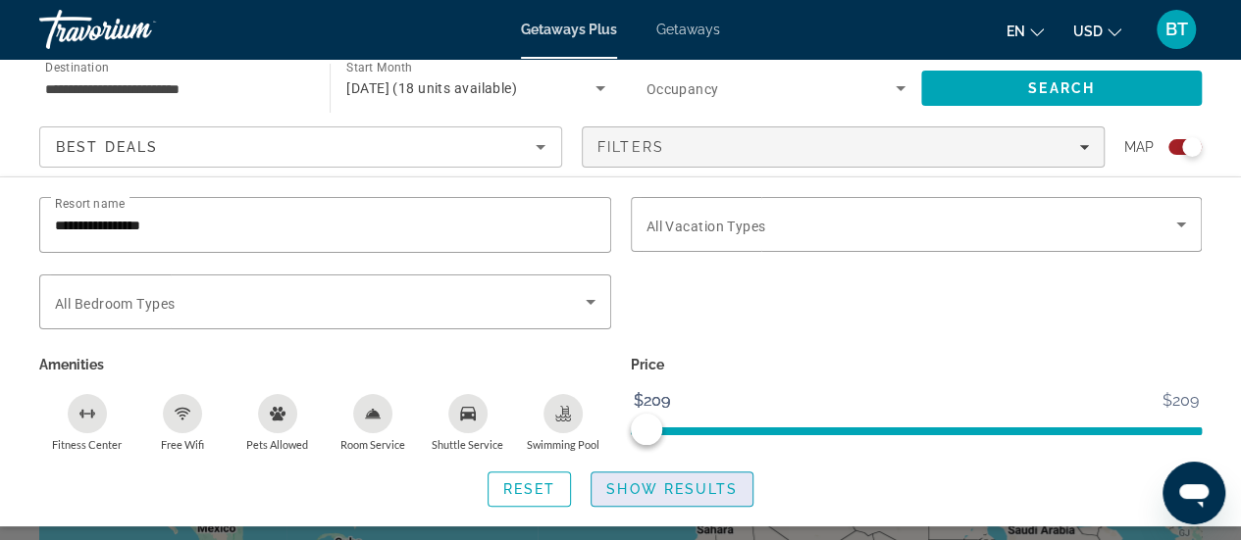
click at [675, 482] on span "Show Results" at bounding box center [671, 490] width 131 height 16
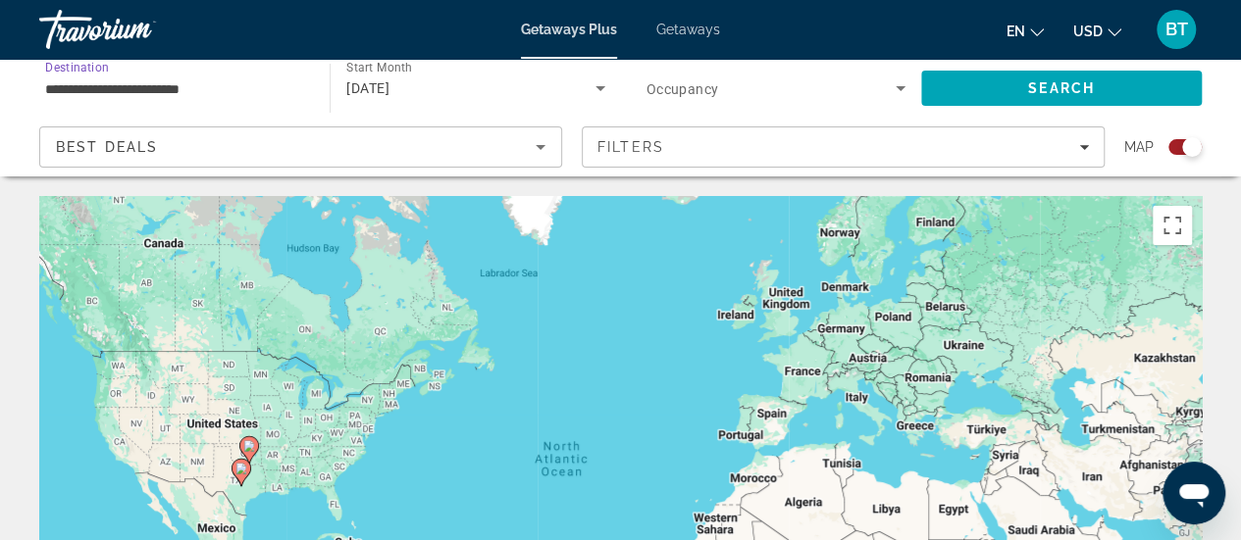
click at [231, 92] on input "**********" at bounding box center [174, 89] width 259 height 24
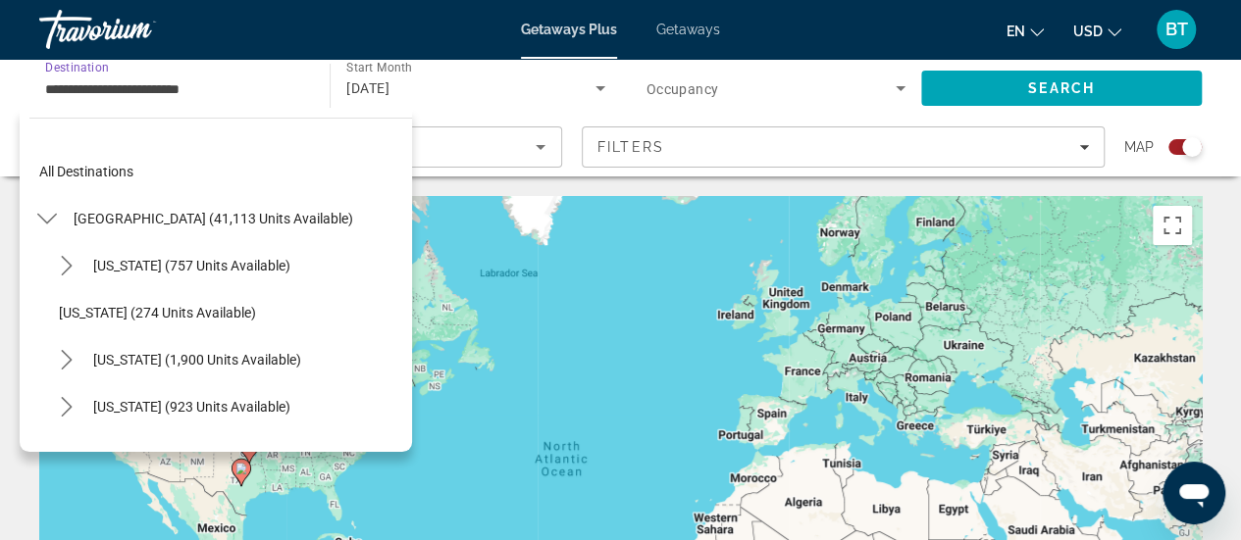
scroll to position [1435, 0]
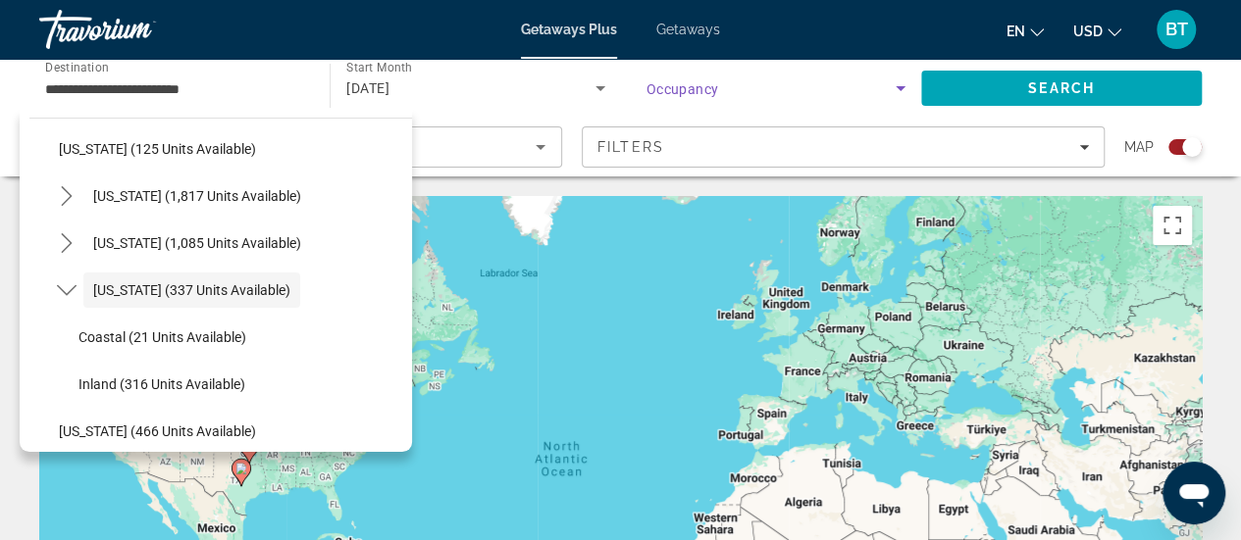
click at [842, 87] on span "Search widget" at bounding box center [770, 89] width 249 height 24
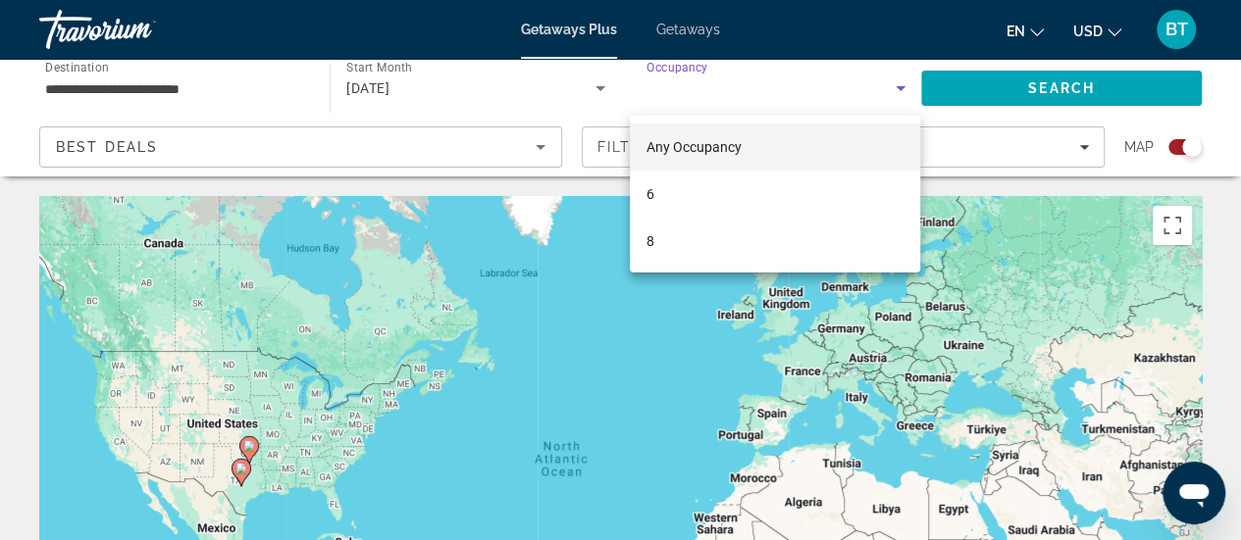
click at [889, 76] on div at bounding box center [620, 270] width 1241 height 540
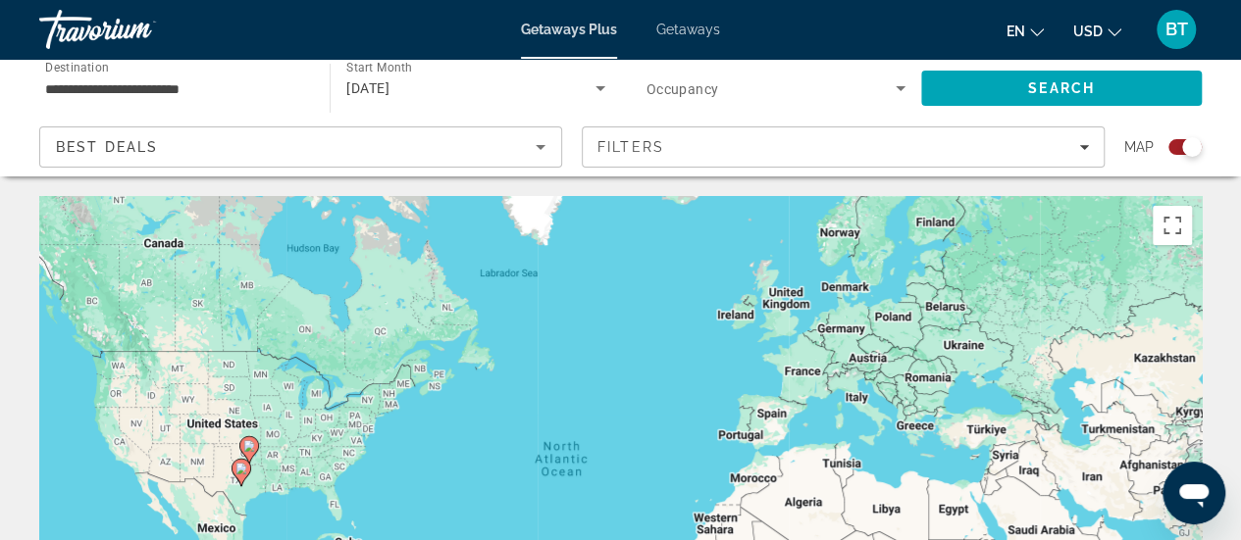
click at [903, 85] on icon "Search widget" at bounding box center [901, 89] width 24 height 24
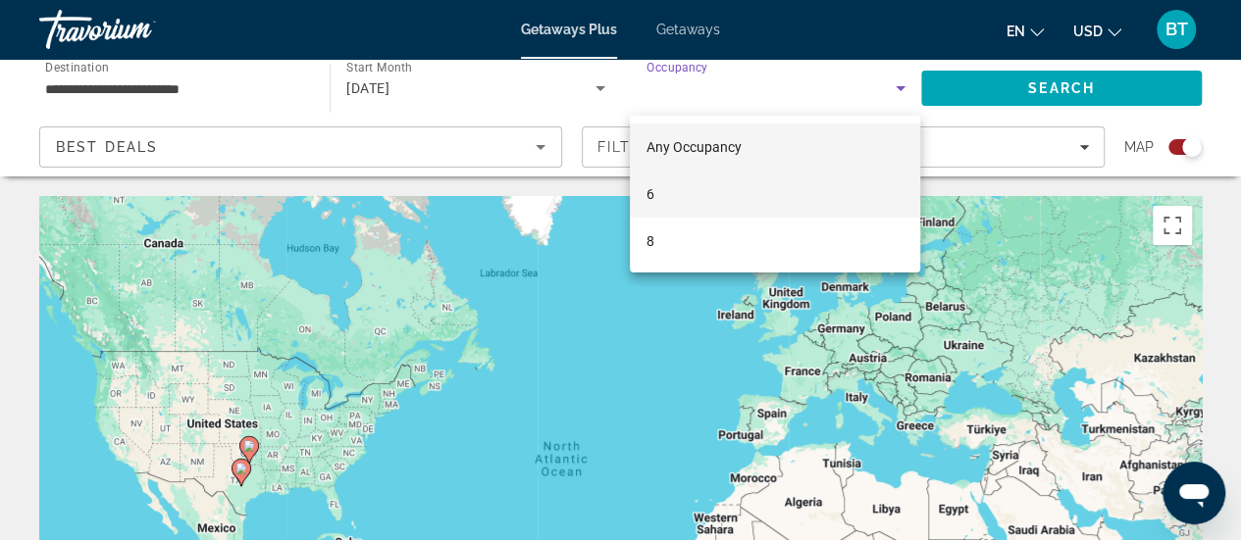
click at [667, 202] on mat-option "6" at bounding box center [775, 194] width 290 height 47
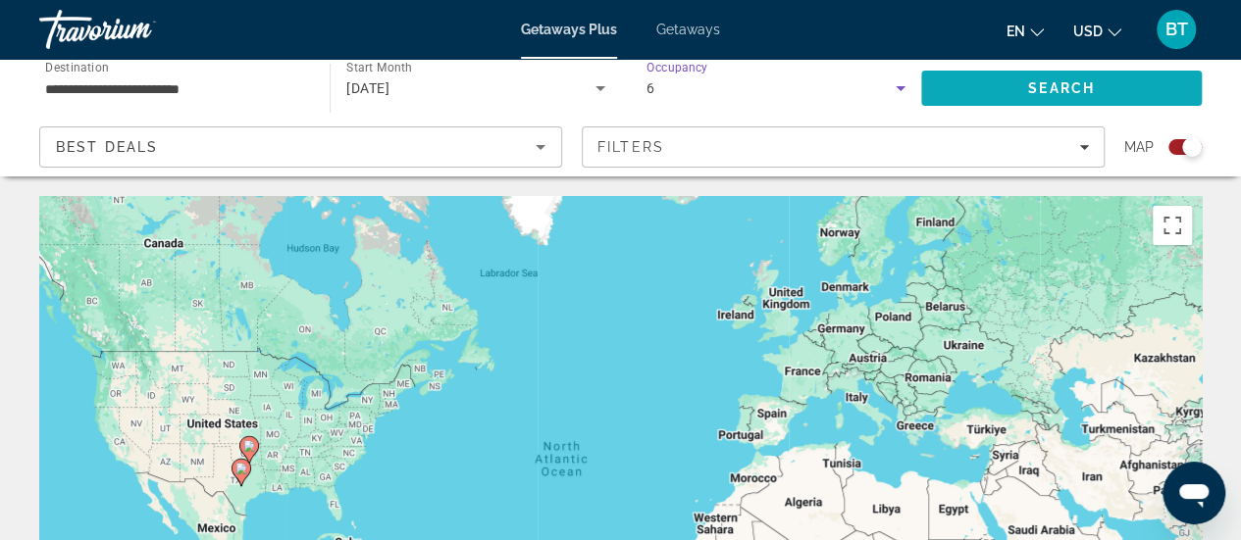
click at [1070, 80] on span "Search" at bounding box center [1061, 88] width 67 height 16
click at [897, 82] on icon "Search widget" at bounding box center [901, 89] width 24 height 24
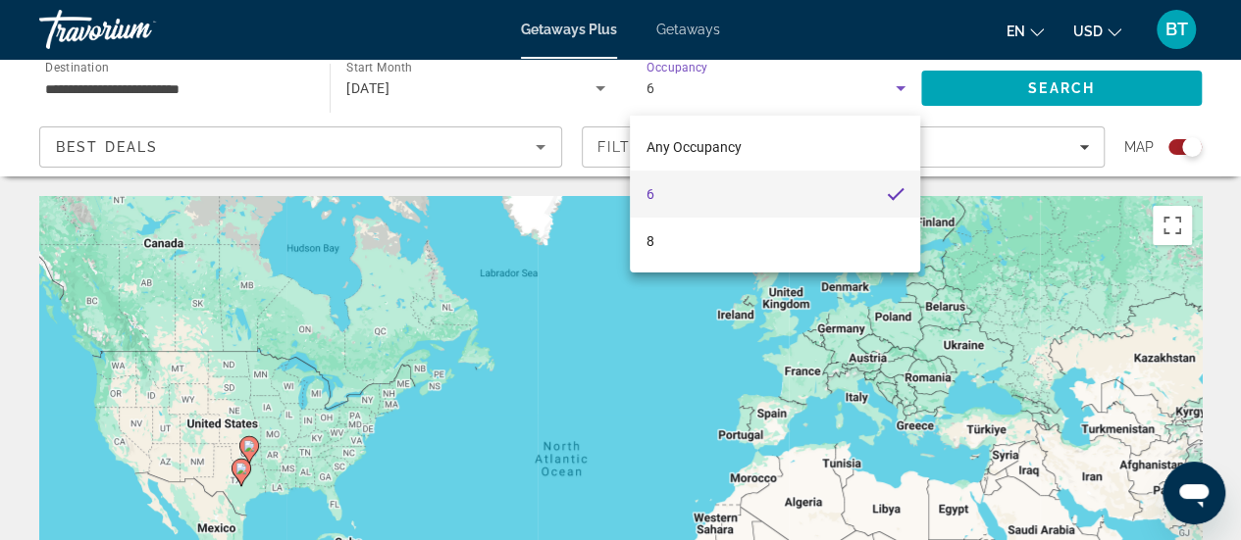
click at [734, 90] on div at bounding box center [620, 270] width 1241 height 540
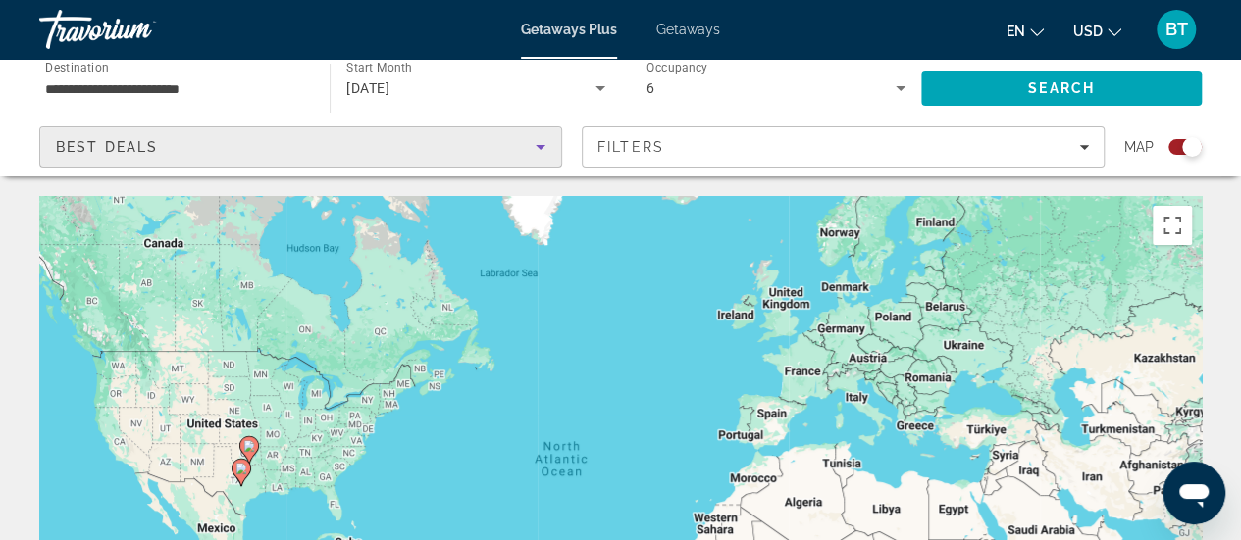
click at [543, 139] on icon "Sort by" at bounding box center [541, 147] width 24 height 24
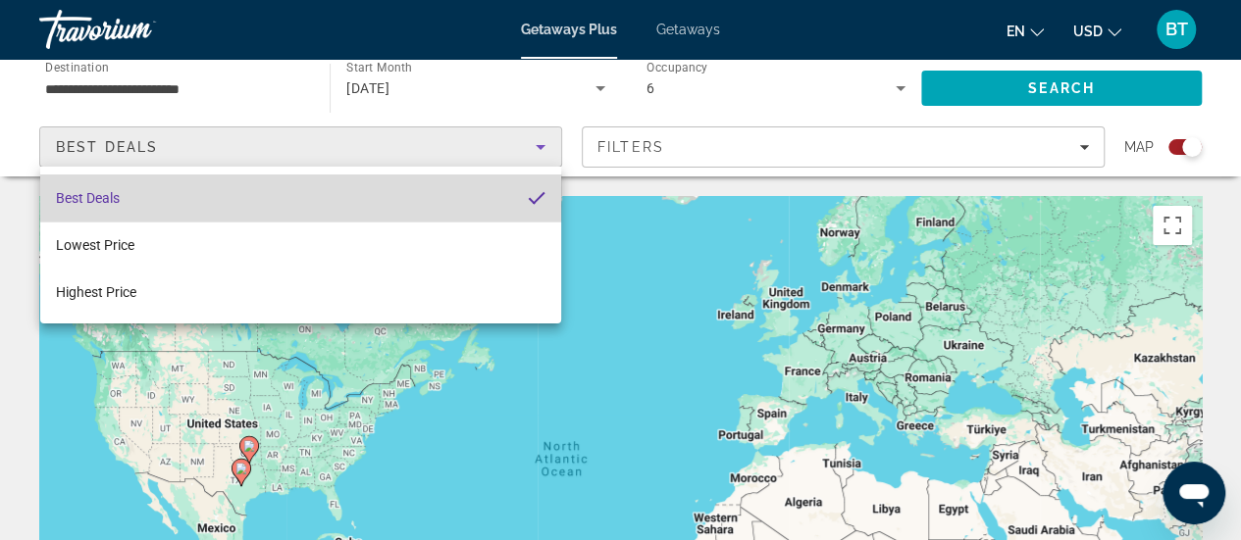
click at [118, 197] on span "Best Deals" at bounding box center [88, 198] width 64 height 16
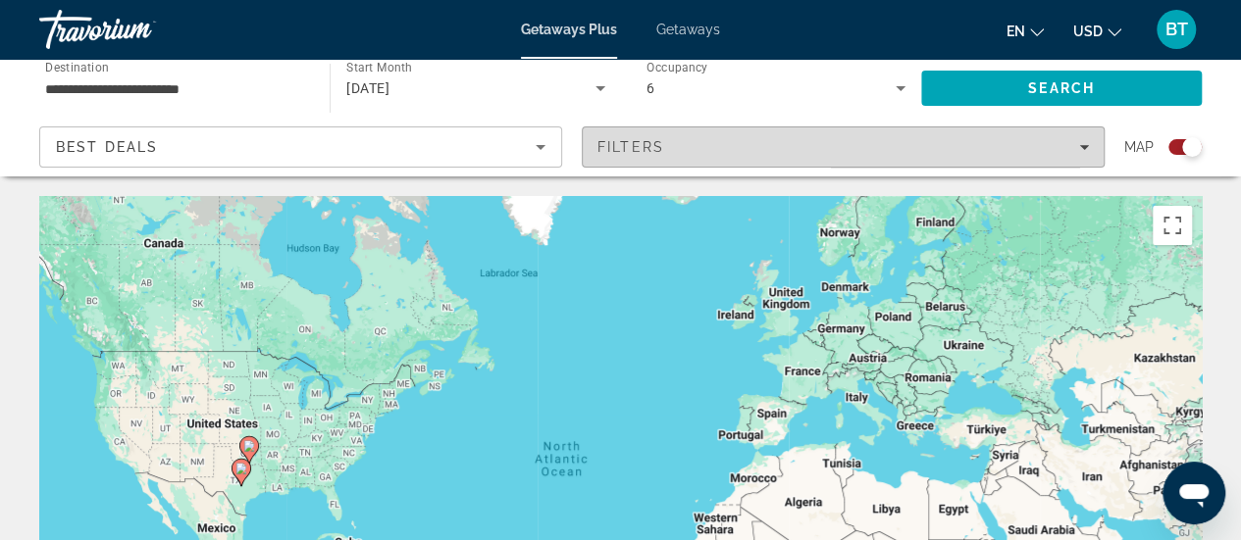
click at [1087, 153] on div "Filters" at bounding box center [842, 147] width 491 height 16
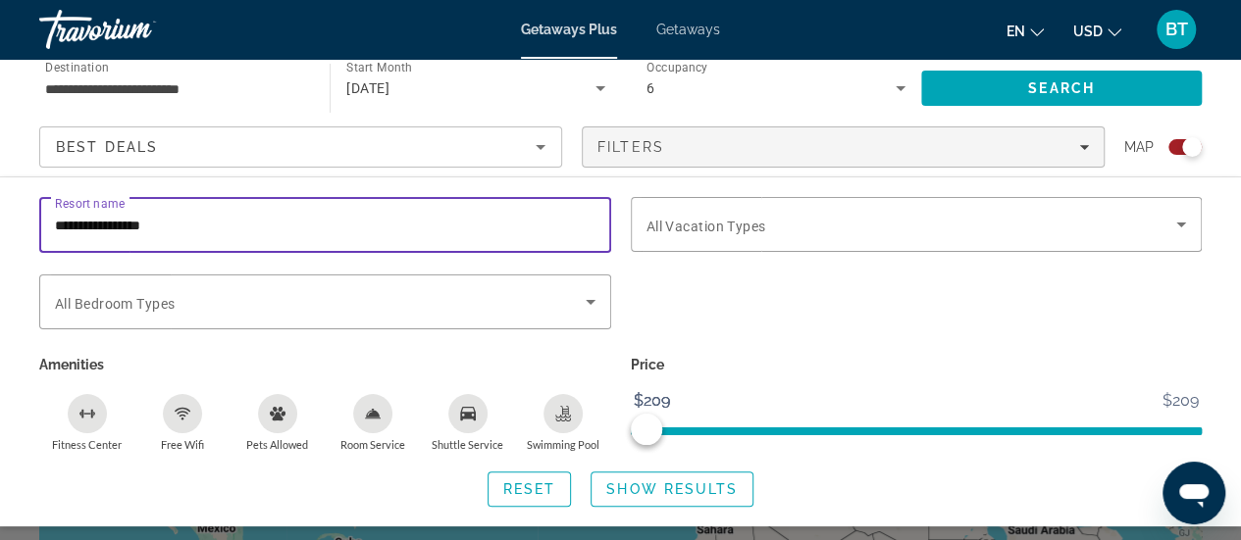
click at [187, 225] on input "**********" at bounding box center [325, 226] width 540 height 24
type input "**********"
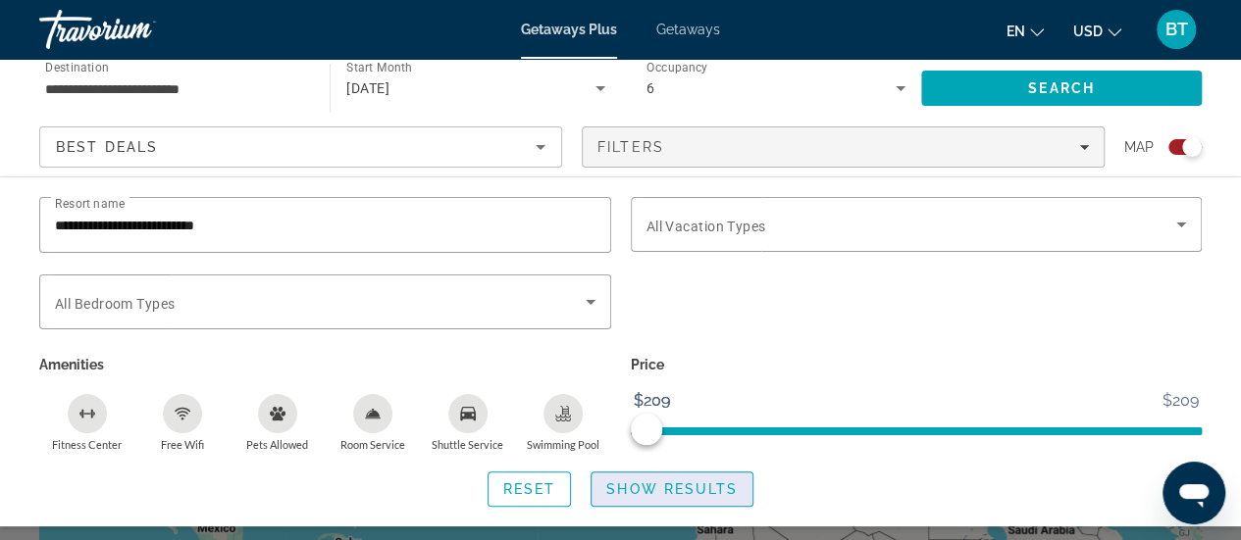
click at [651, 487] on span "Show Results" at bounding box center [671, 490] width 131 height 16
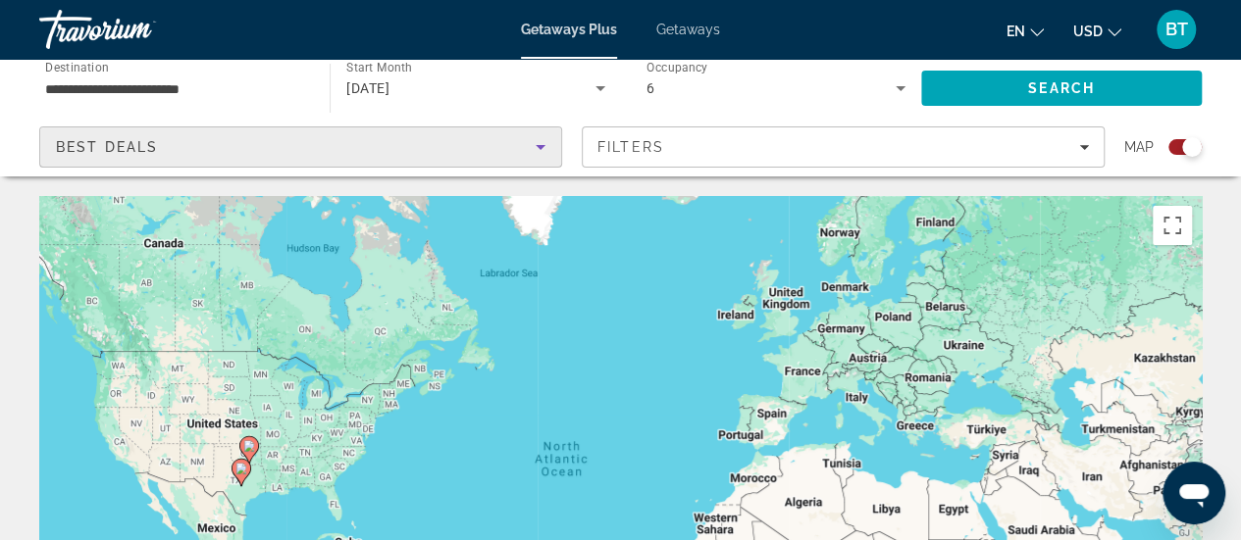
click at [536, 146] on icon "Sort by" at bounding box center [541, 147] width 24 height 24
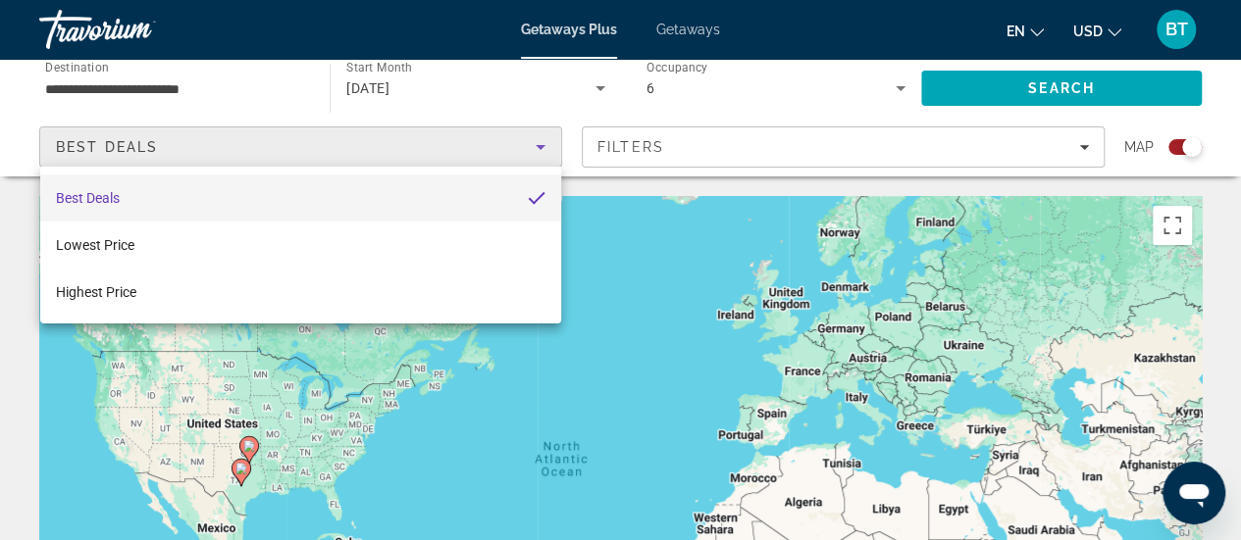
click at [127, 201] on mat-option "Best Deals" at bounding box center [300, 198] width 521 height 47
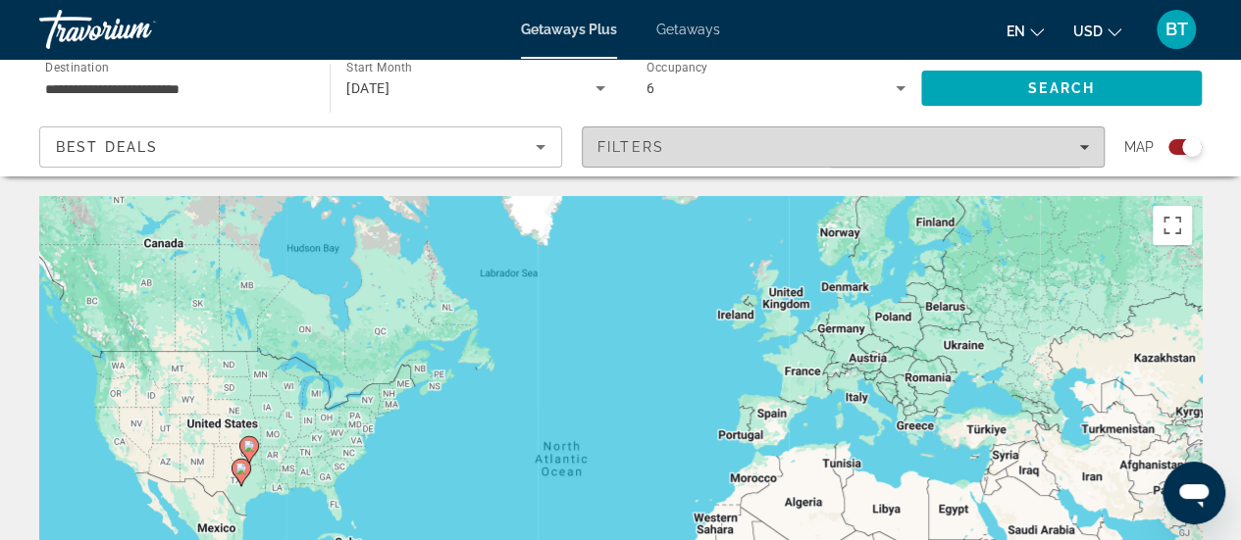
click at [1080, 139] on div "Filters" at bounding box center [842, 147] width 491 height 16
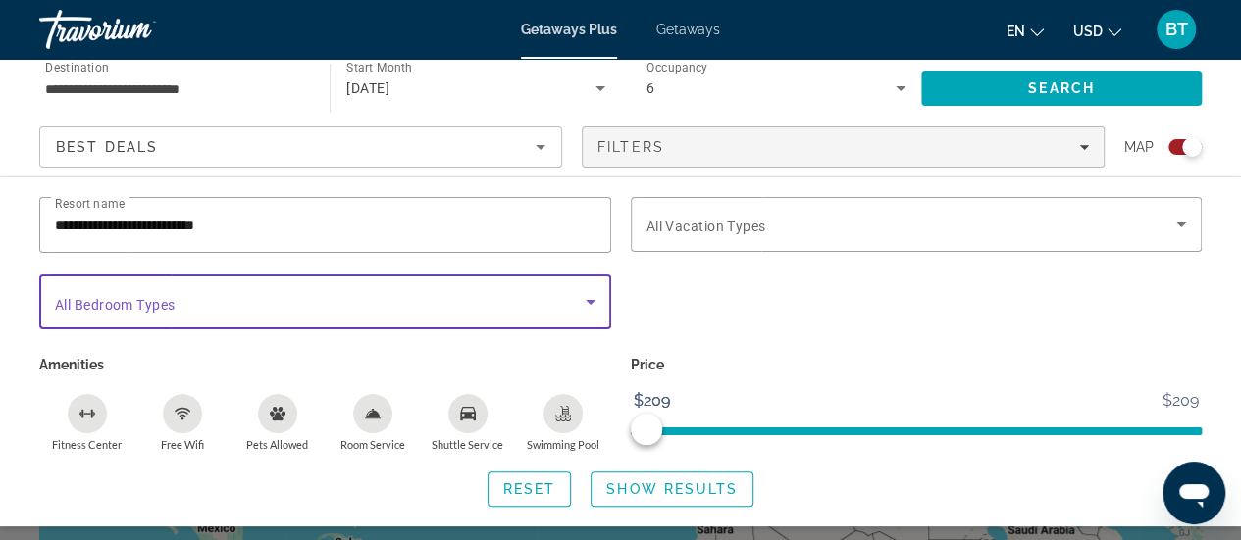
click at [598, 306] on icon "Search widget" at bounding box center [591, 302] width 24 height 24
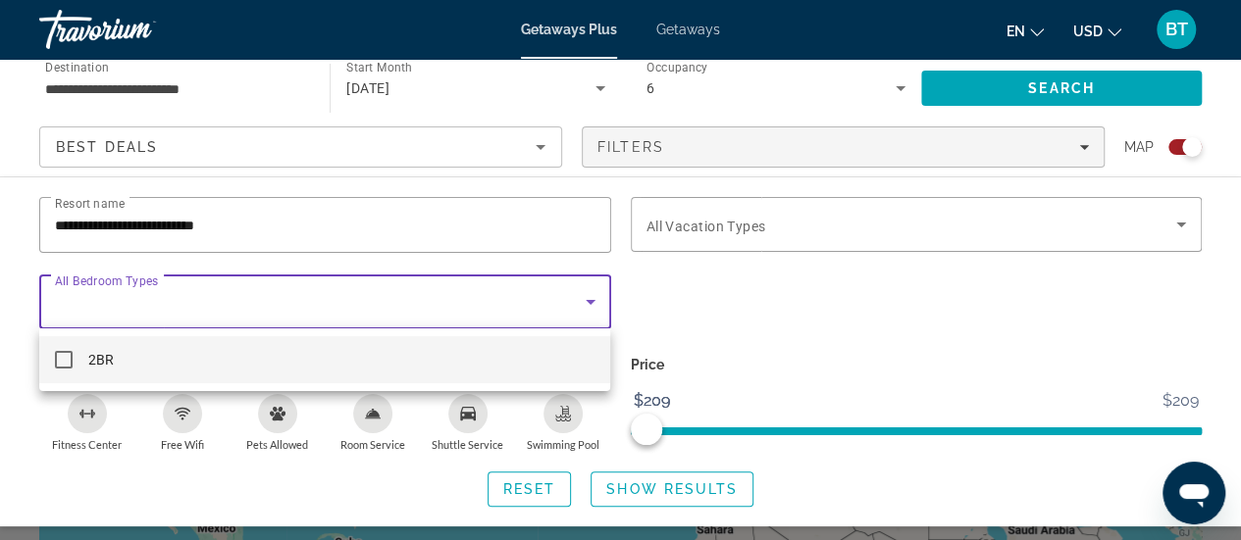
click at [587, 300] on div at bounding box center [620, 270] width 1241 height 540
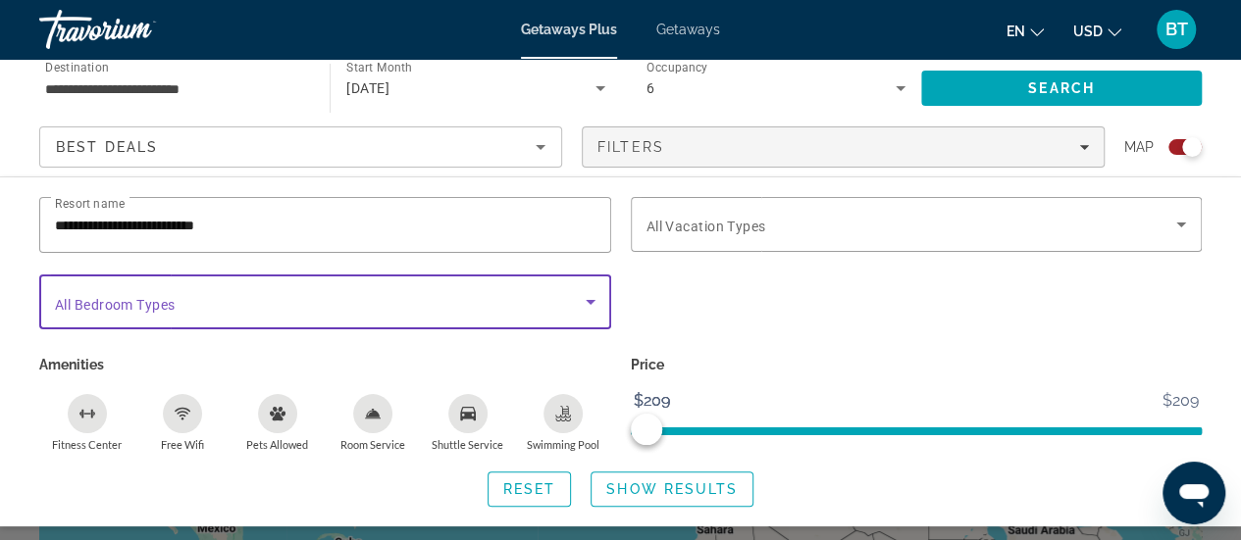
click at [587, 300] on icon "Search widget" at bounding box center [591, 302] width 10 height 5
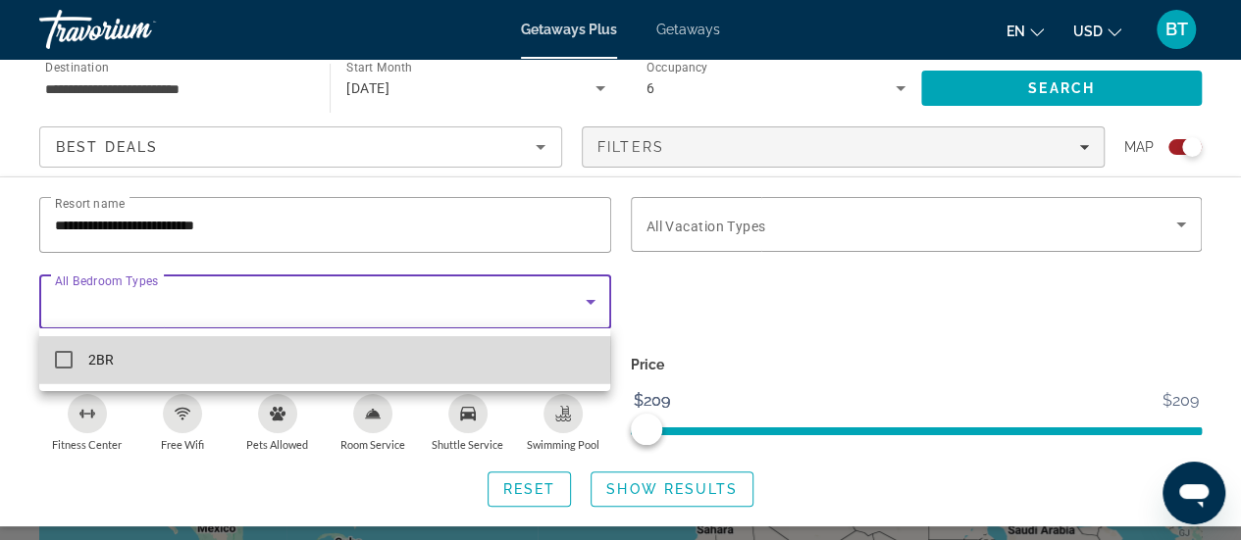
click at [64, 360] on mat-pseudo-checkbox at bounding box center [64, 360] width 18 height 18
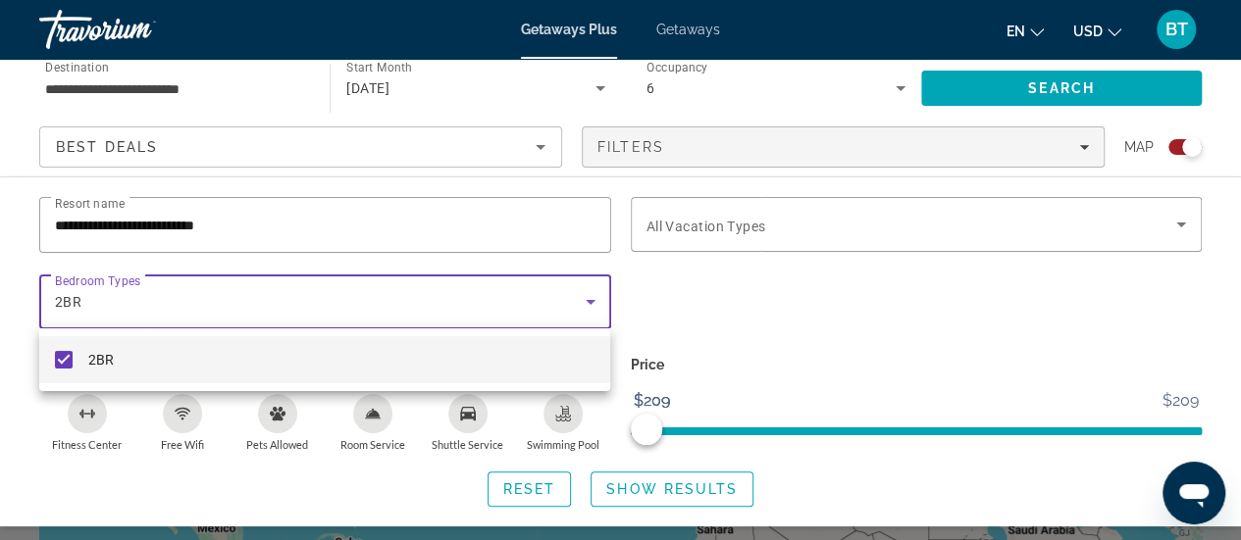
click at [1181, 227] on div at bounding box center [620, 270] width 1241 height 540
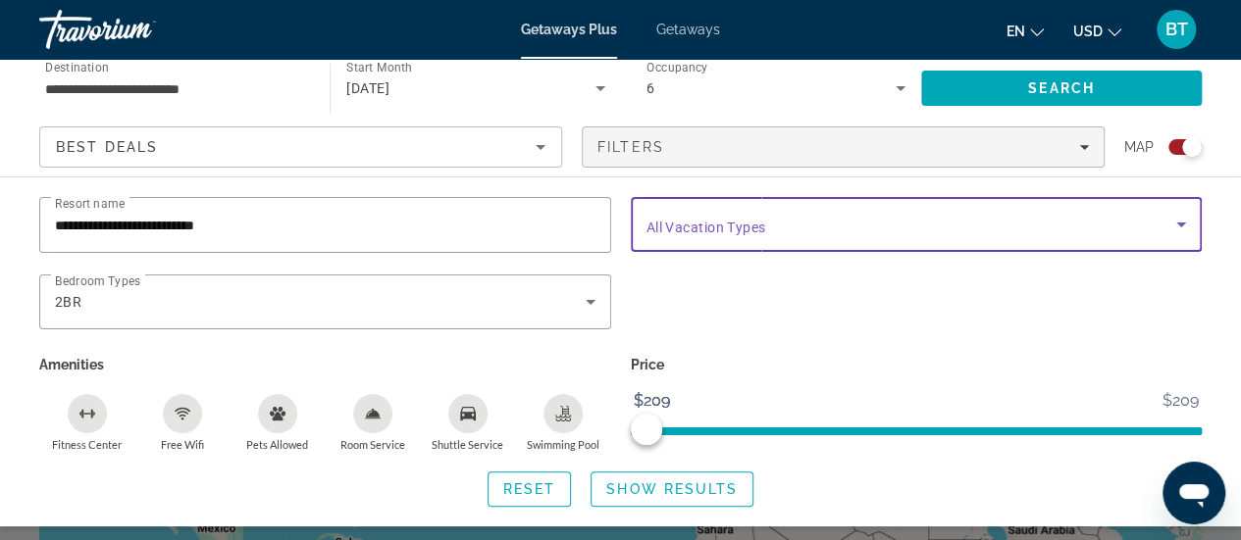
click at [1181, 227] on icon "Search widget" at bounding box center [1181, 225] width 10 height 5
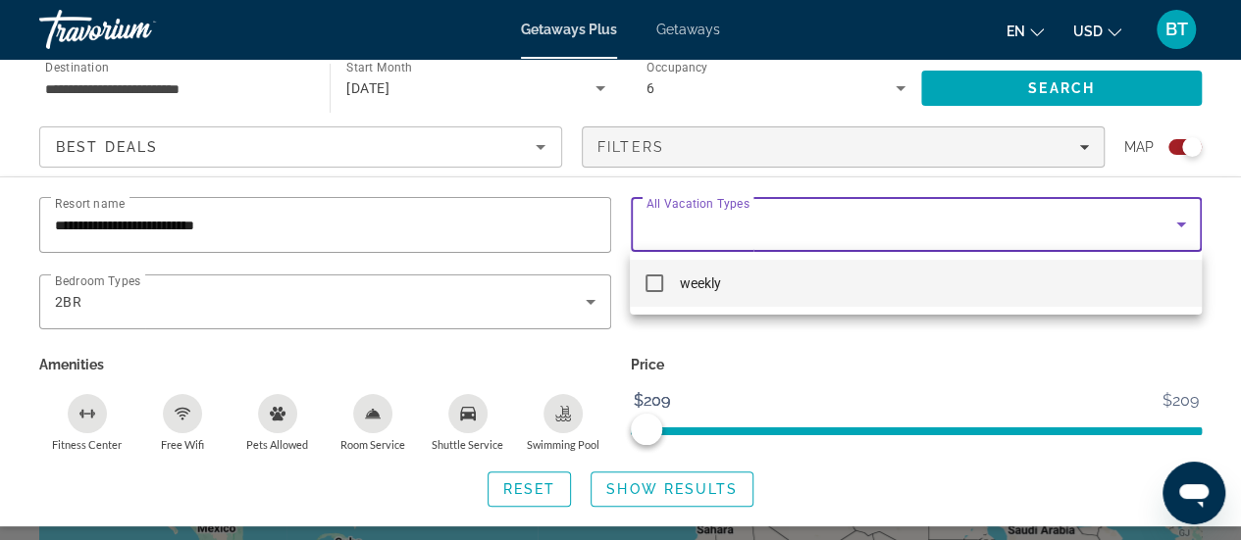
click at [1181, 227] on div at bounding box center [620, 270] width 1241 height 540
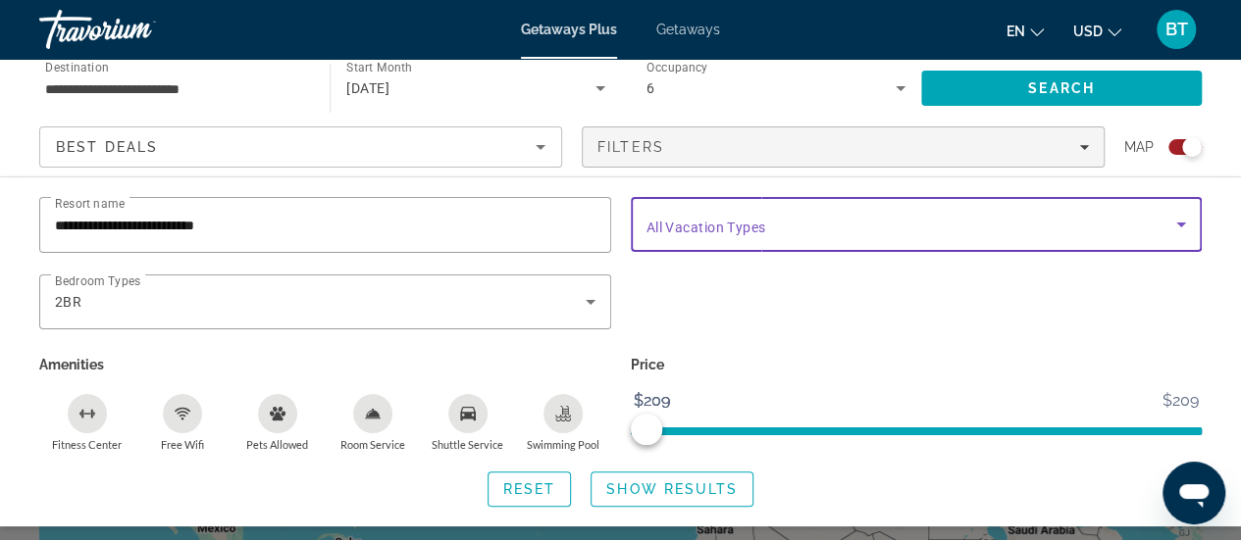
click at [1181, 227] on icon "Search widget" at bounding box center [1181, 225] width 10 height 5
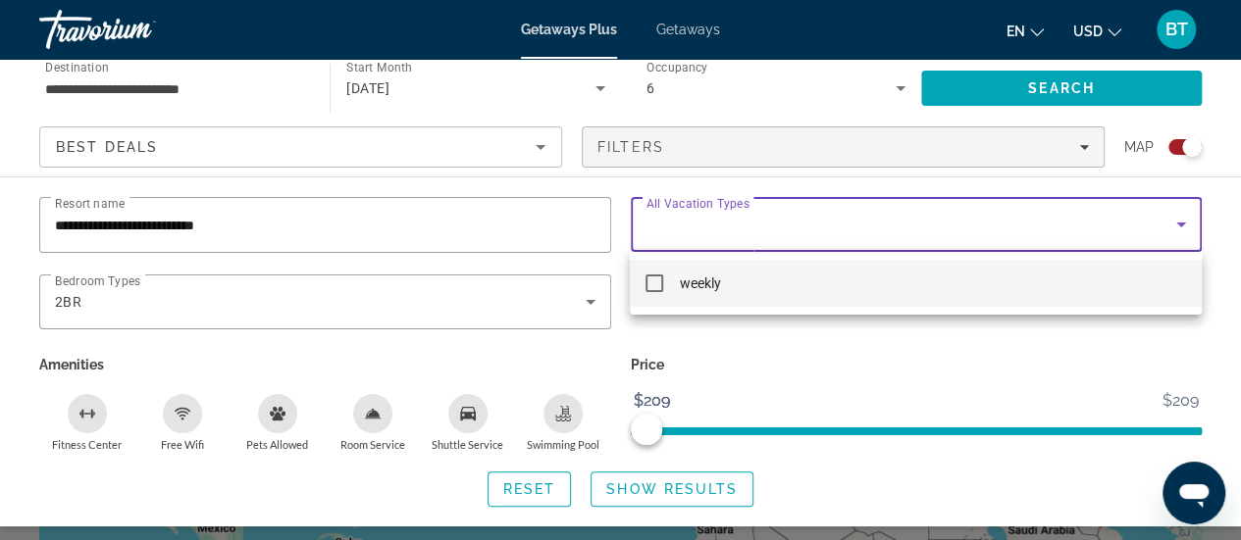
click at [718, 233] on div at bounding box center [620, 270] width 1241 height 540
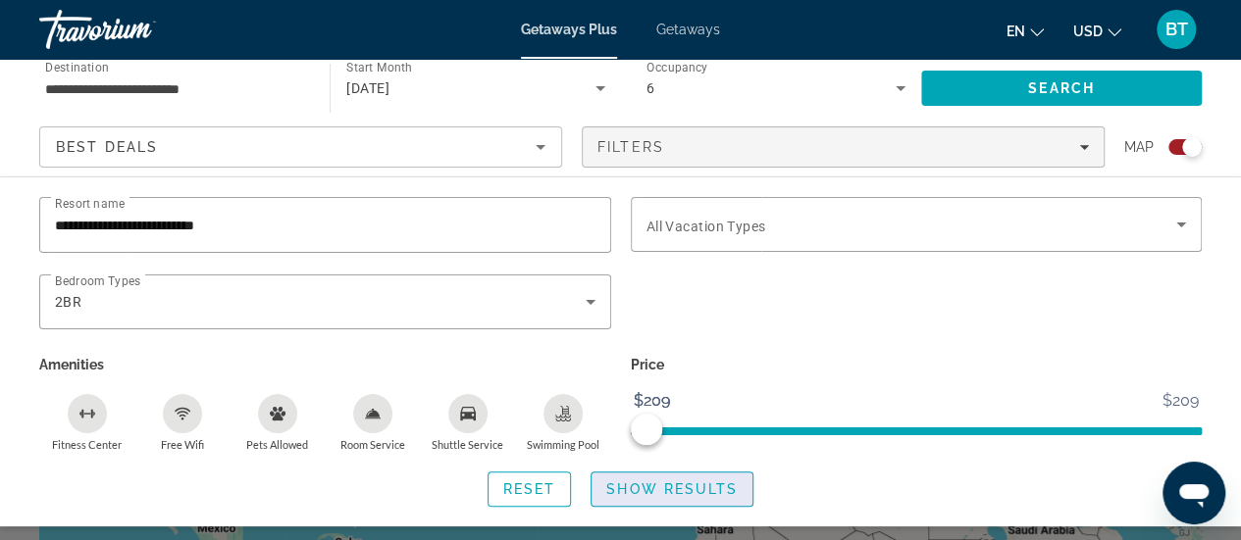
click at [643, 490] on span "Show Results" at bounding box center [671, 490] width 131 height 16
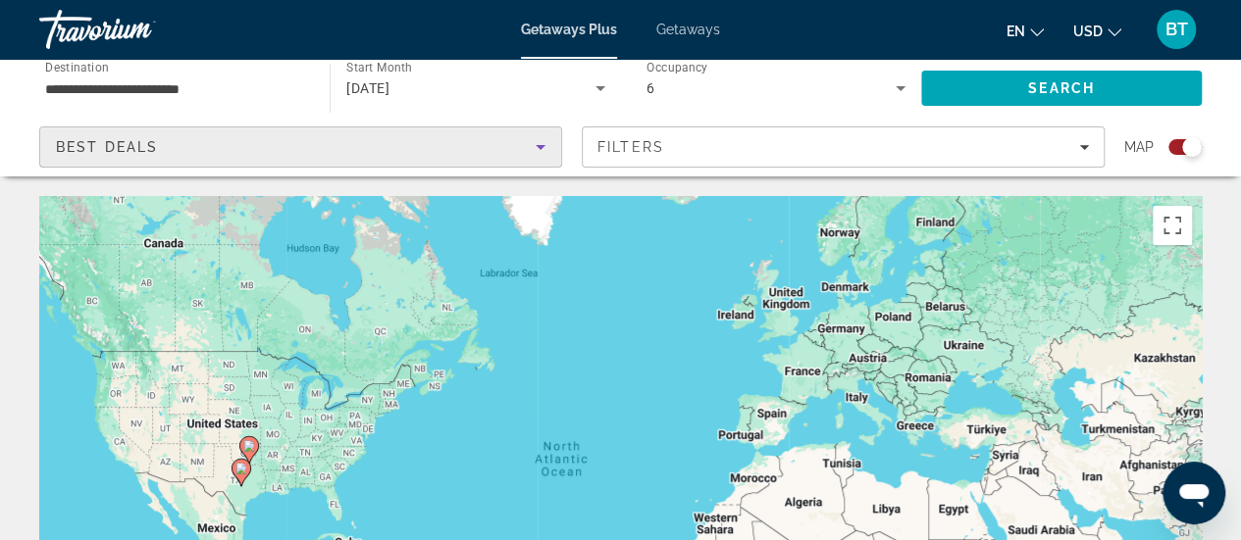
click at [538, 136] on icon "Sort by" at bounding box center [541, 147] width 24 height 24
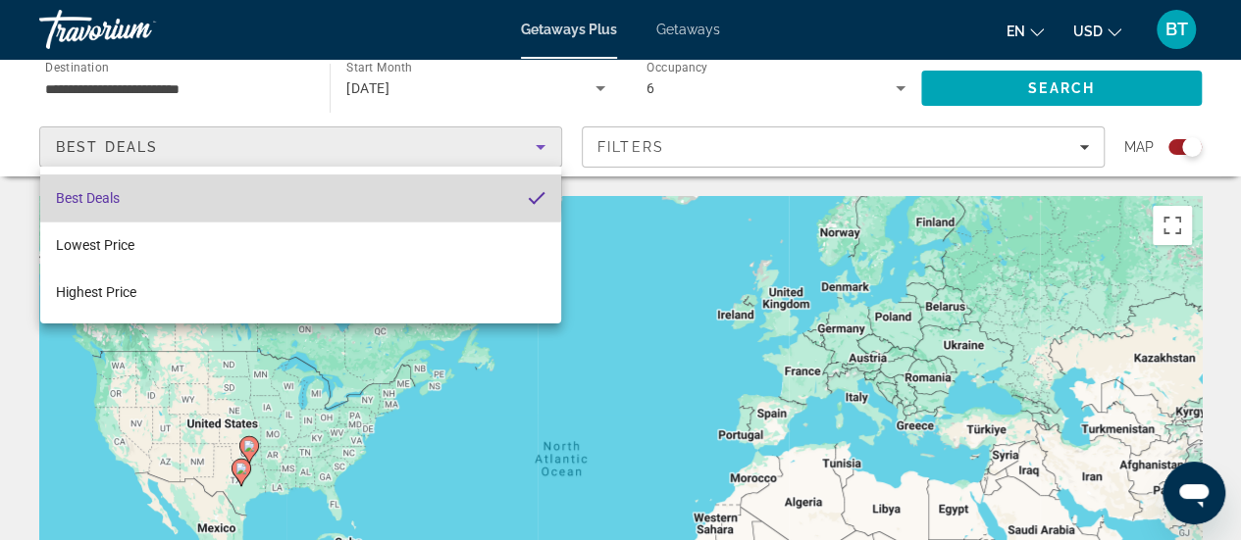
click at [235, 192] on mat-option "Best Deals" at bounding box center [300, 198] width 521 height 47
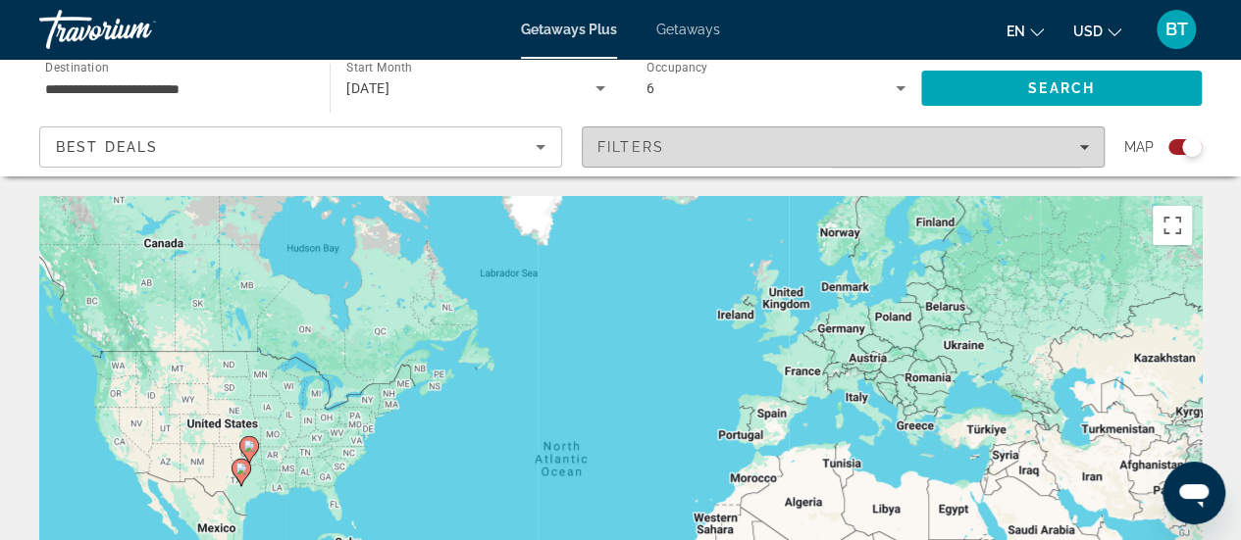
click at [1077, 147] on div "Filters" at bounding box center [842, 147] width 491 height 16
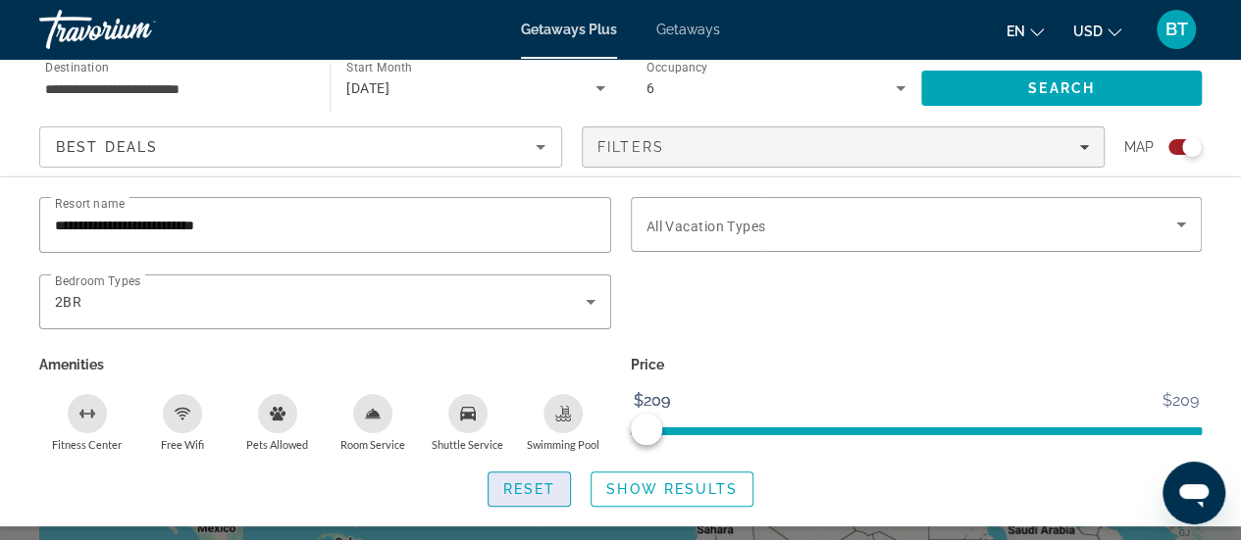
click at [517, 485] on span "Reset" at bounding box center [529, 490] width 53 height 16
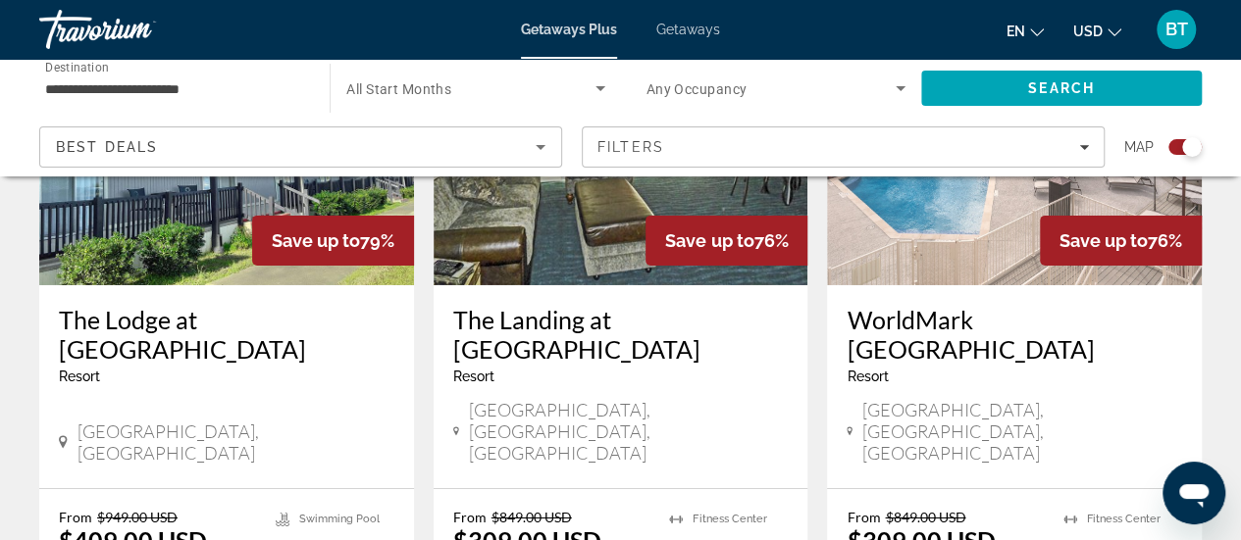
scroll to position [3172, 0]
